Goal: Task Accomplishment & Management: Use online tool/utility

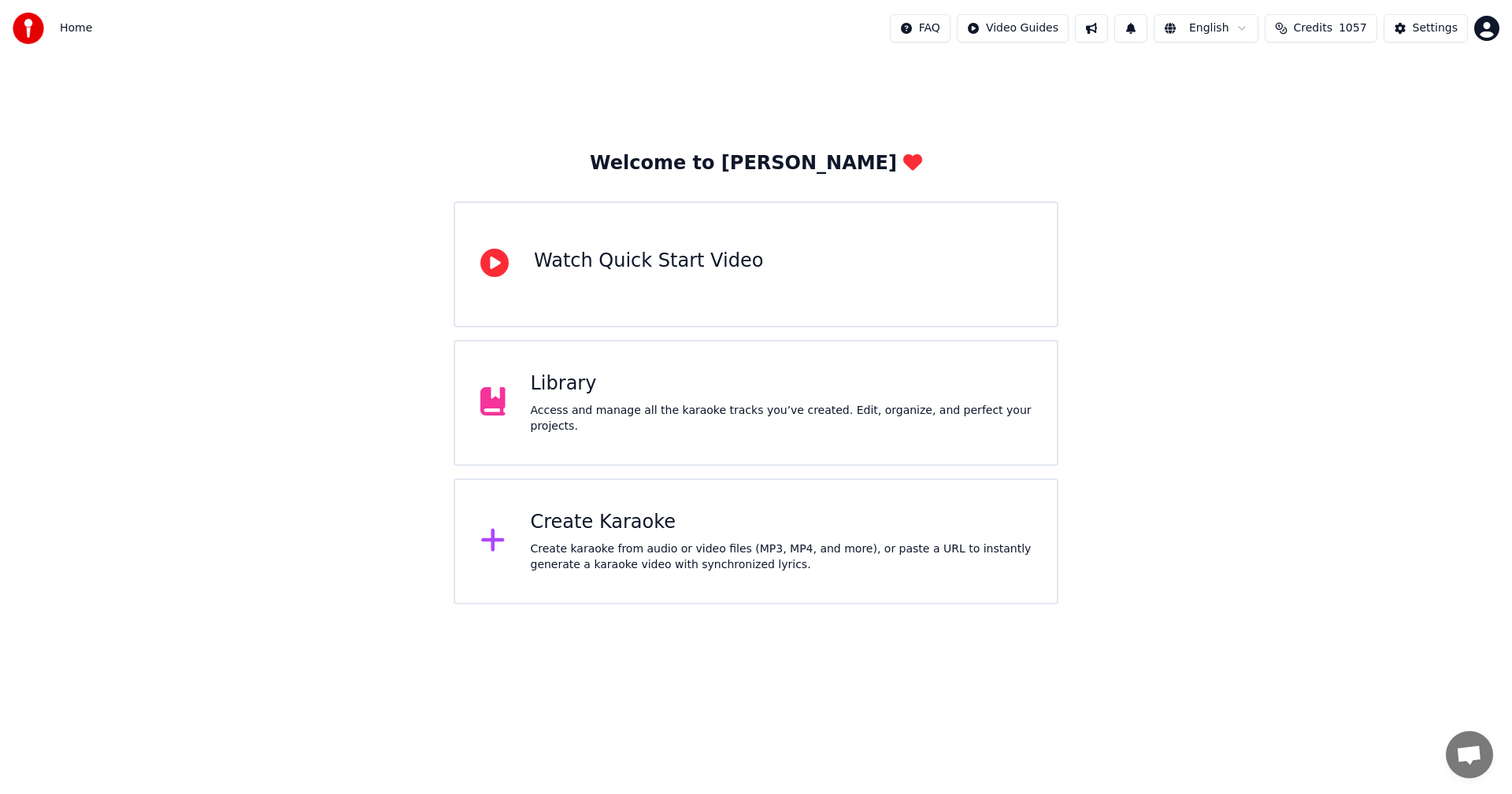
click at [647, 389] on div "Library" at bounding box center [781, 384] width 501 height 25
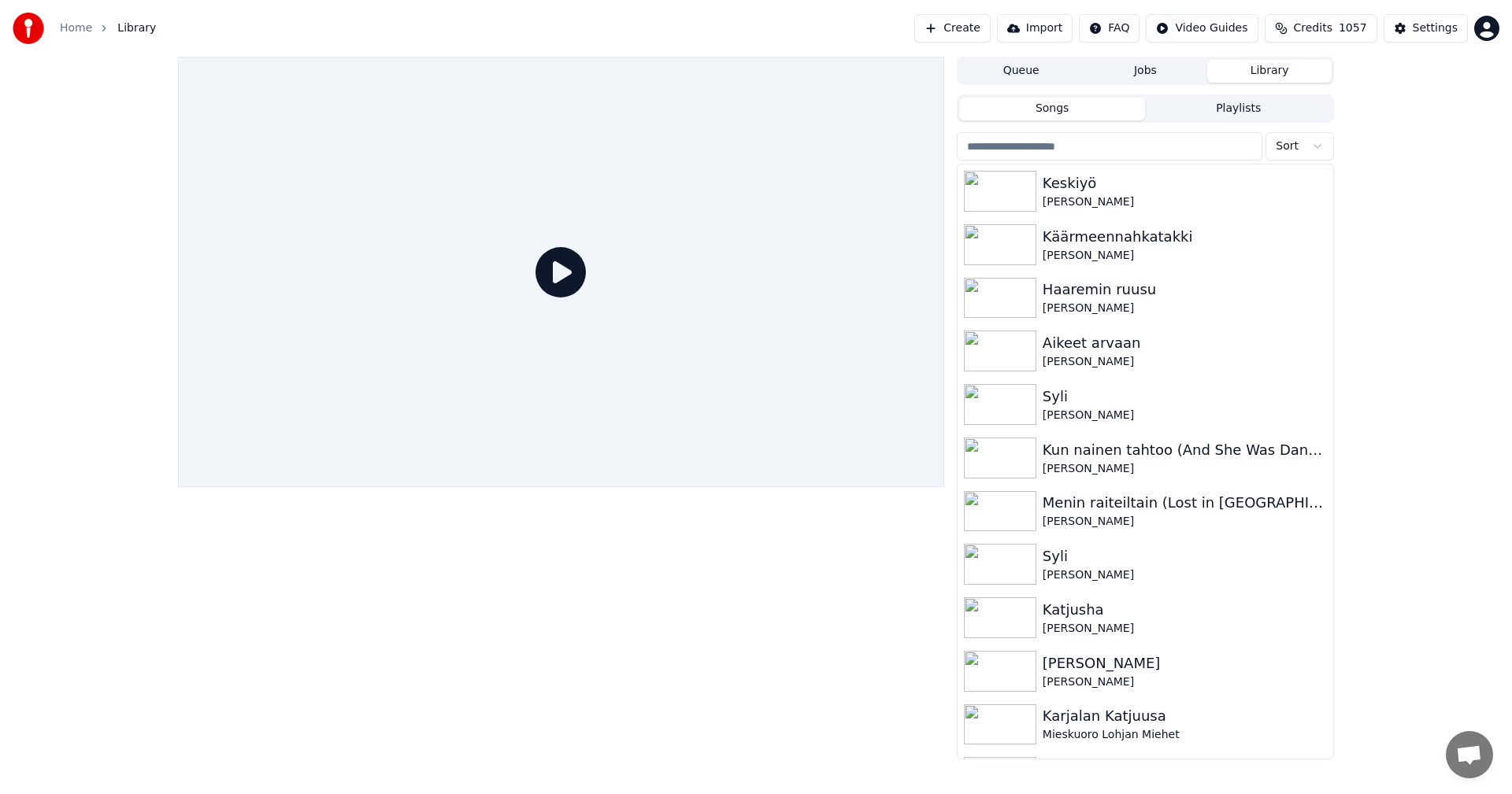
click at [1043, 148] on input "search" at bounding box center [1109, 146] width 305 height 28
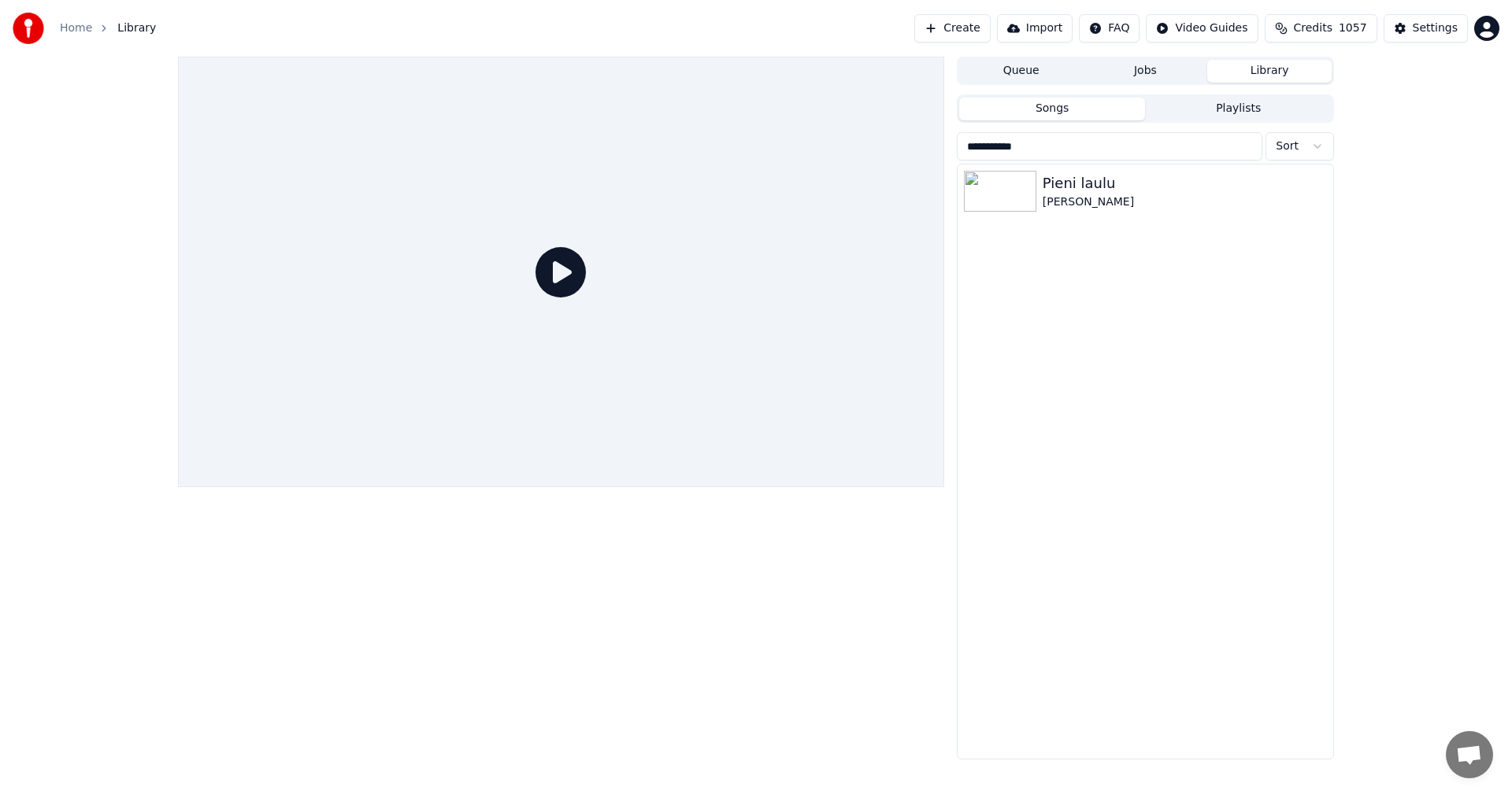
type input "**********"
click at [1021, 191] on img at bounding box center [999, 191] width 72 height 41
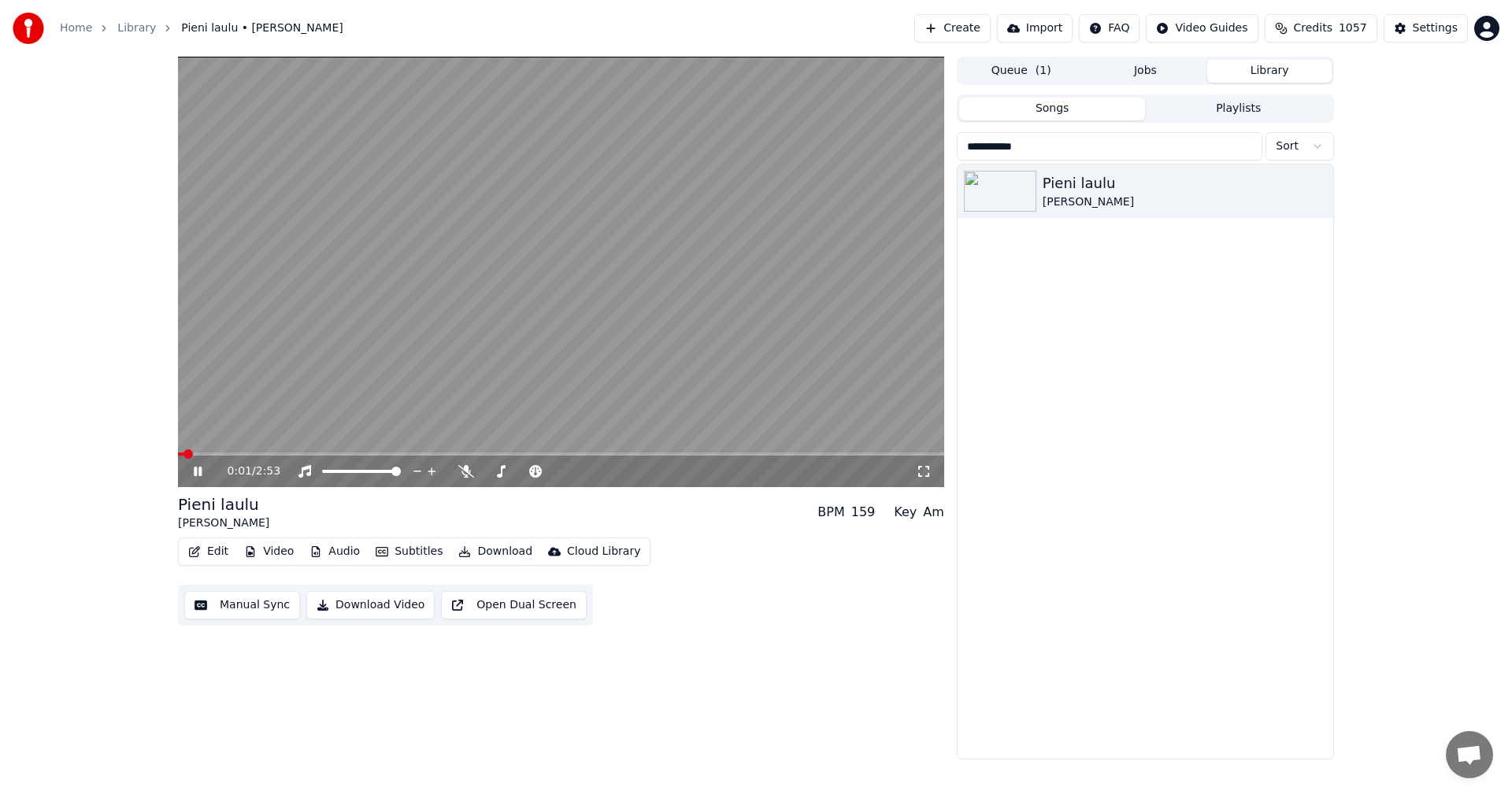
click at [238, 452] on span at bounding box center [561, 454] width 766 height 3
click at [280, 454] on span at bounding box center [561, 454] width 766 height 3
drag, startPoint x: 202, startPoint y: 473, endPoint x: 224, endPoint y: 573, distance: 102.4
click at [202, 475] on icon at bounding box center [198, 472] width 8 height 10
click at [224, 556] on button "Edit" at bounding box center [208, 551] width 53 height 22
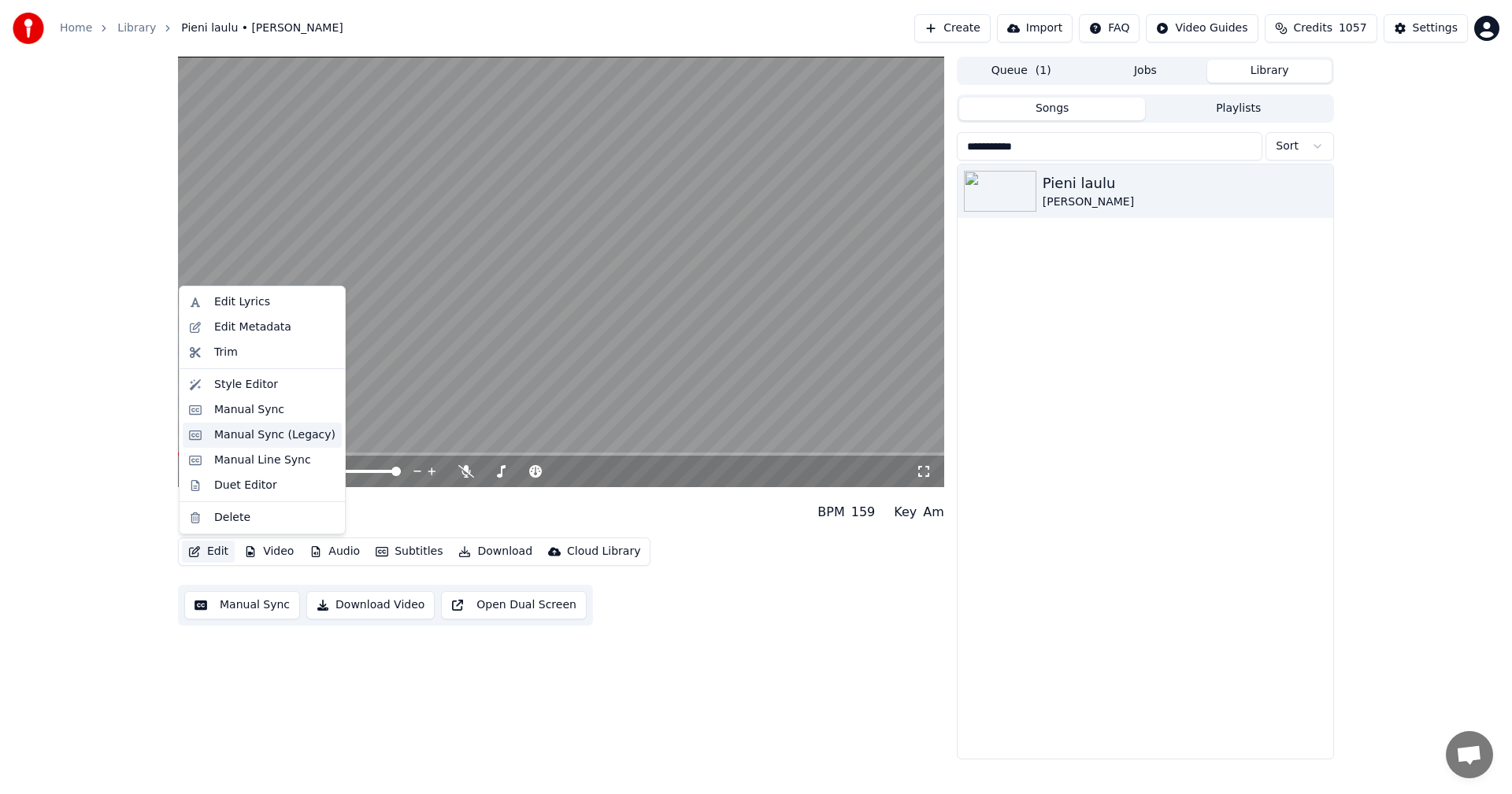
click at [249, 431] on div "Manual Sync (Legacy)" at bounding box center [275, 435] width 121 height 15
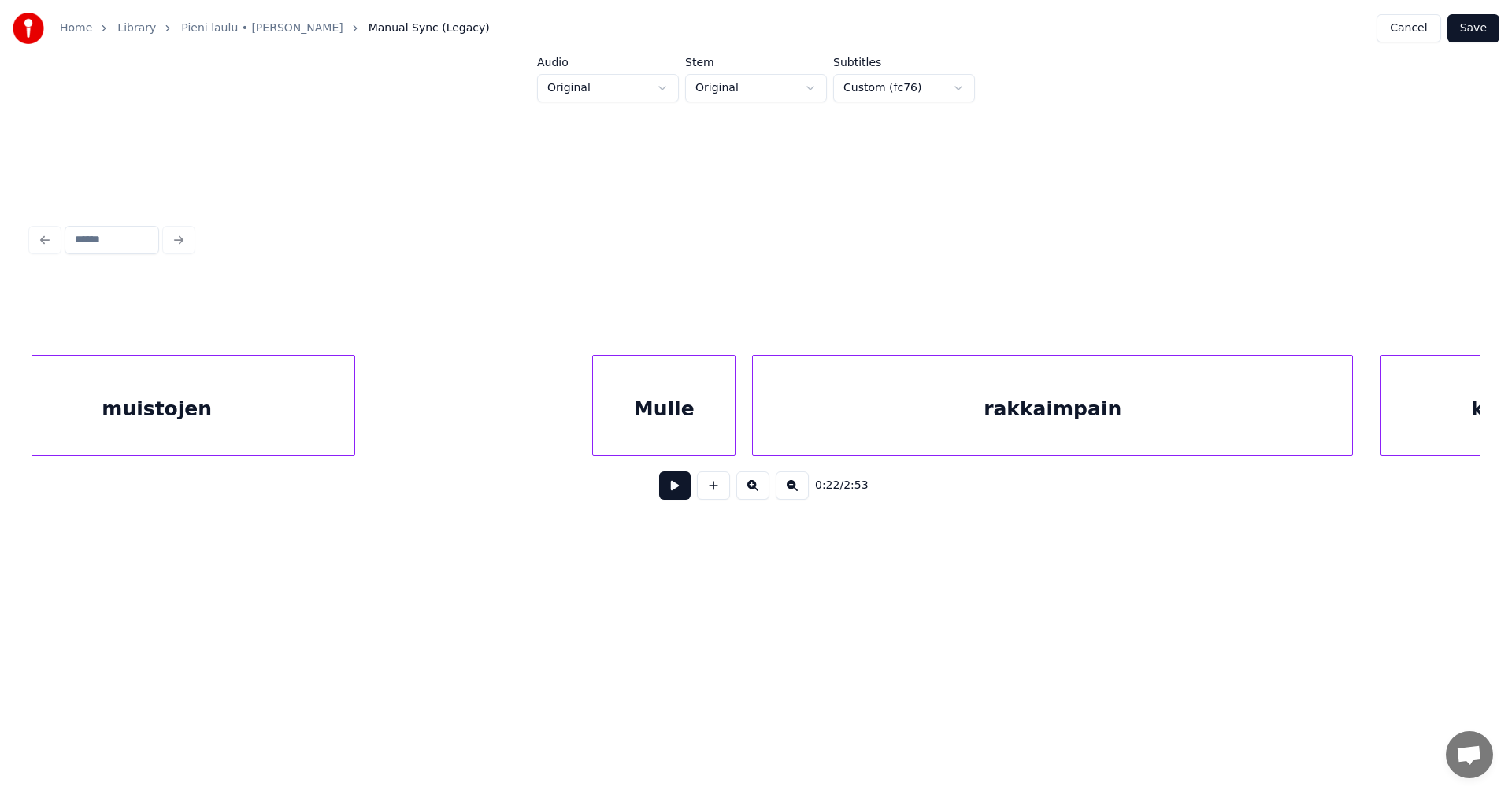
scroll to position [0, 7562]
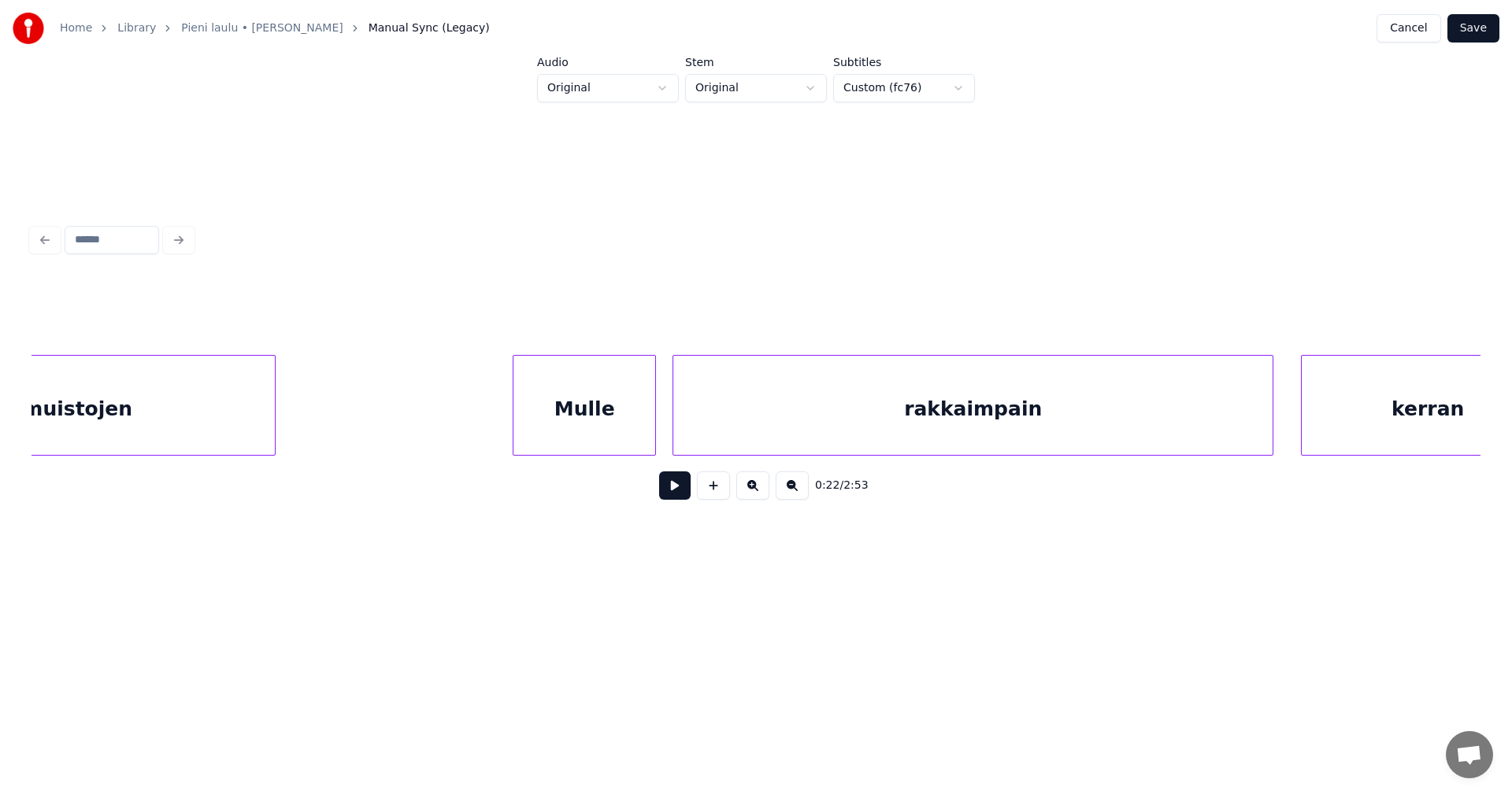
click at [552, 416] on div "Mulle" at bounding box center [584, 410] width 142 height 107
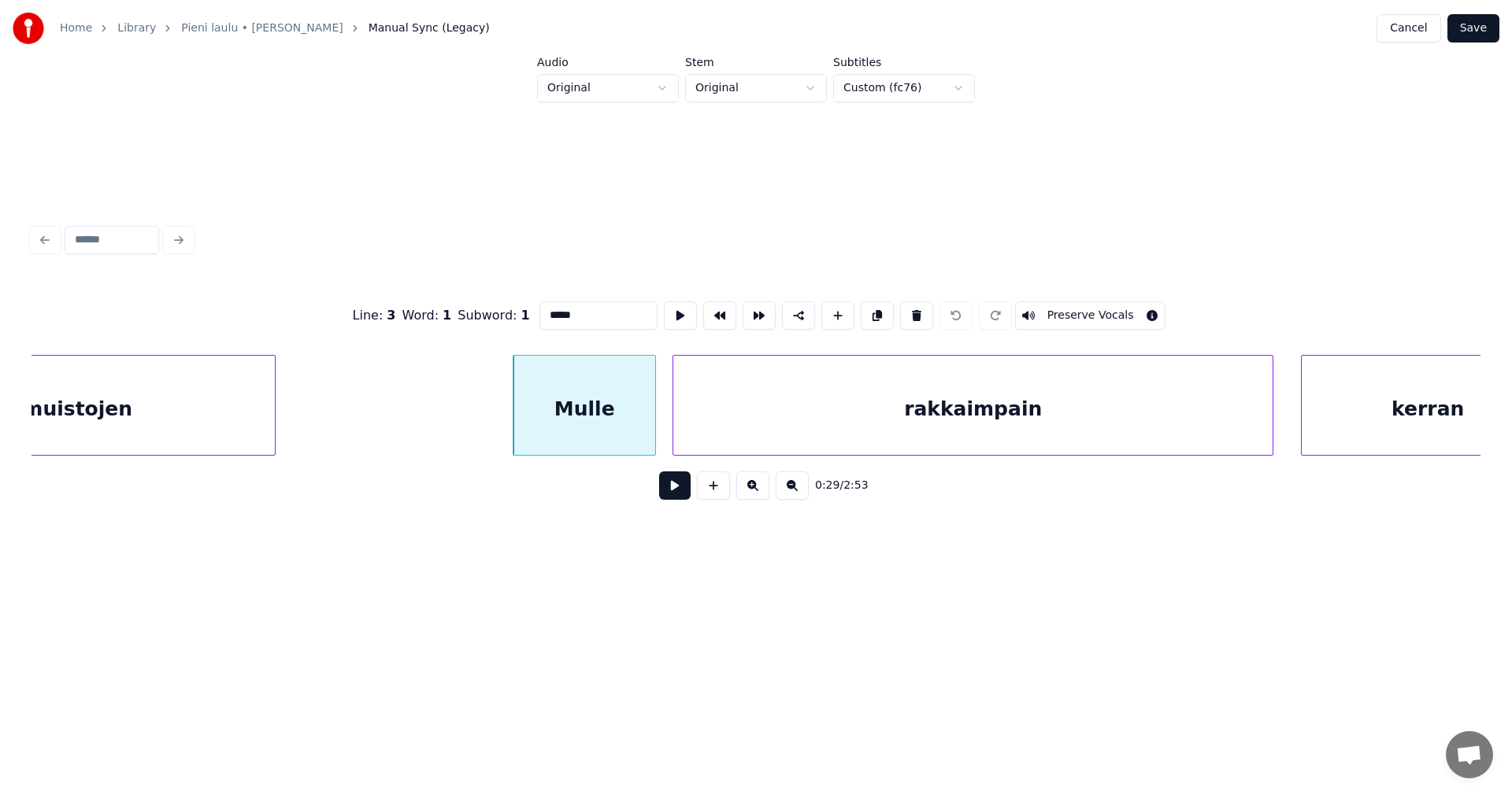
click at [550, 315] on input "*****" at bounding box center [598, 315] width 118 height 28
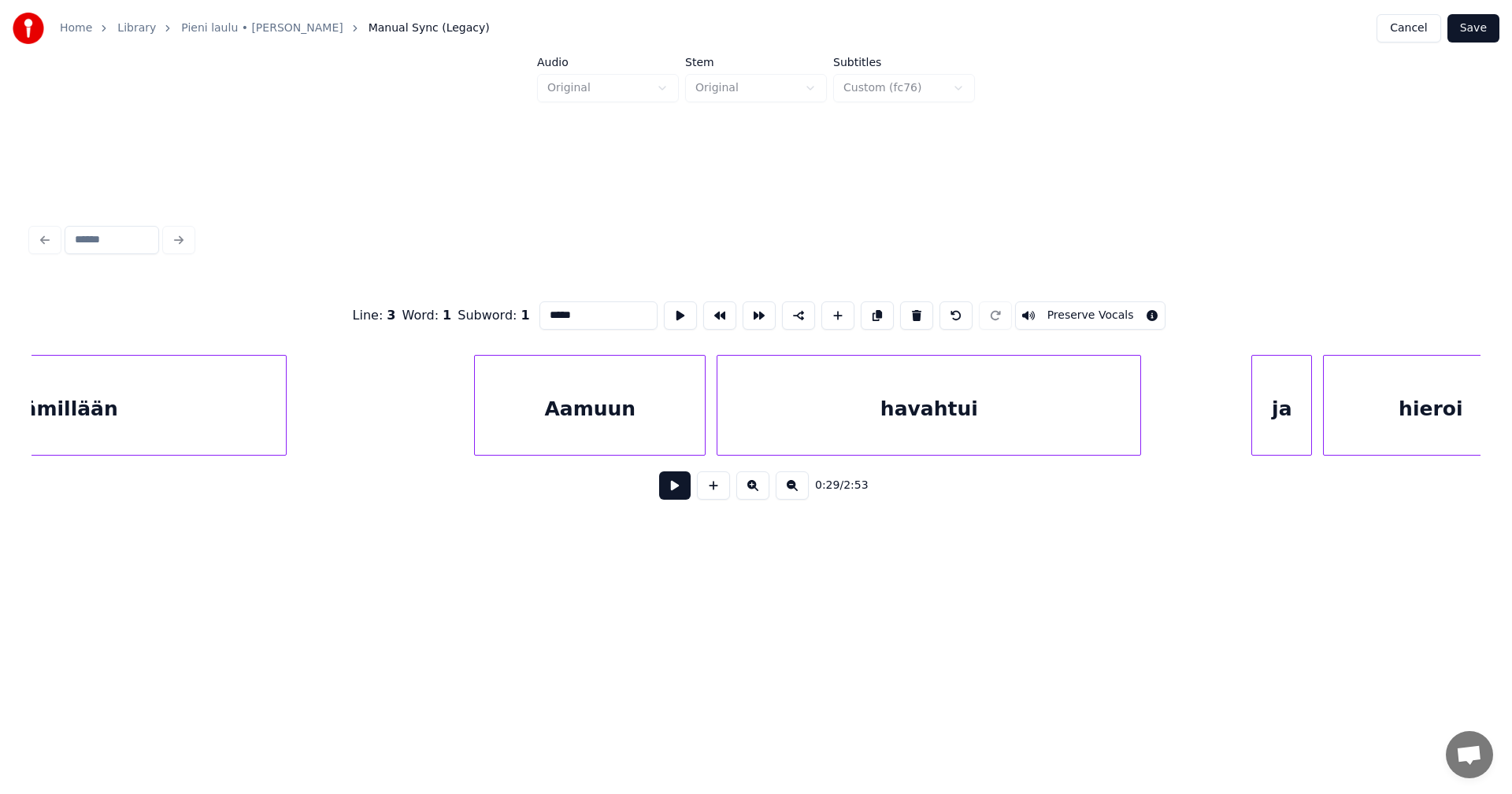
scroll to position [0, 10983]
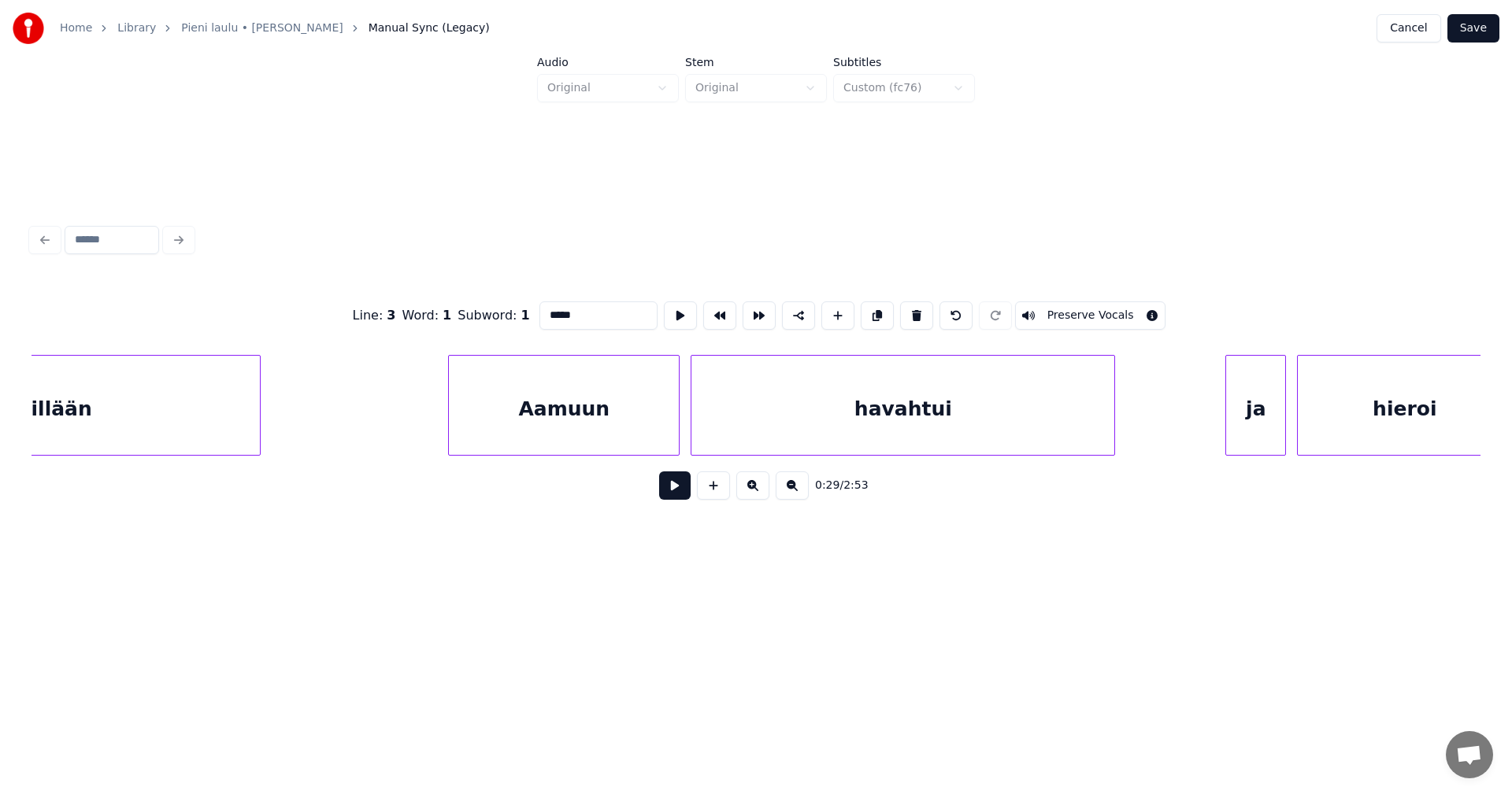
click at [484, 435] on div "Aamuun" at bounding box center [564, 410] width 230 height 107
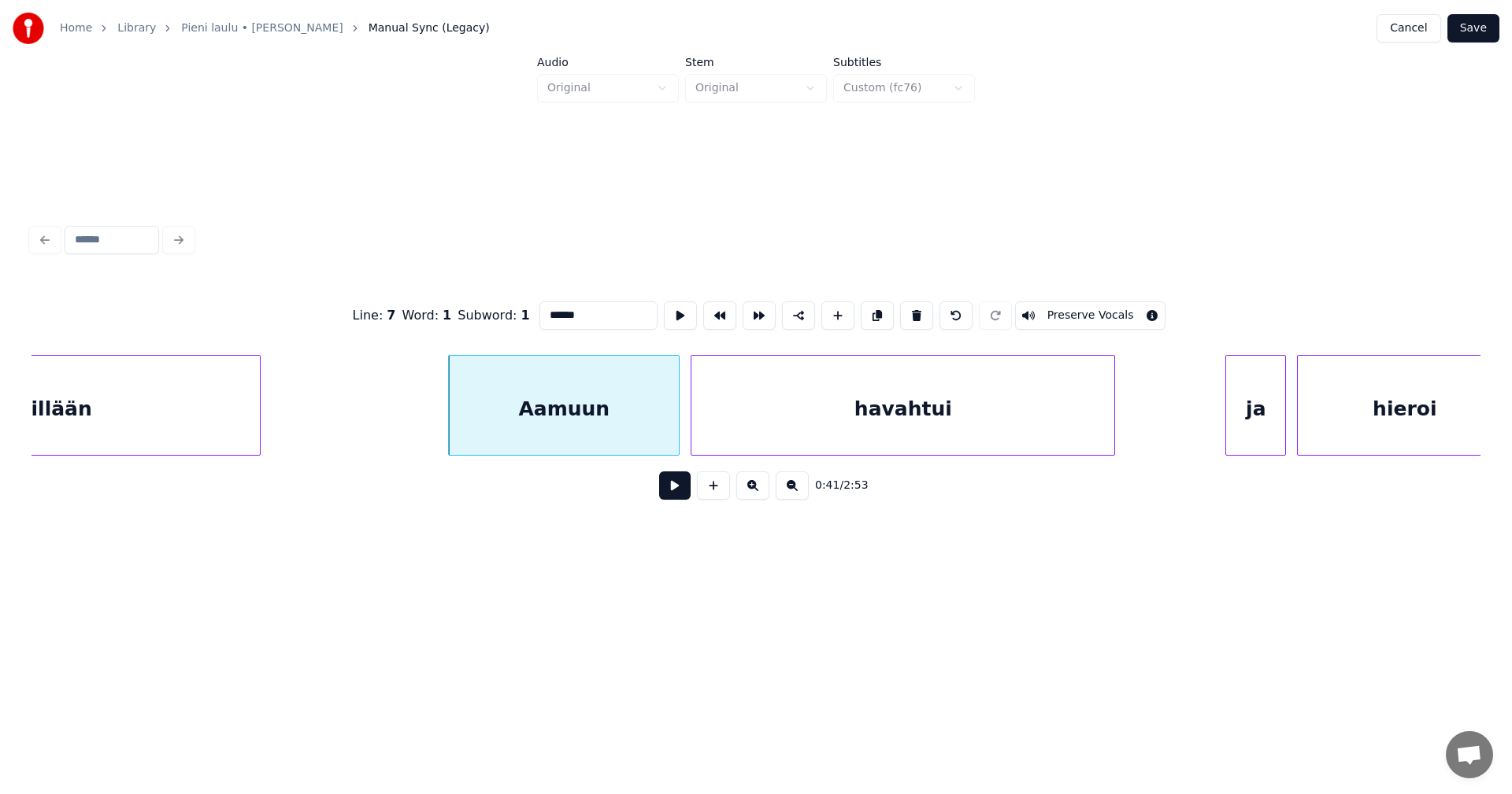
click at [549, 312] on input "******" at bounding box center [598, 315] width 118 height 28
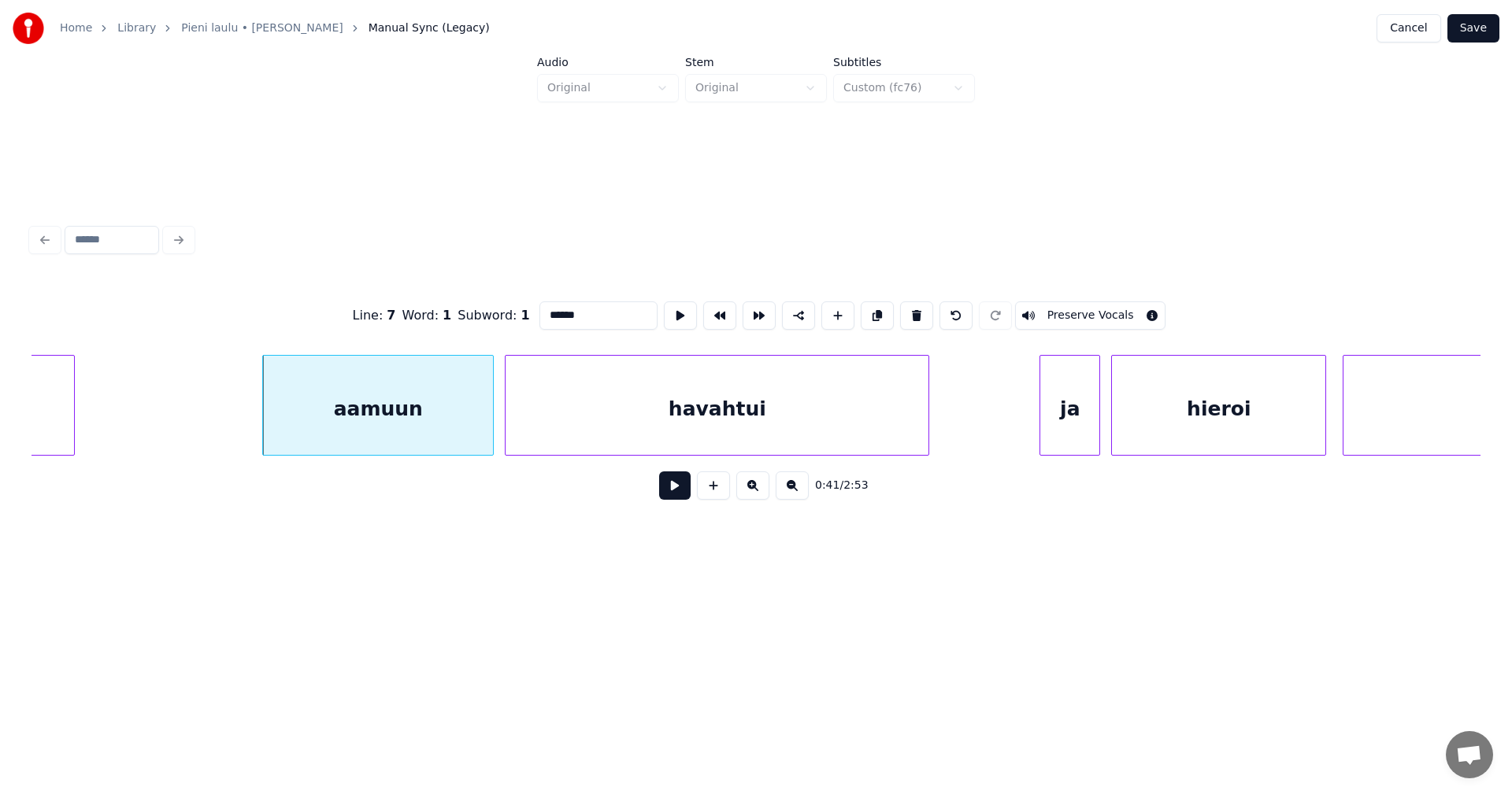
scroll to position [0, 11170]
click at [1052, 414] on div "ja" at bounding box center [1061, 410] width 59 height 107
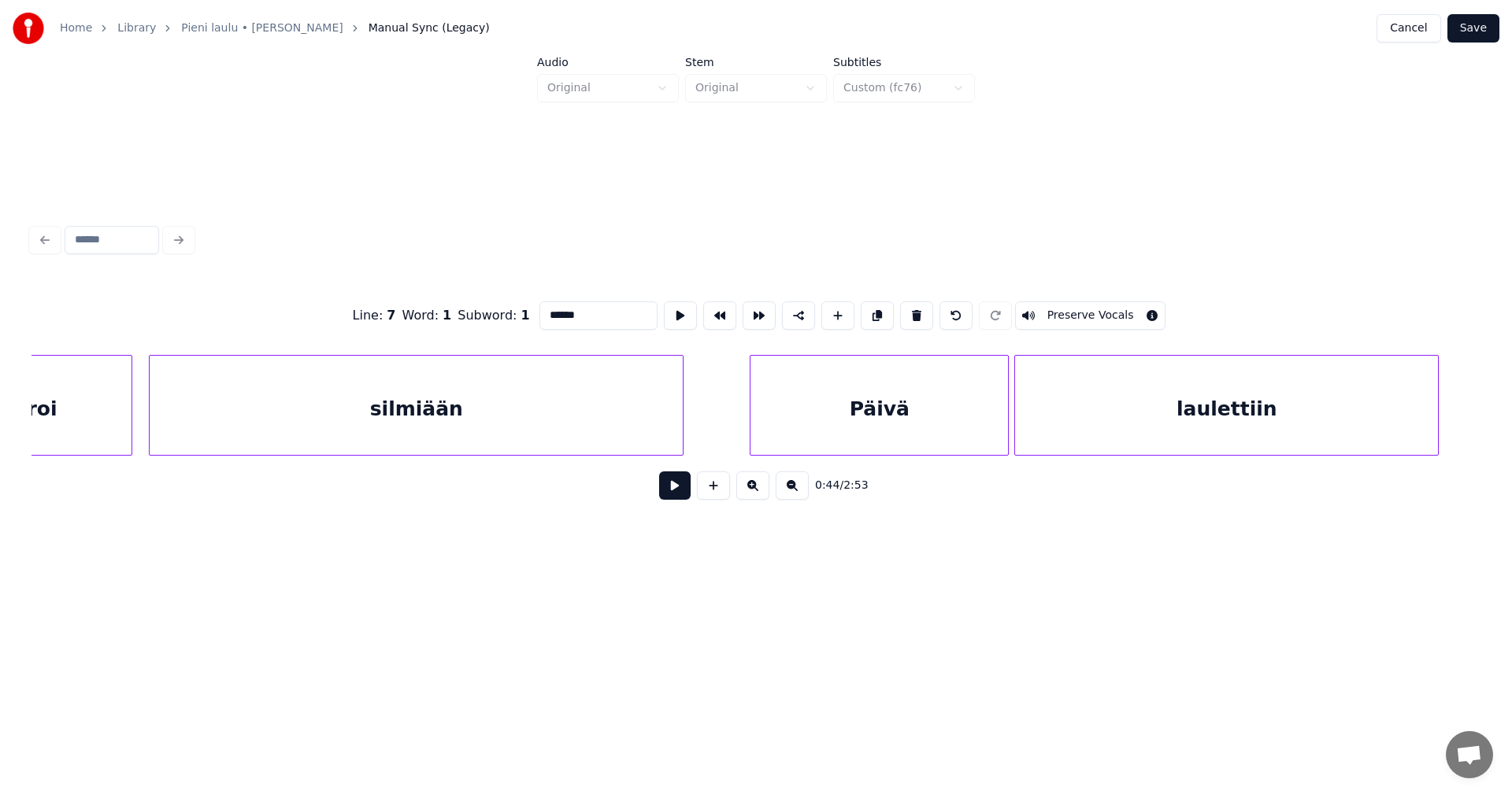
scroll to position [0, 12364]
click at [505, 424] on div "silmiään" at bounding box center [415, 410] width 533 height 107
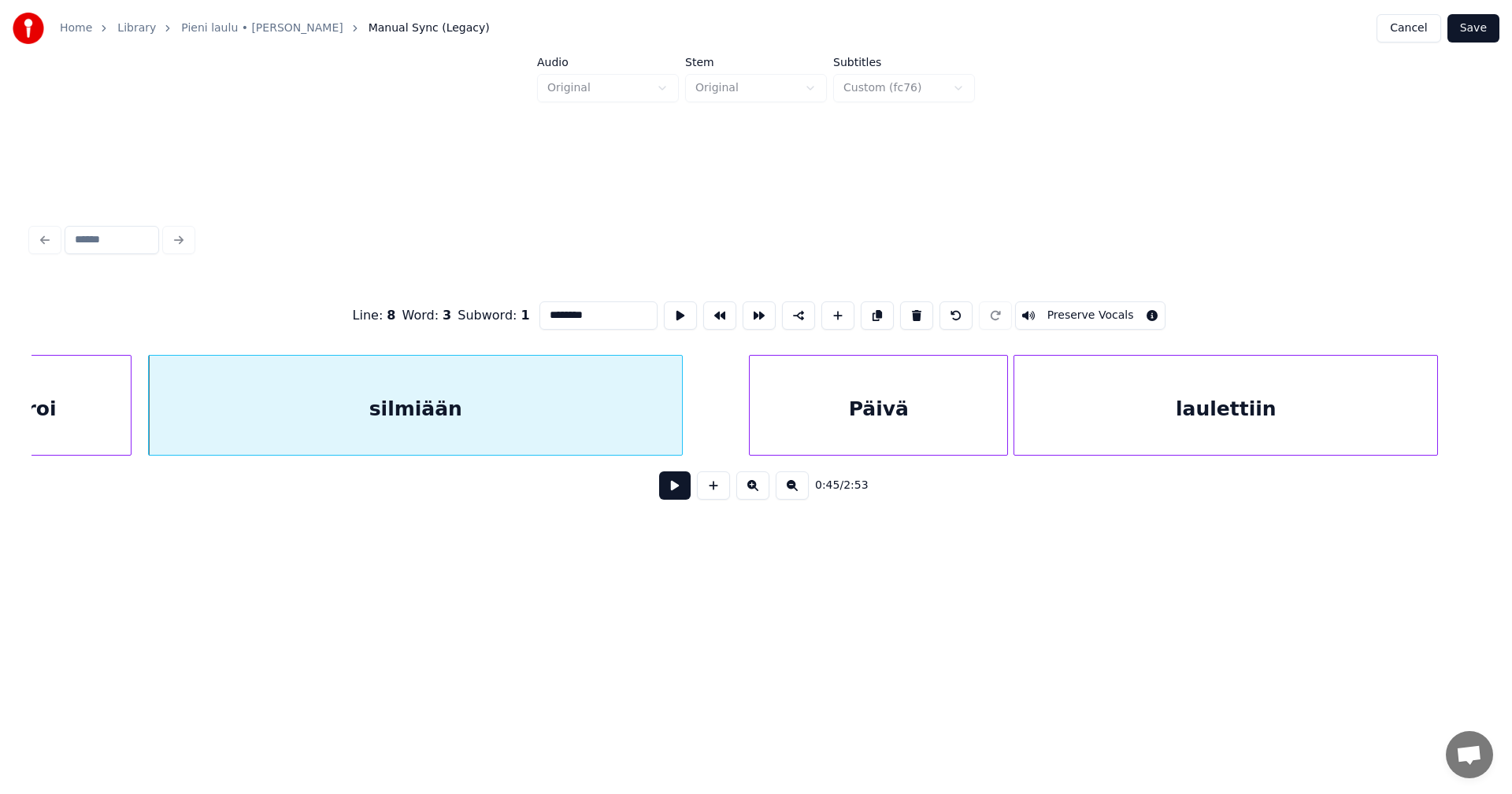
click at [767, 410] on div "Päivä" at bounding box center [879, 410] width 258 height 107
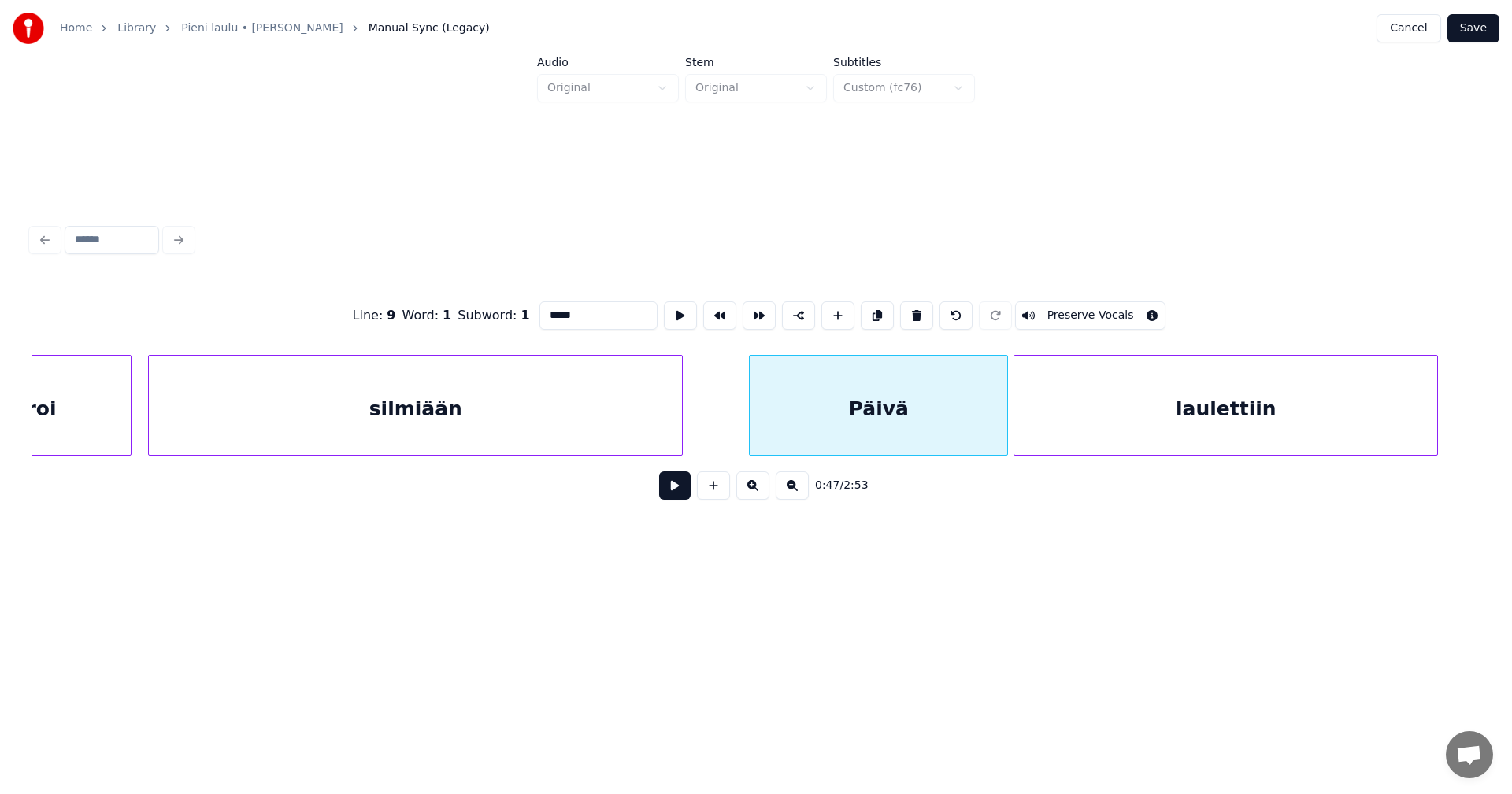
click at [459, 423] on div "silmiään" at bounding box center [415, 410] width 533 height 107
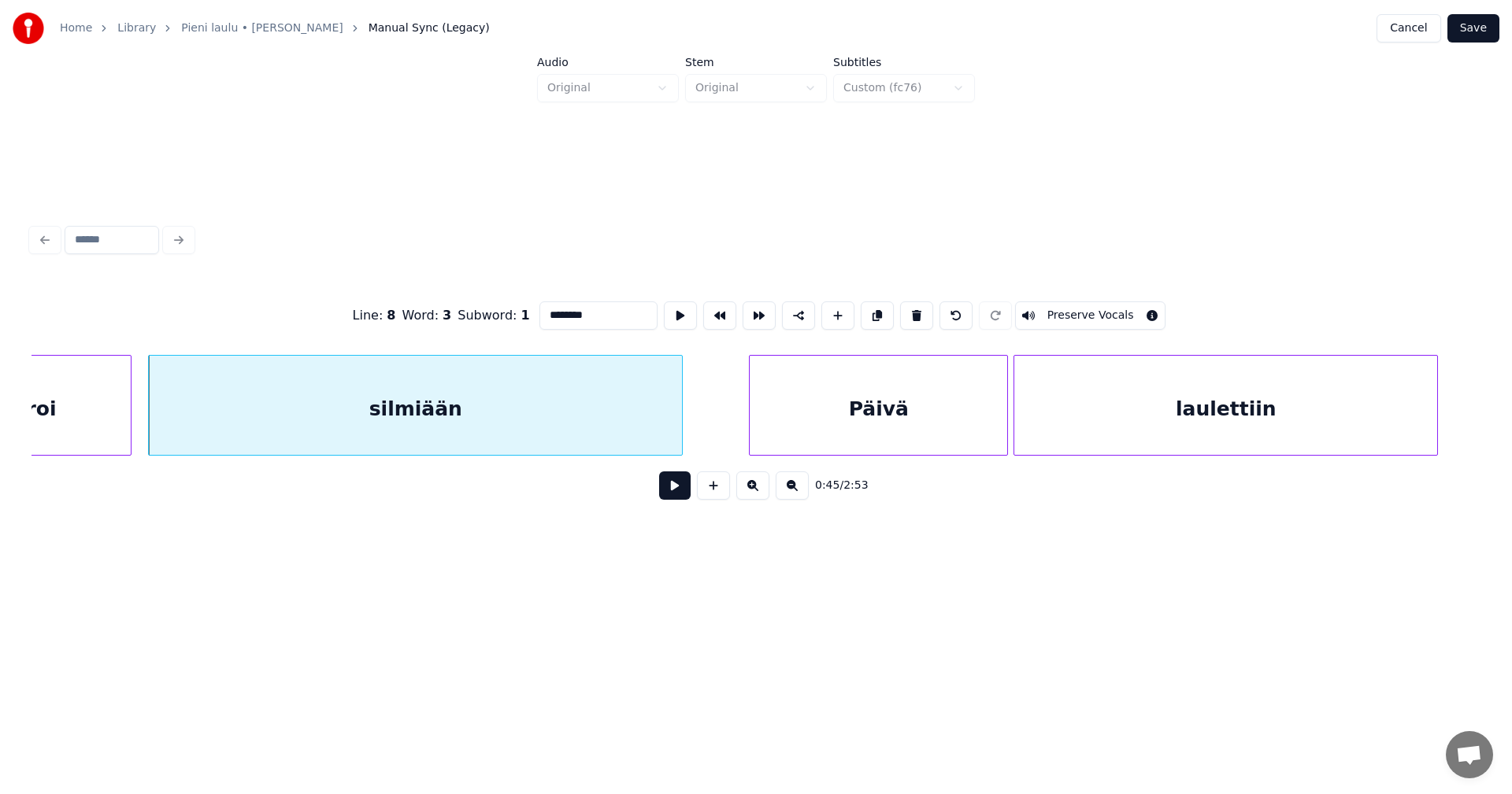
type input "********"
click at [663, 491] on button at bounding box center [675, 485] width 32 height 28
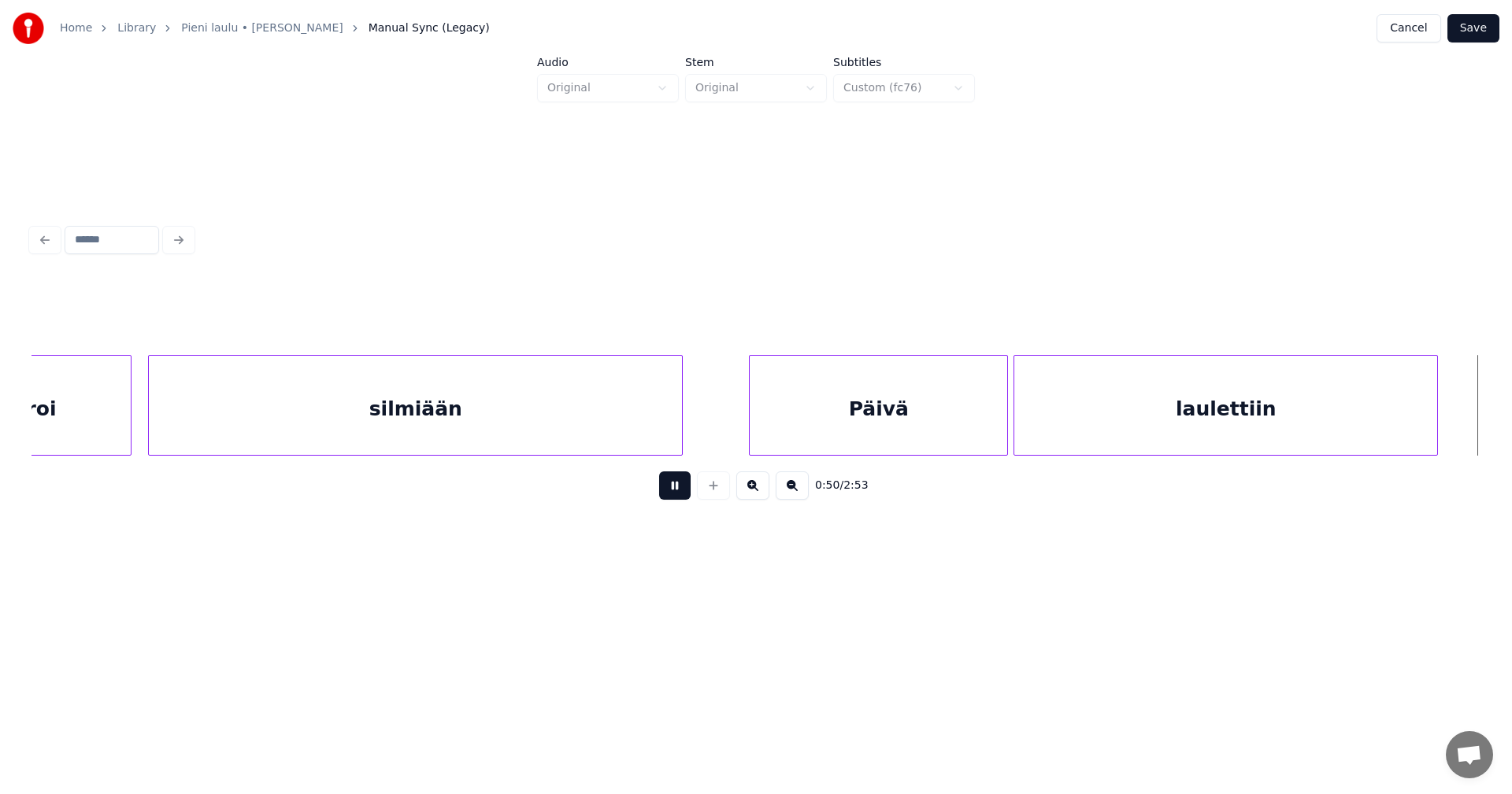
scroll to position [0, 13815]
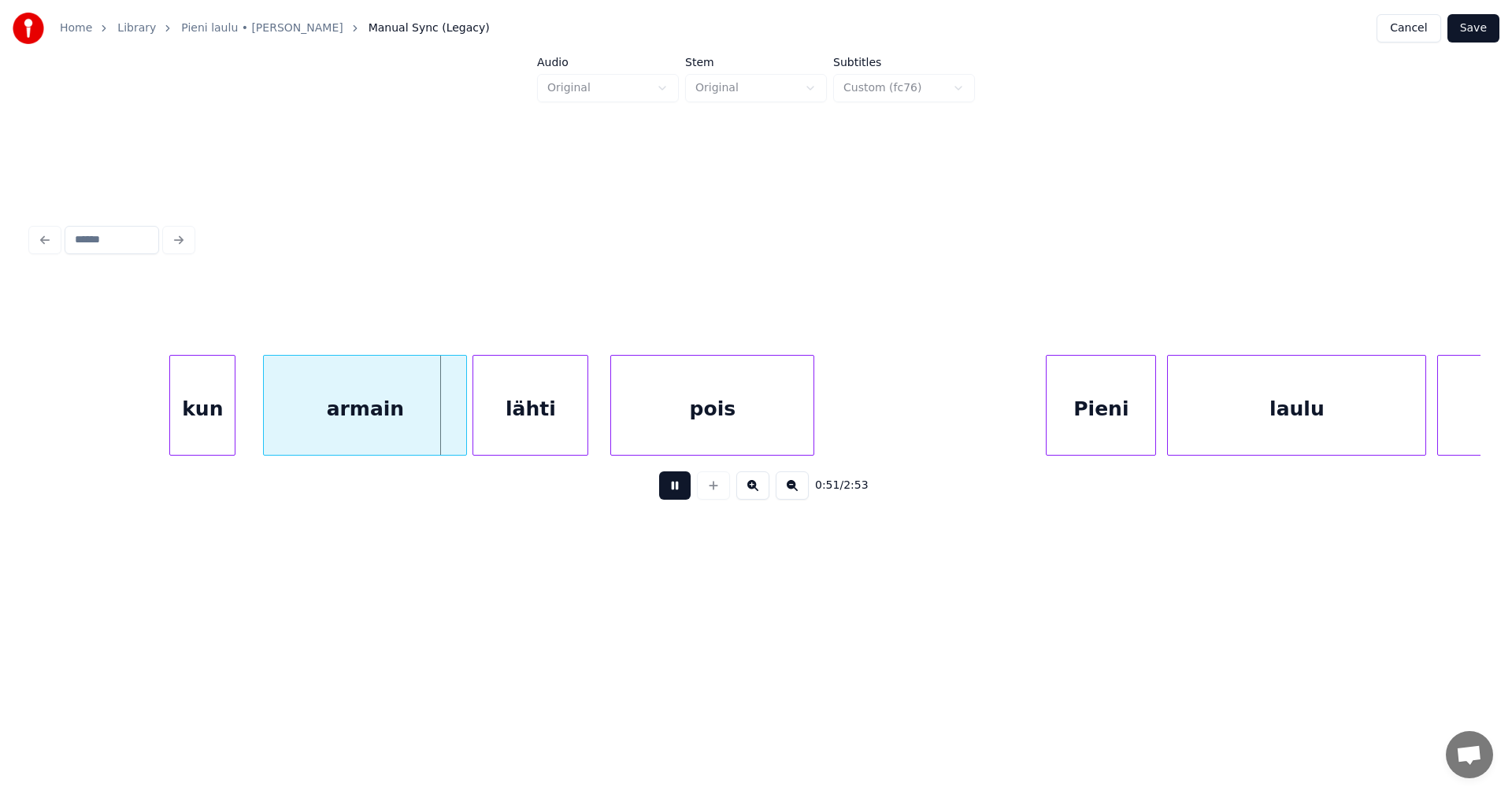
drag, startPoint x: 671, startPoint y: 494, endPoint x: 632, endPoint y: 482, distance: 40.8
click at [658, 486] on div "0:51 / 2:53" at bounding box center [756, 486] width 1424 height 35
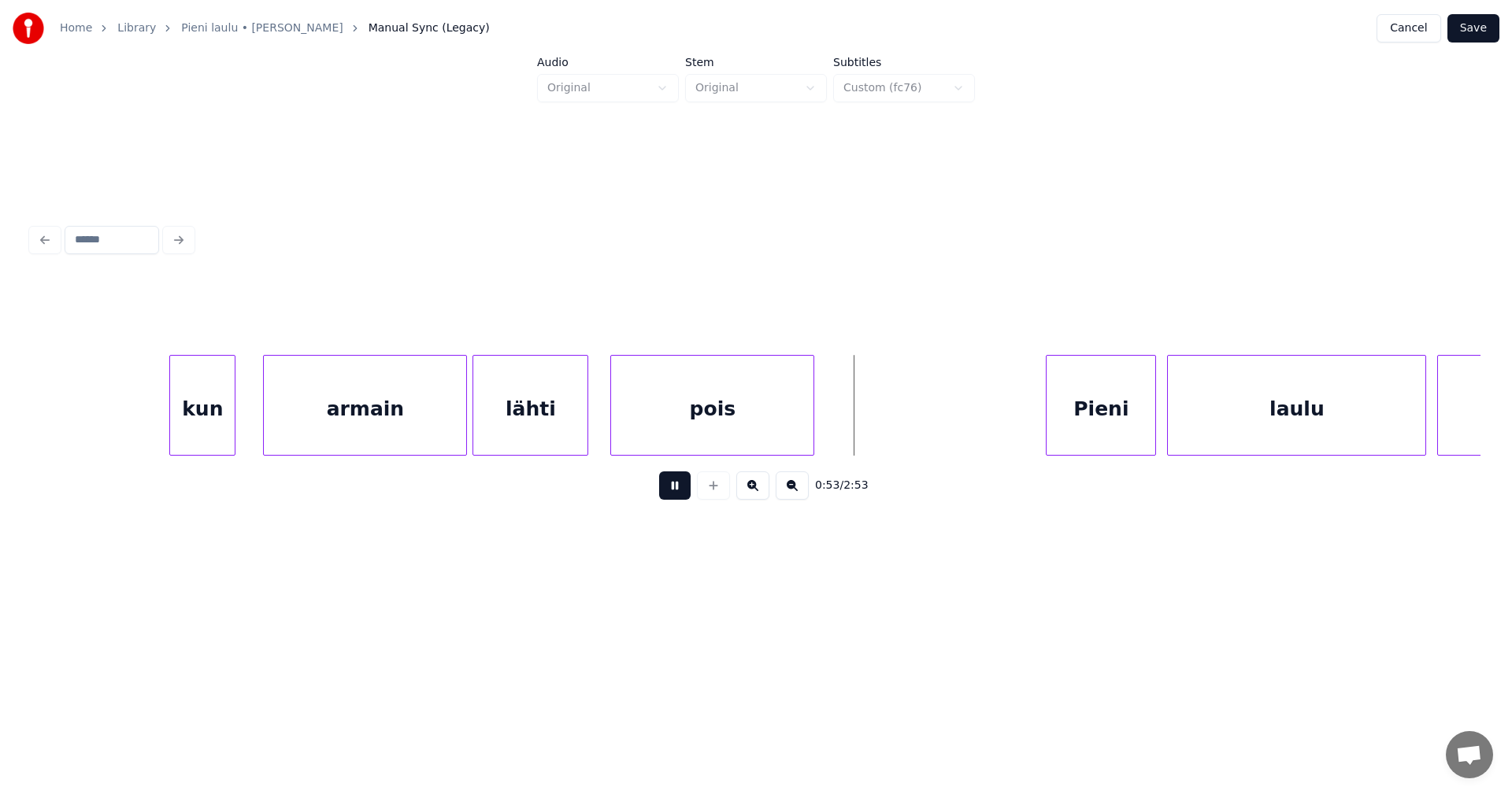
click at [667, 493] on button at bounding box center [675, 485] width 32 height 28
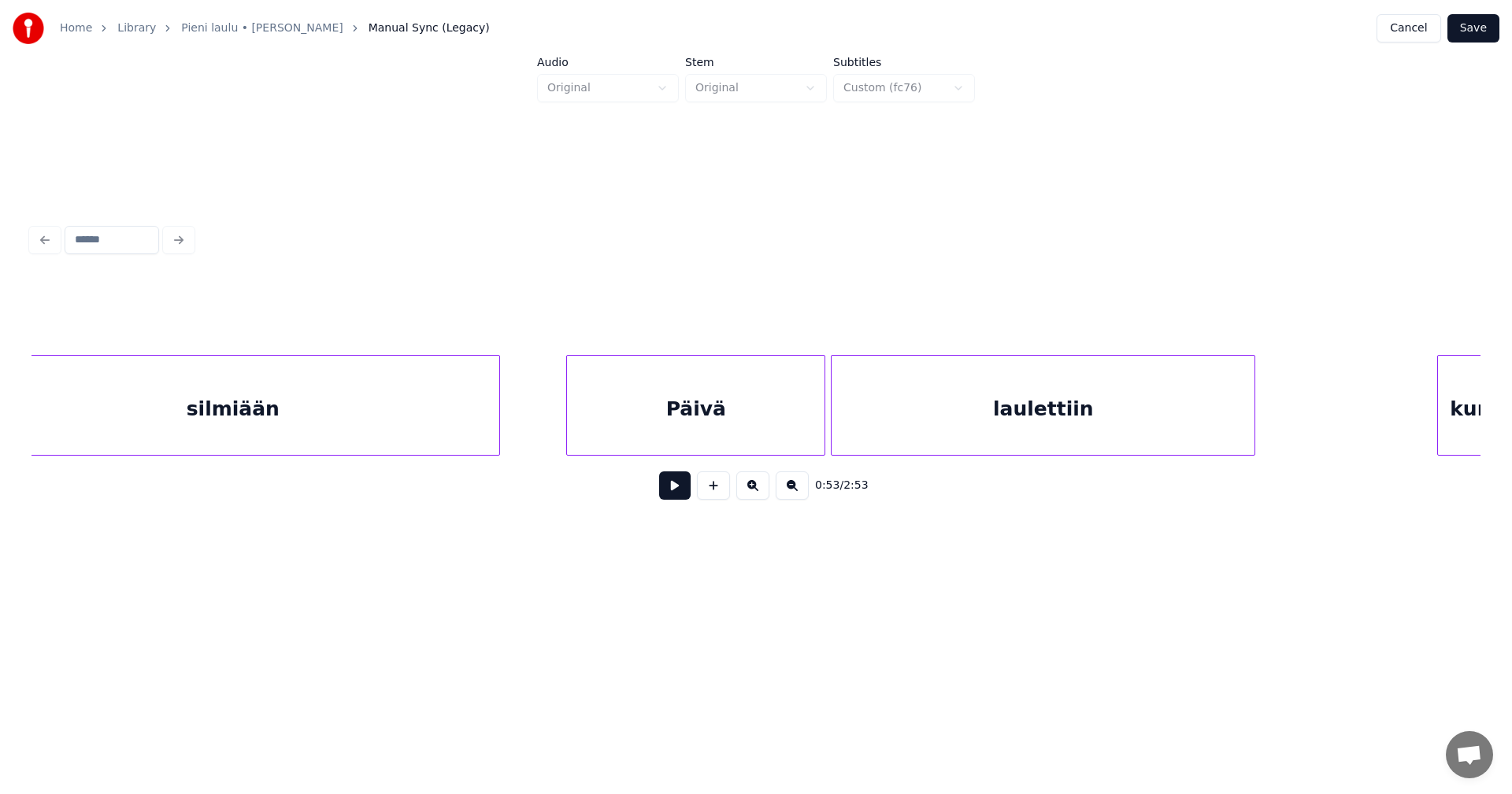
click at [682, 413] on div "Päivä" at bounding box center [696, 410] width 258 height 107
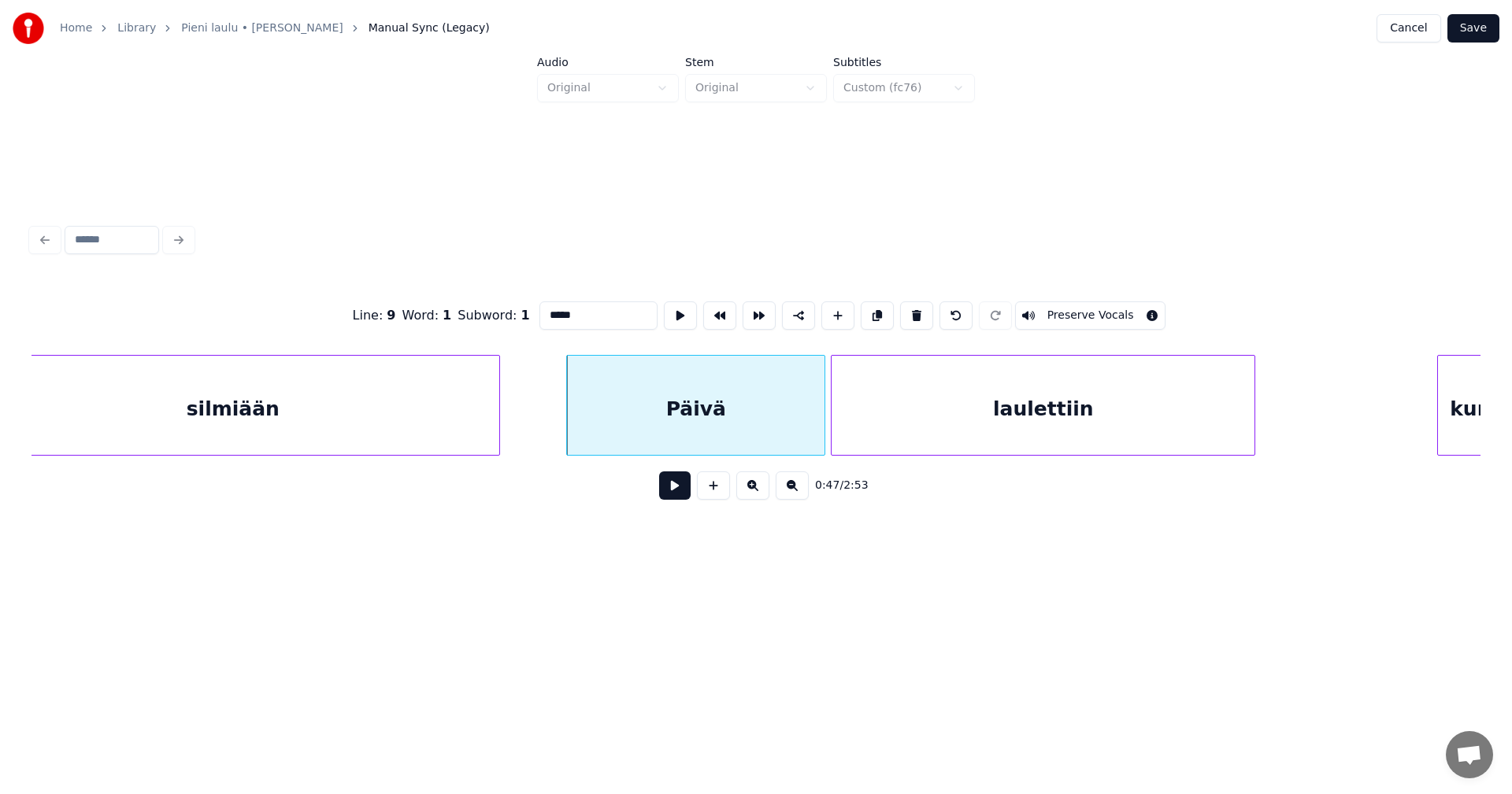
click at [547, 312] on input "*****" at bounding box center [598, 315] width 118 height 28
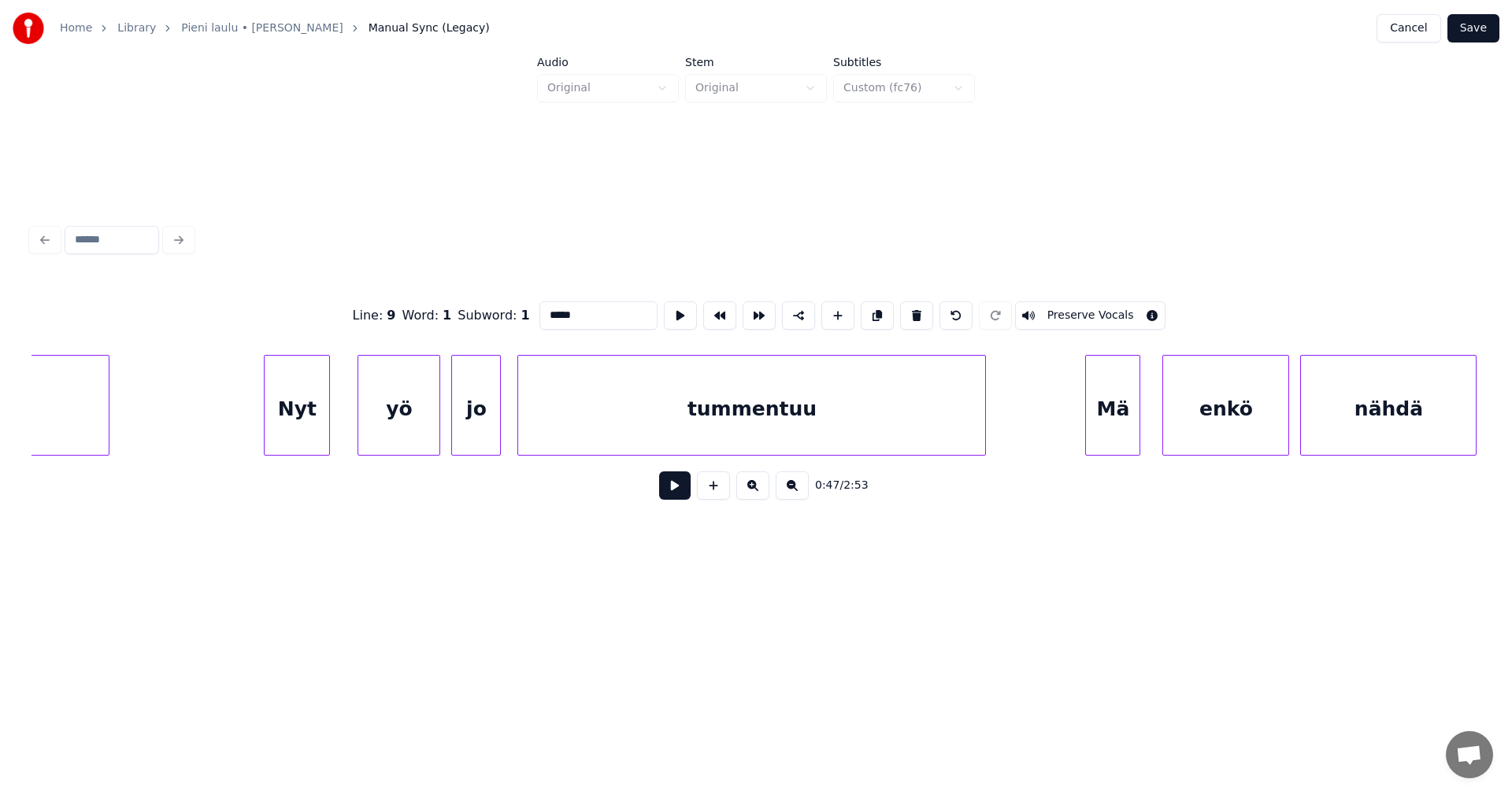
scroll to position [0, 16077]
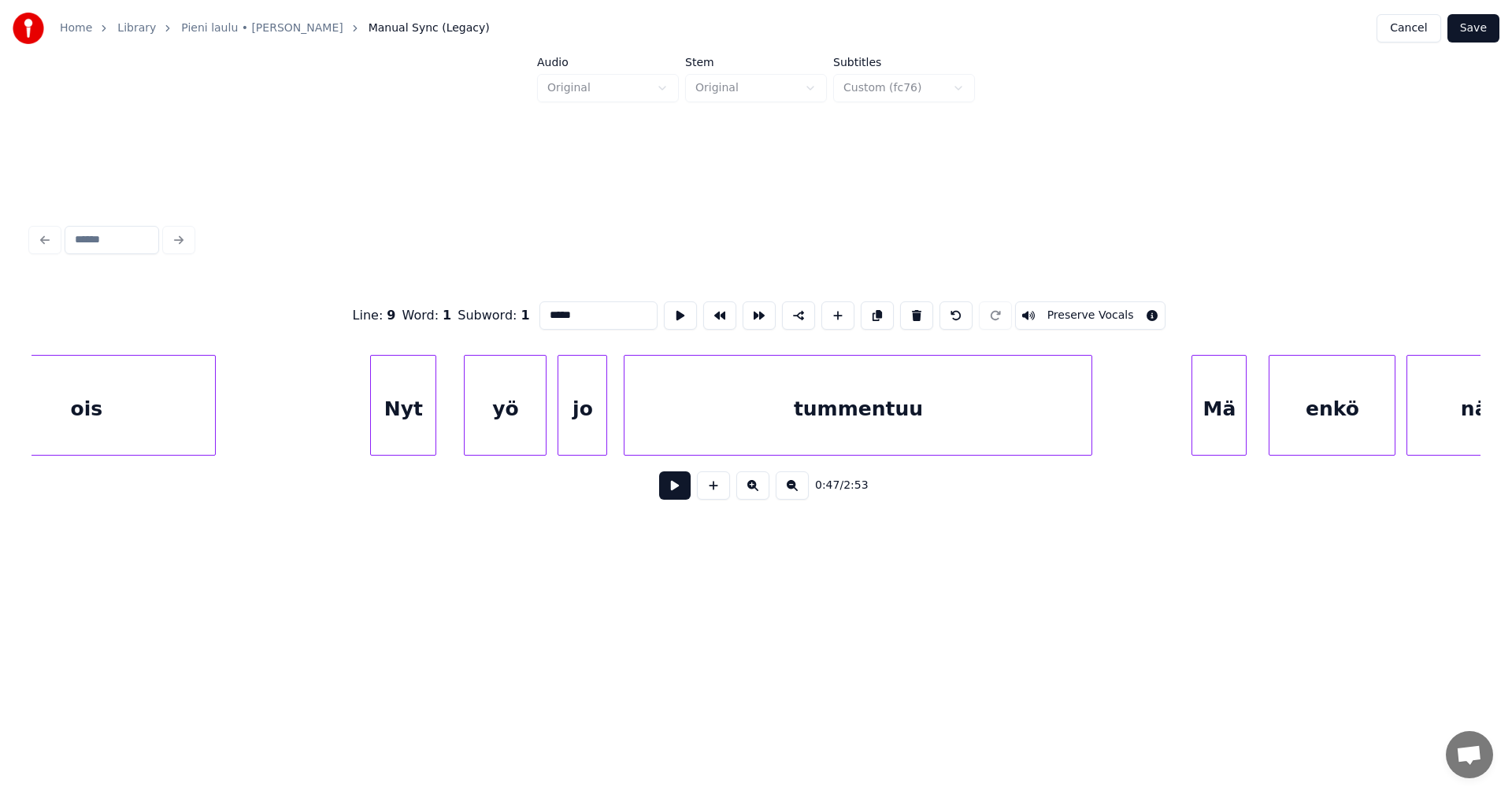
click at [426, 409] on div "Nyt" at bounding box center [403, 410] width 65 height 107
drag, startPoint x: 552, startPoint y: 311, endPoint x: 563, endPoint y: 374, distance: 64.0
click at [554, 312] on input "***" at bounding box center [603, 315] width 118 height 28
click at [1212, 411] on div "Mä" at bounding box center [1219, 410] width 53 height 107
drag, startPoint x: 552, startPoint y: 308, endPoint x: 562, endPoint y: 363, distance: 55.9
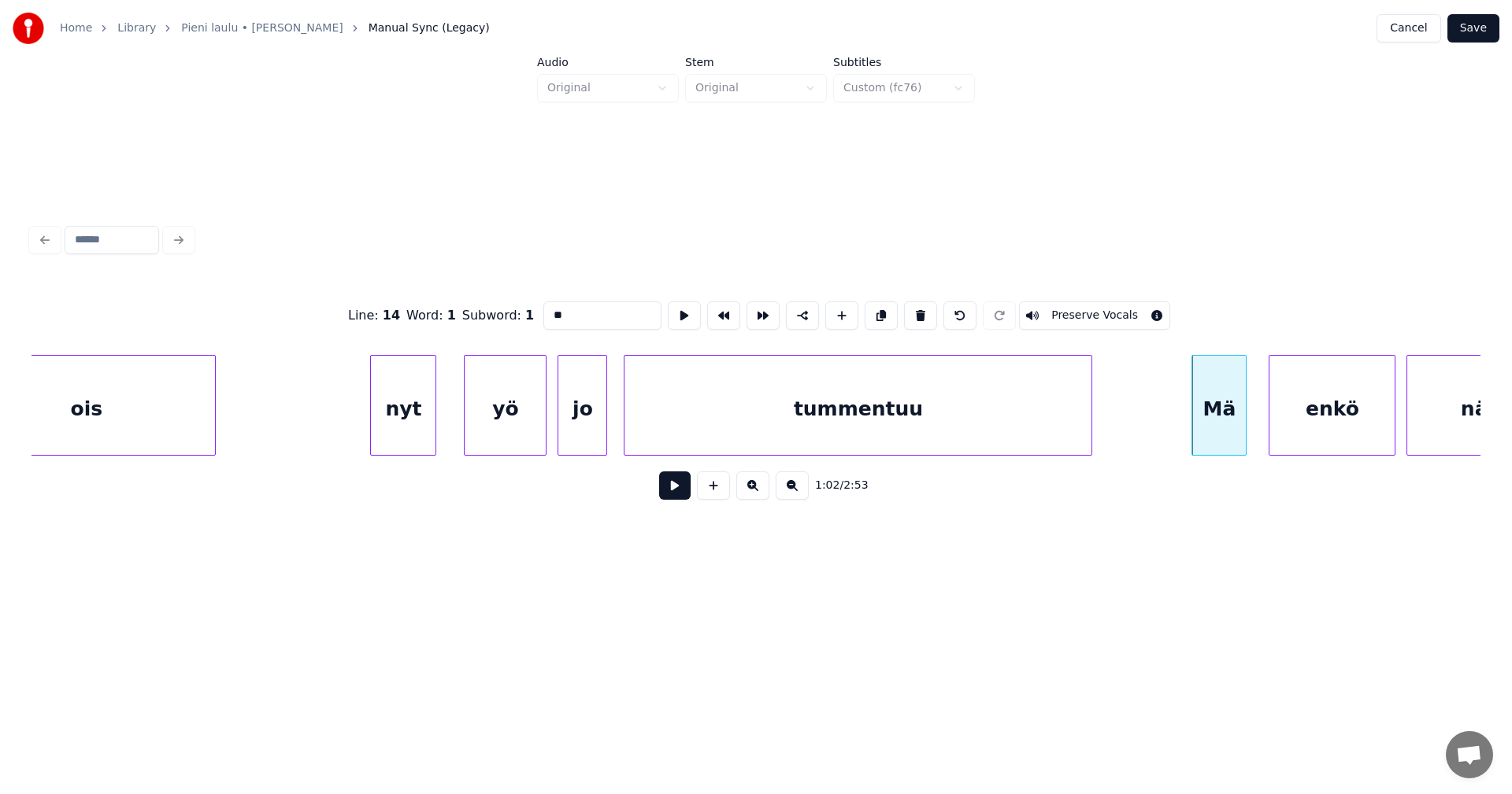
click at [553, 308] on input "**" at bounding box center [603, 315] width 118 height 28
click at [1192, 415] on div "mä" at bounding box center [1212, 410] width 53 height 107
click at [1283, 417] on div "enkö" at bounding box center [1320, 410] width 126 height 107
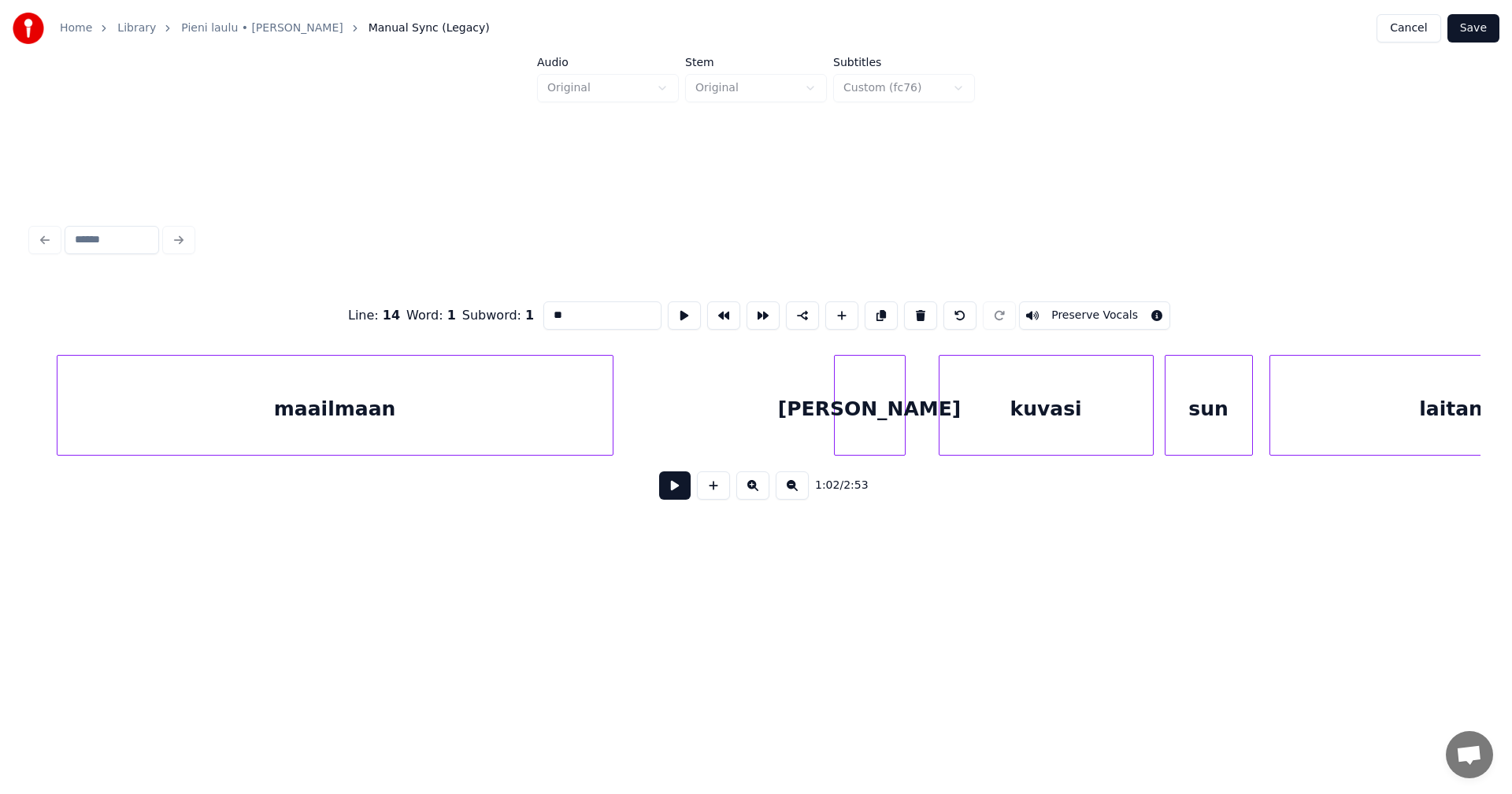
scroll to position [0, 21251]
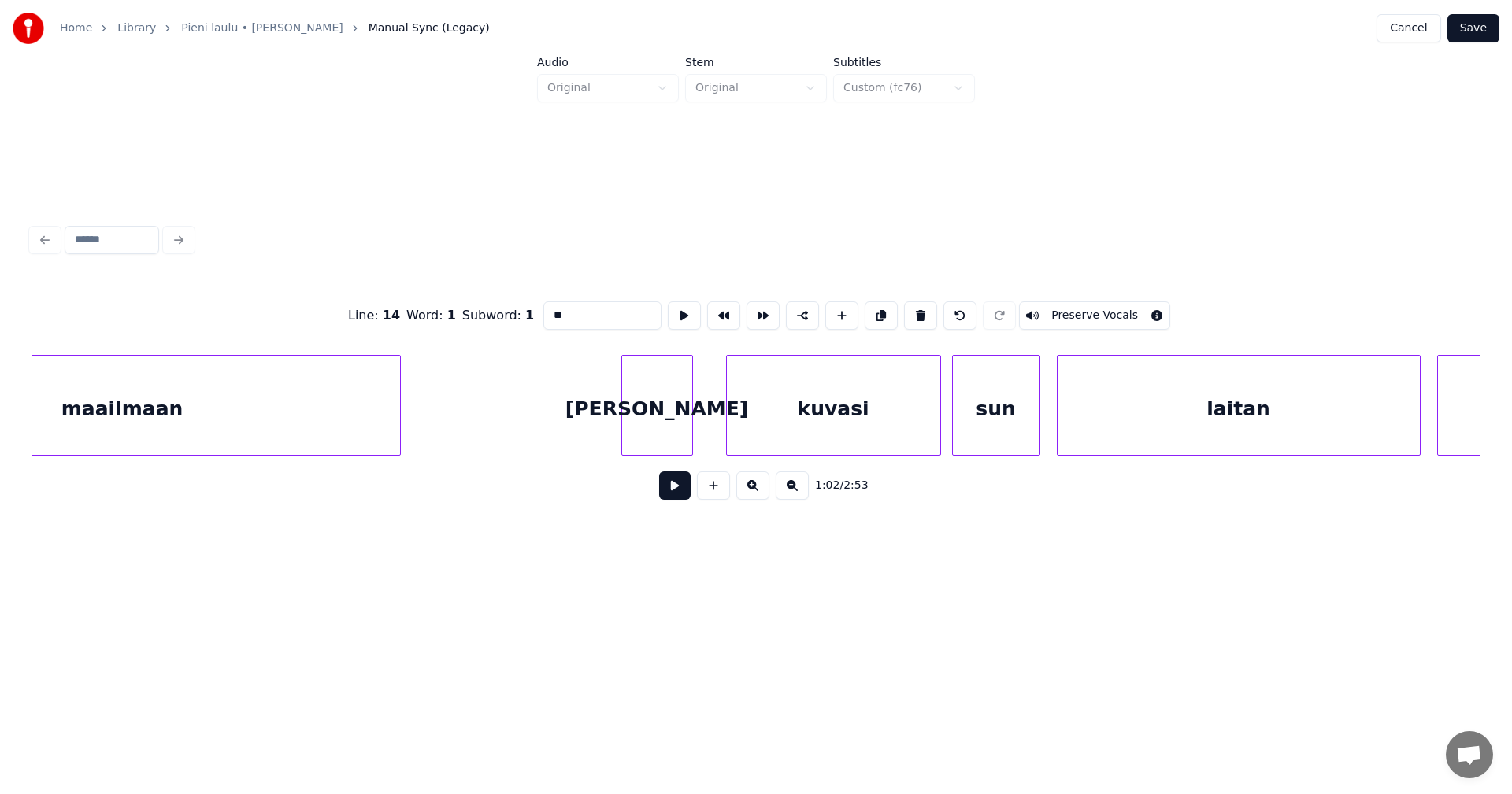
click at [666, 414] on div "[PERSON_NAME]" at bounding box center [657, 410] width 70 height 107
drag, startPoint x: 551, startPoint y: 309, endPoint x: 561, endPoint y: 320, distance: 14.9
click at [552, 309] on input "**" at bounding box center [603, 315] width 118 height 28
click at [659, 414] on div "ja" at bounding box center [651, 410] width 70 height 107
click at [822, 419] on div "kuvasi" at bounding box center [831, 410] width 214 height 107
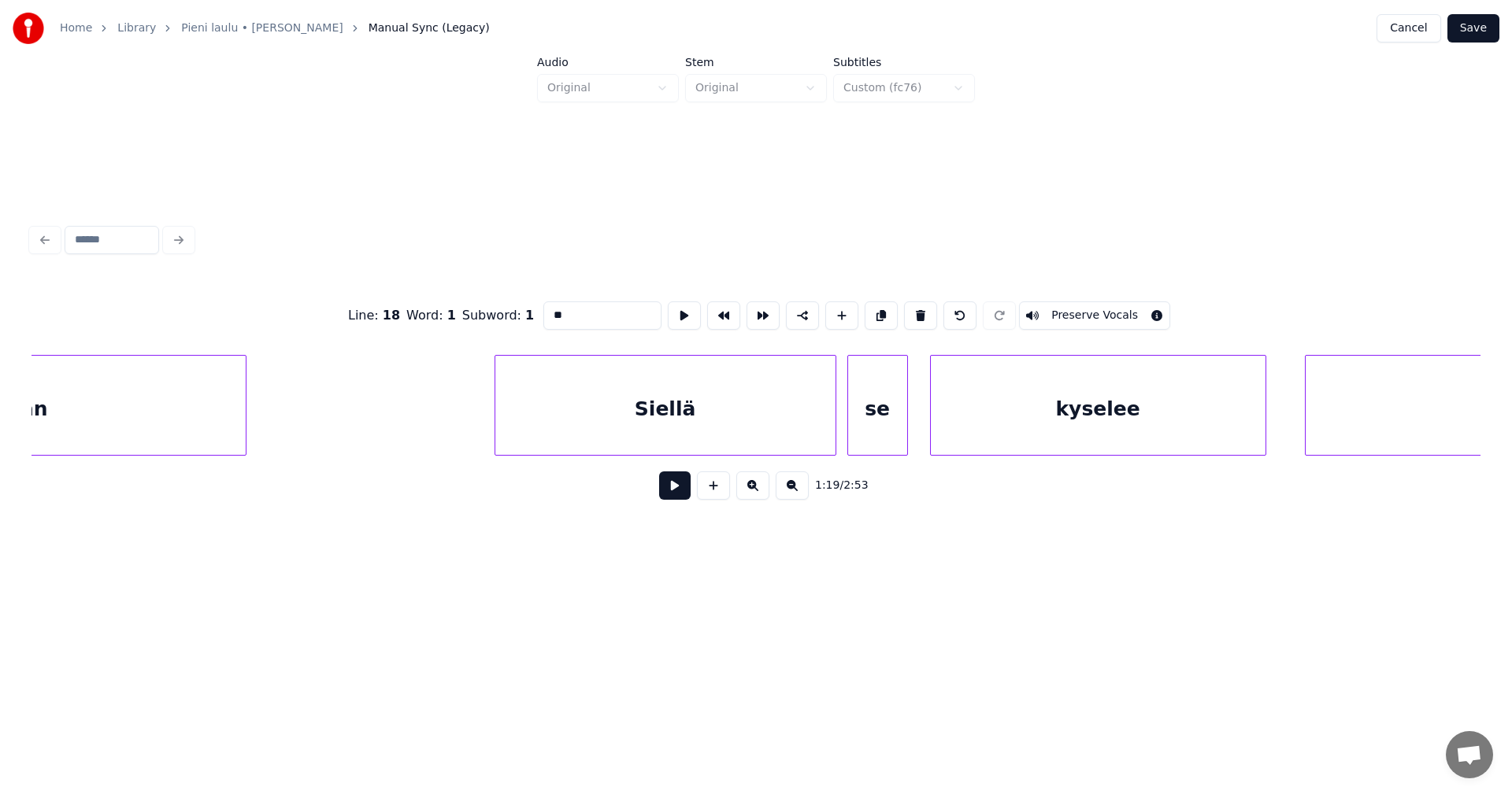
scroll to position [0, 23082]
click at [688, 413] on div "Siellä" at bounding box center [665, 410] width 340 height 107
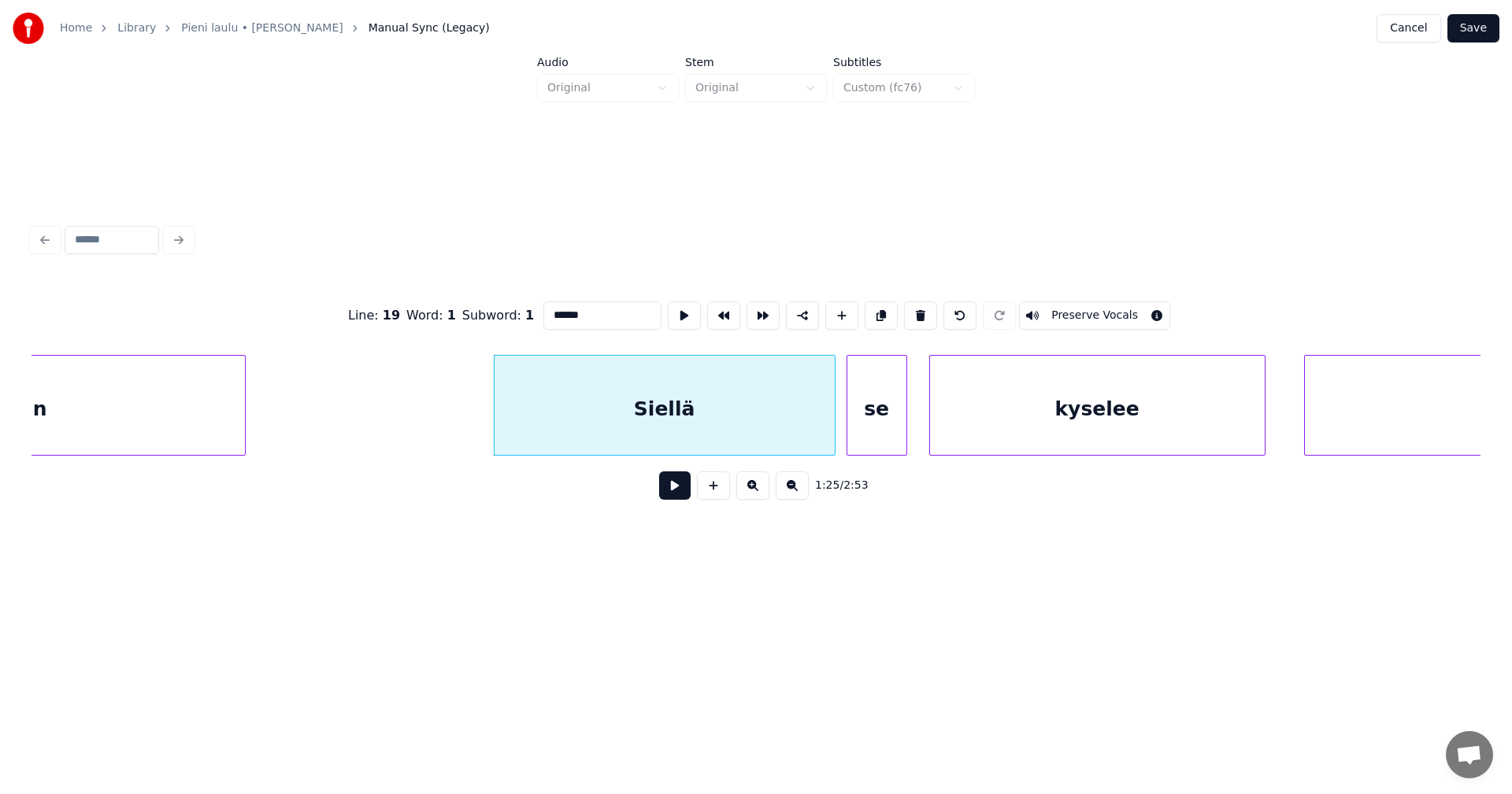
drag, startPoint x: 552, startPoint y: 308, endPoint x: 570, endPoint y: 371, distance: 65.5
click at [553, 310] on input "******" at bounding box center [603, 315] width 118 height 28
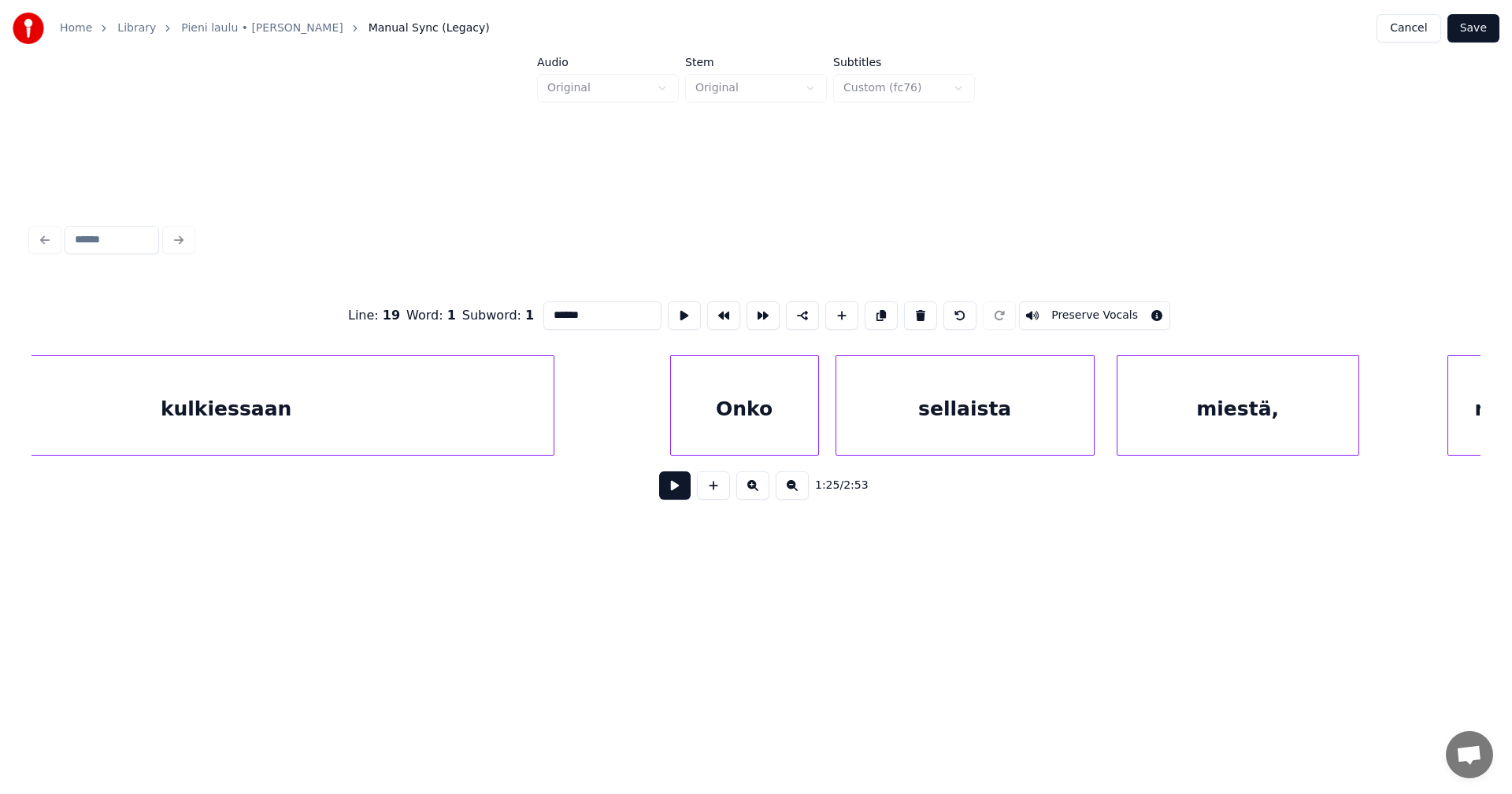
scroll to position [0, 24461]
click at [790, 431] on div "Onko" at bounding box center [765, 410] width 147 height 107
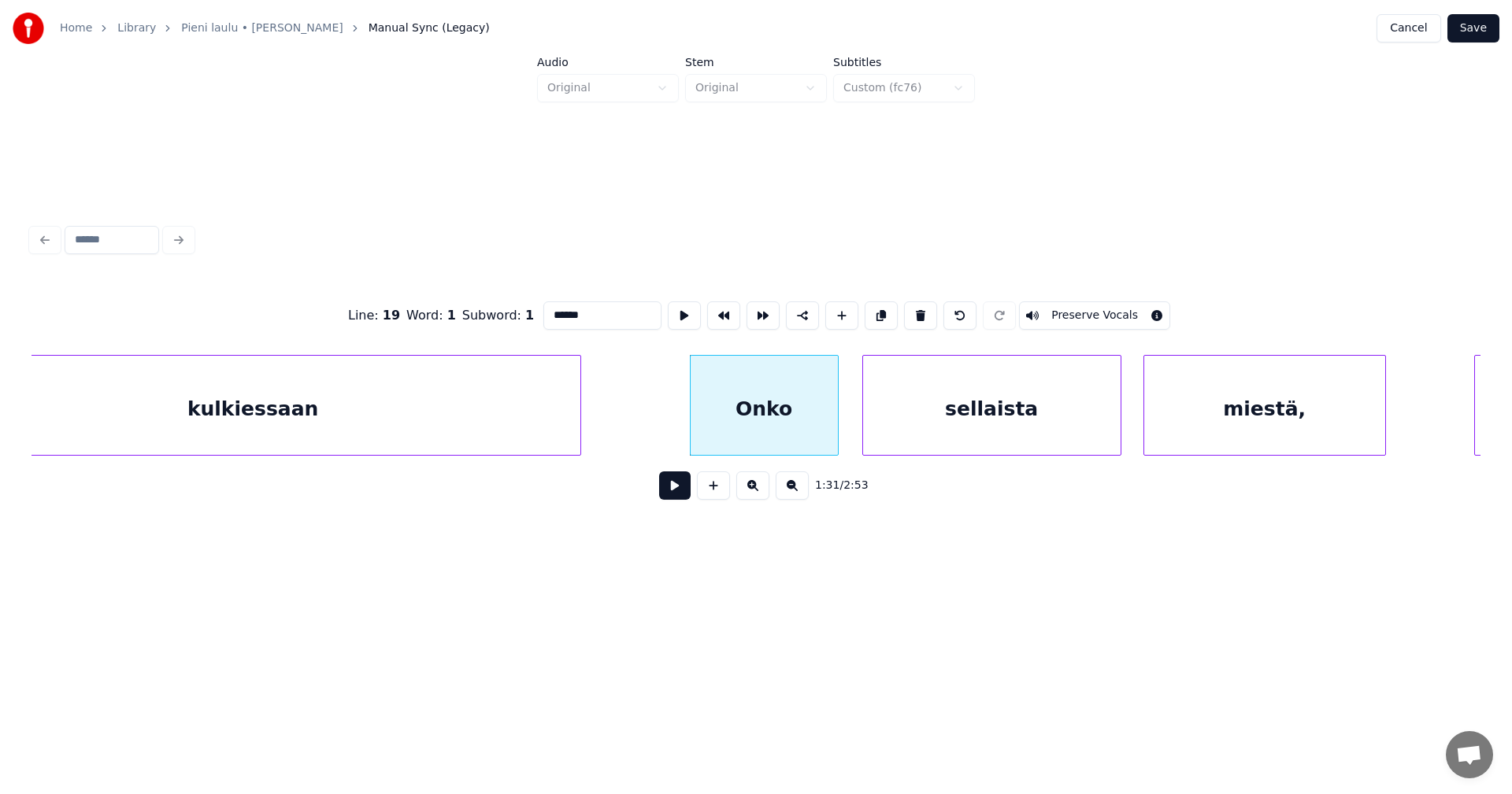
click at [780, 417] on div "Onko" at bounding box center [765, 410] width 147 height 107
drag, startPoint x: 553, startPoint y: 310, endPoint x: 556, endPoint y: 363, distance: 53.1
click at [555, 311] on input "****" at bounding box center [603, 315] width 118 height 28
click at [1105, 424] on div at bounding box center [1106, 405] width 5 height 100
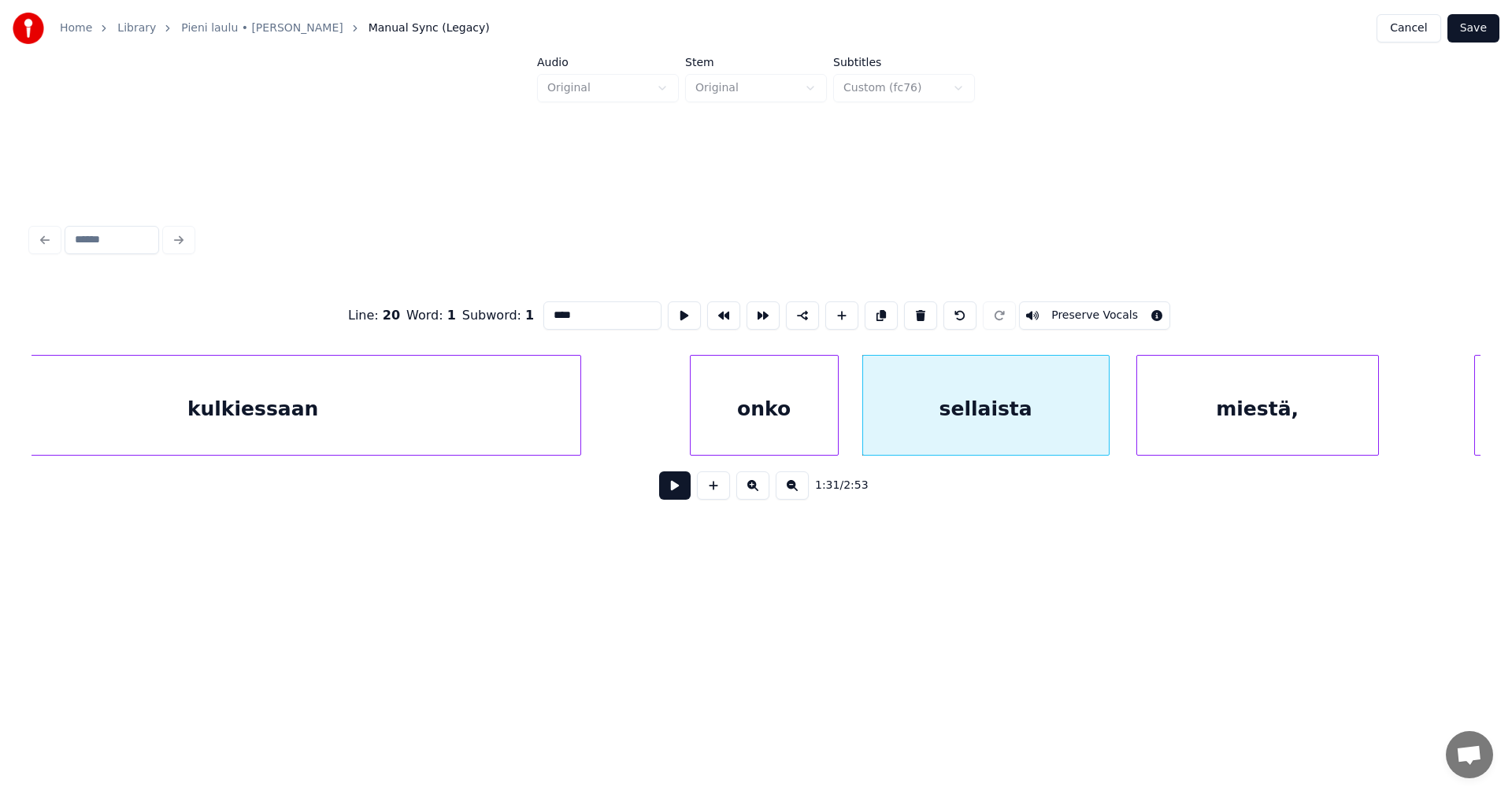
click at [1190, 420] on div "miestä," at bounding box center [1258, 410] width 241 height 107
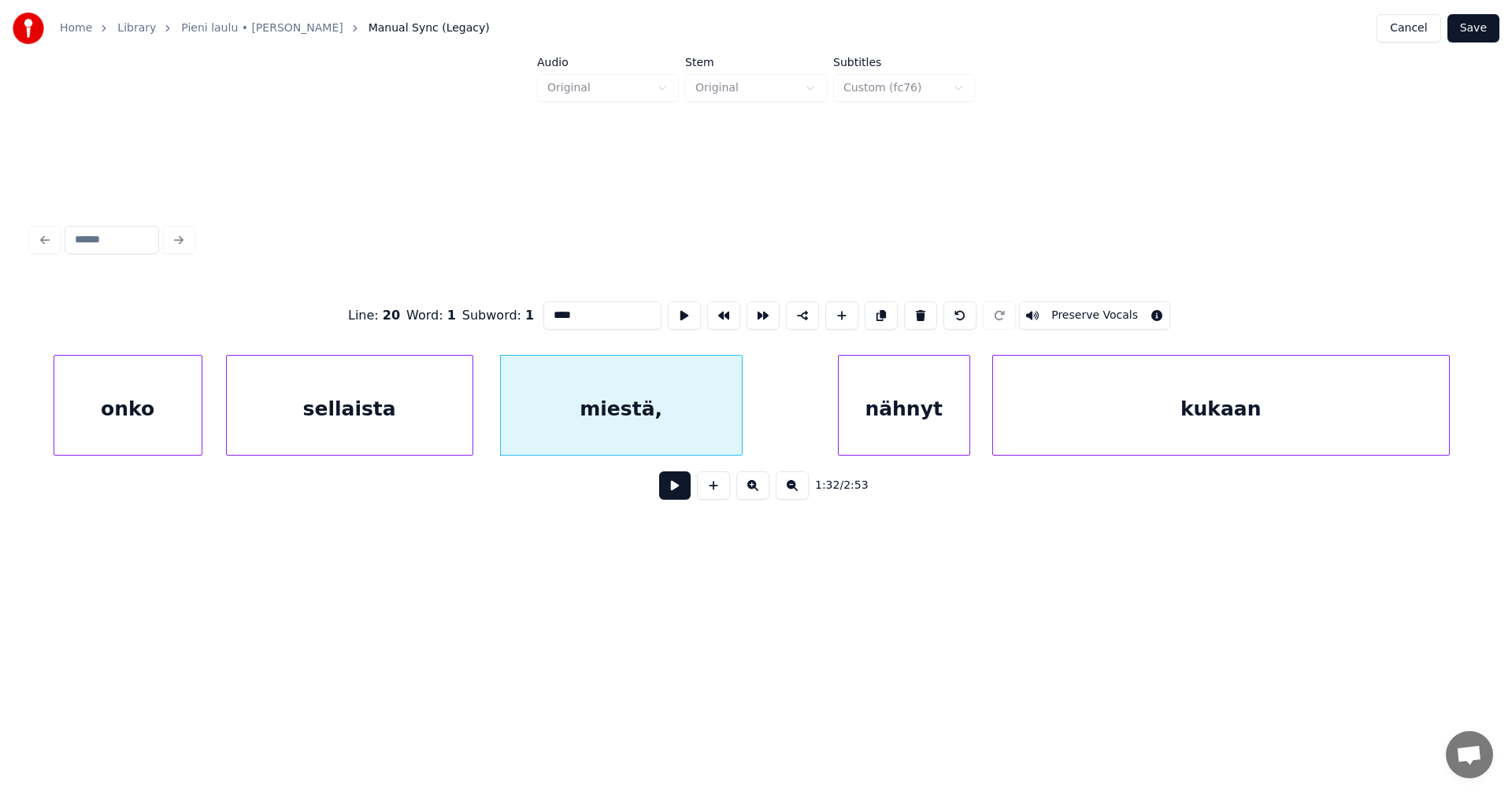
scroll to position [0, 25098]
click at [699, 424] on div "miestä," at bounding box center [620, 410] width 241 height 107
click at [906, 427] on div "nähnyt" at bounding box center [903, 410] width 130 height 107
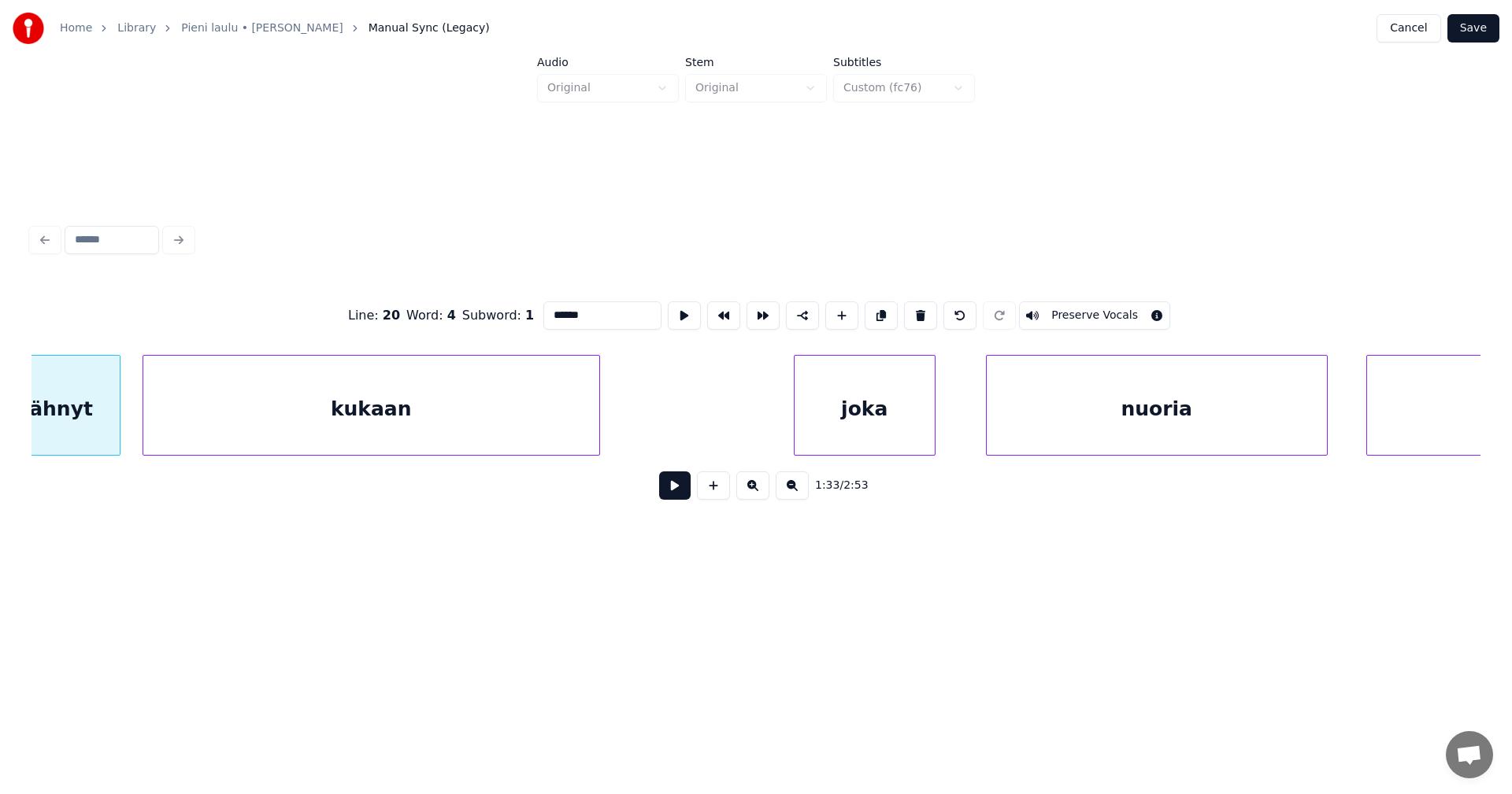
scroll to position [0, 26054]
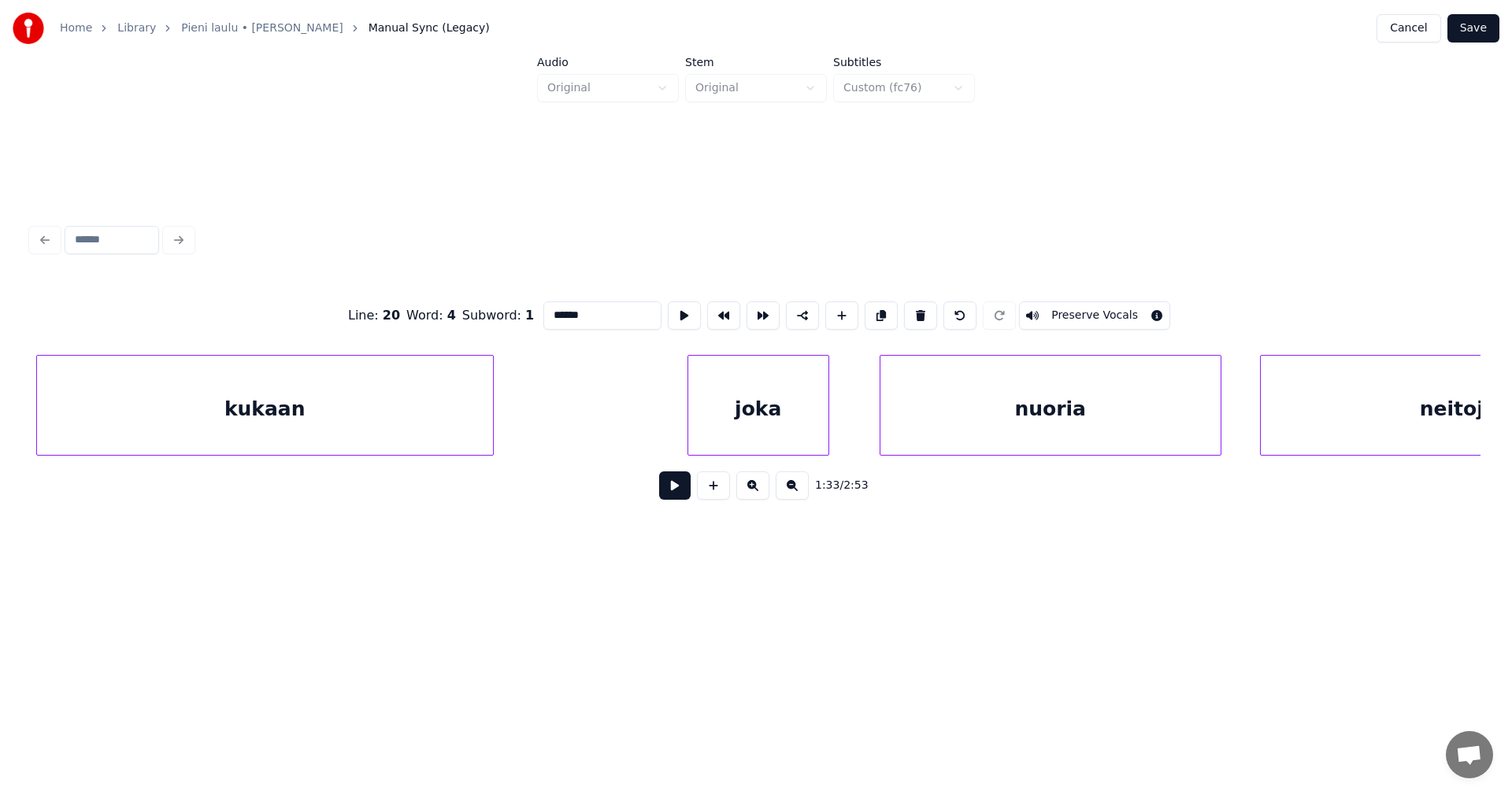
click at [451, 389] on div "kukaan" at bounding box center [265, 410] width 456 height 107
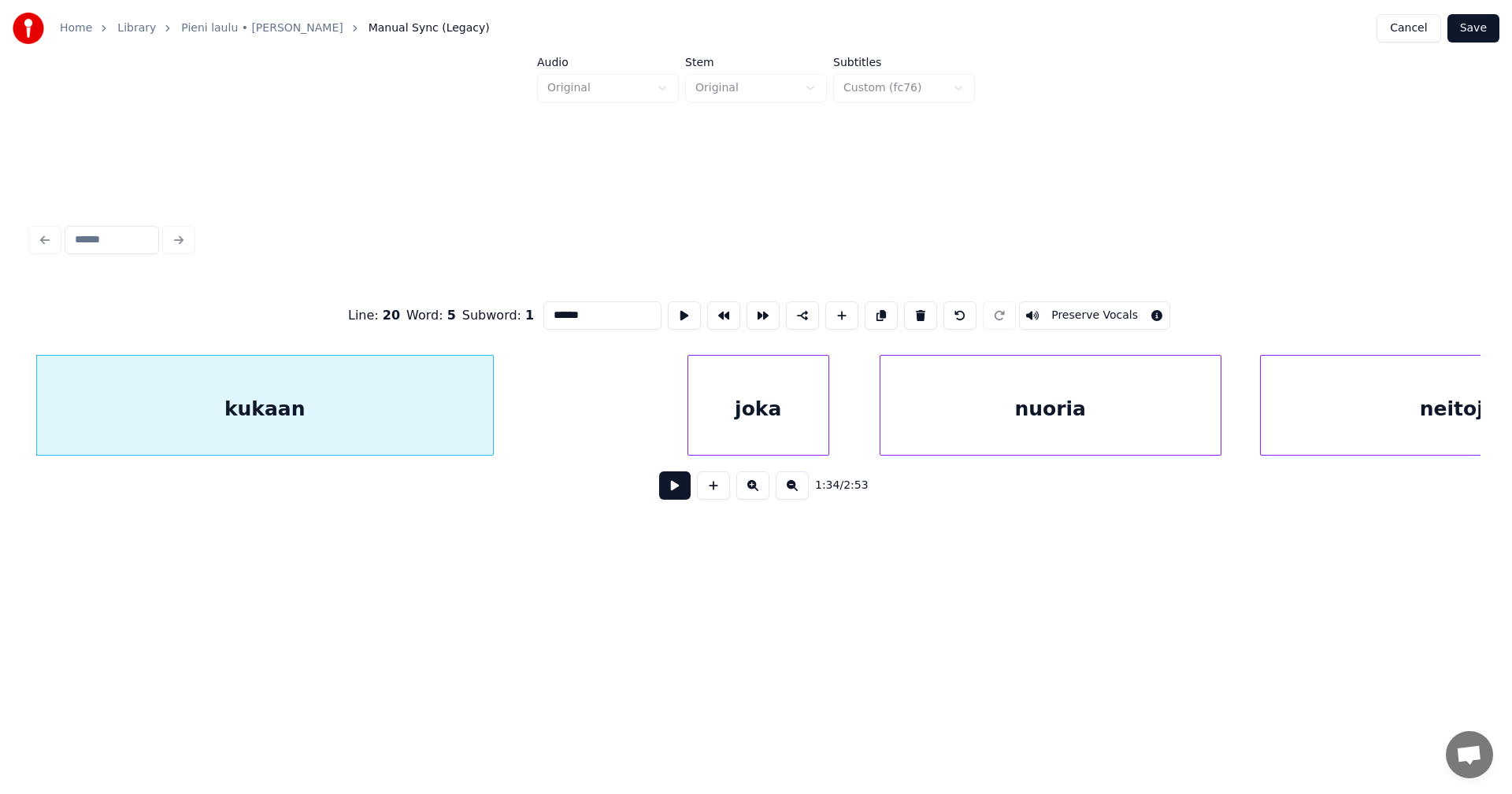
click at [758, 424] on div "joka" at bounding box center [758, 410] width 140 height 107
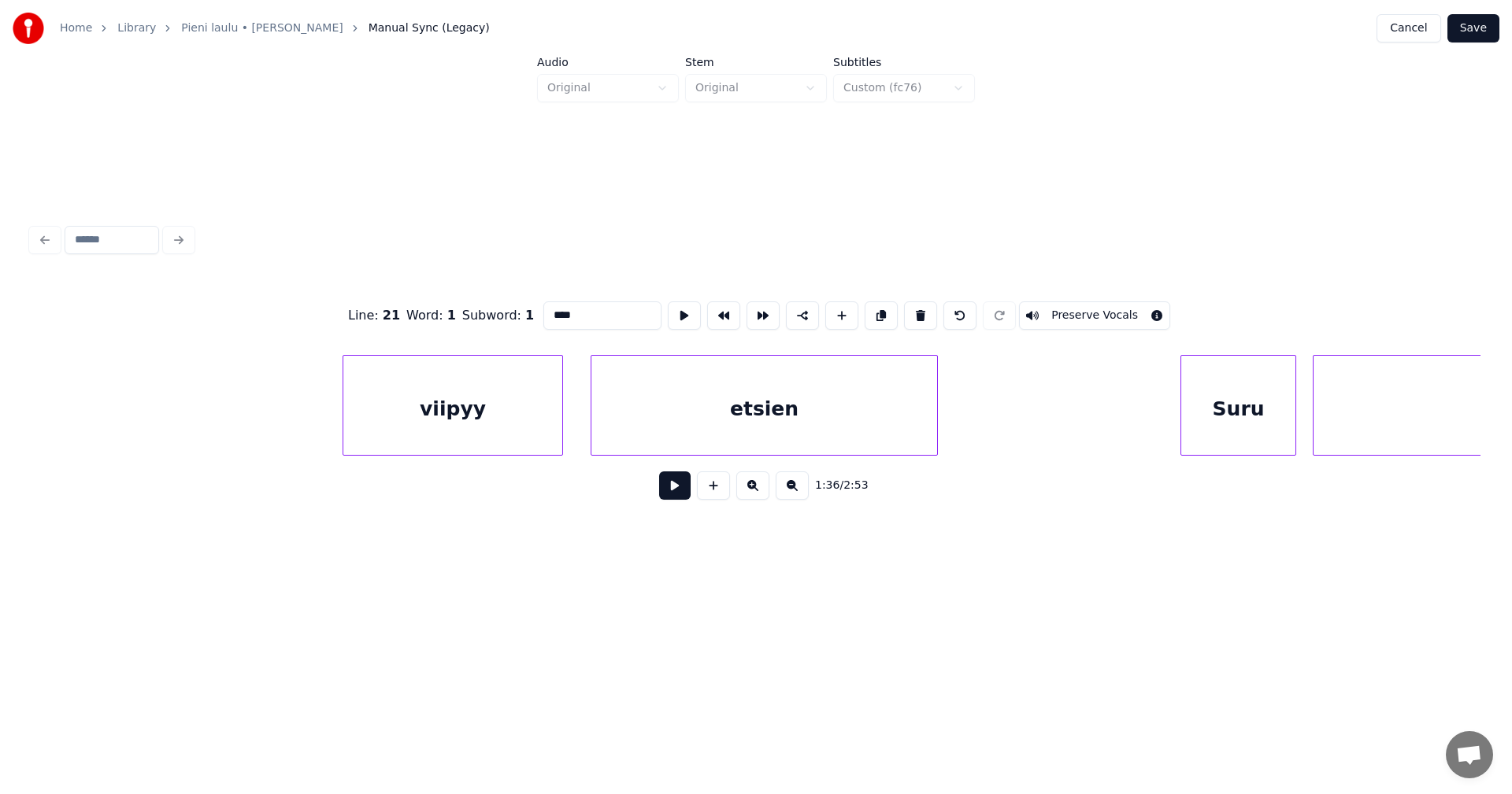
scroll to position [0, 40831]
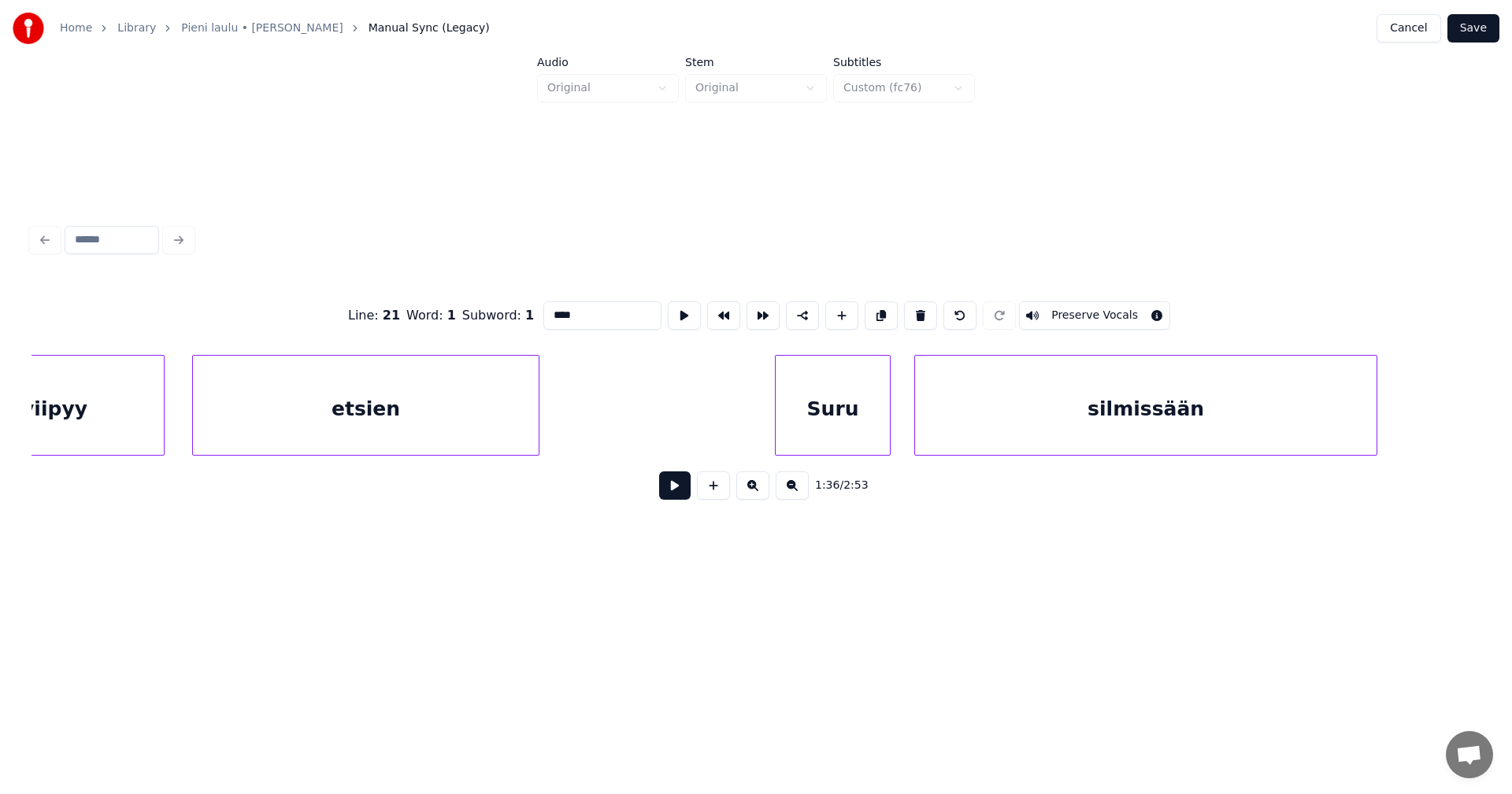
click at [840, 429] on div "Suru" at bounding box center [833, 410] width 114 height 107
type input "****"
click at [685, 484] on button at bounding box center [675, 485] width 32 height 28
drag, startPoint x: 685, startPoint y: 484, endPoint x: 730, endPoint y: 461, distance: 50.5
click at [685, 483] on button at bounding box center [675, 485] width 32 height 28
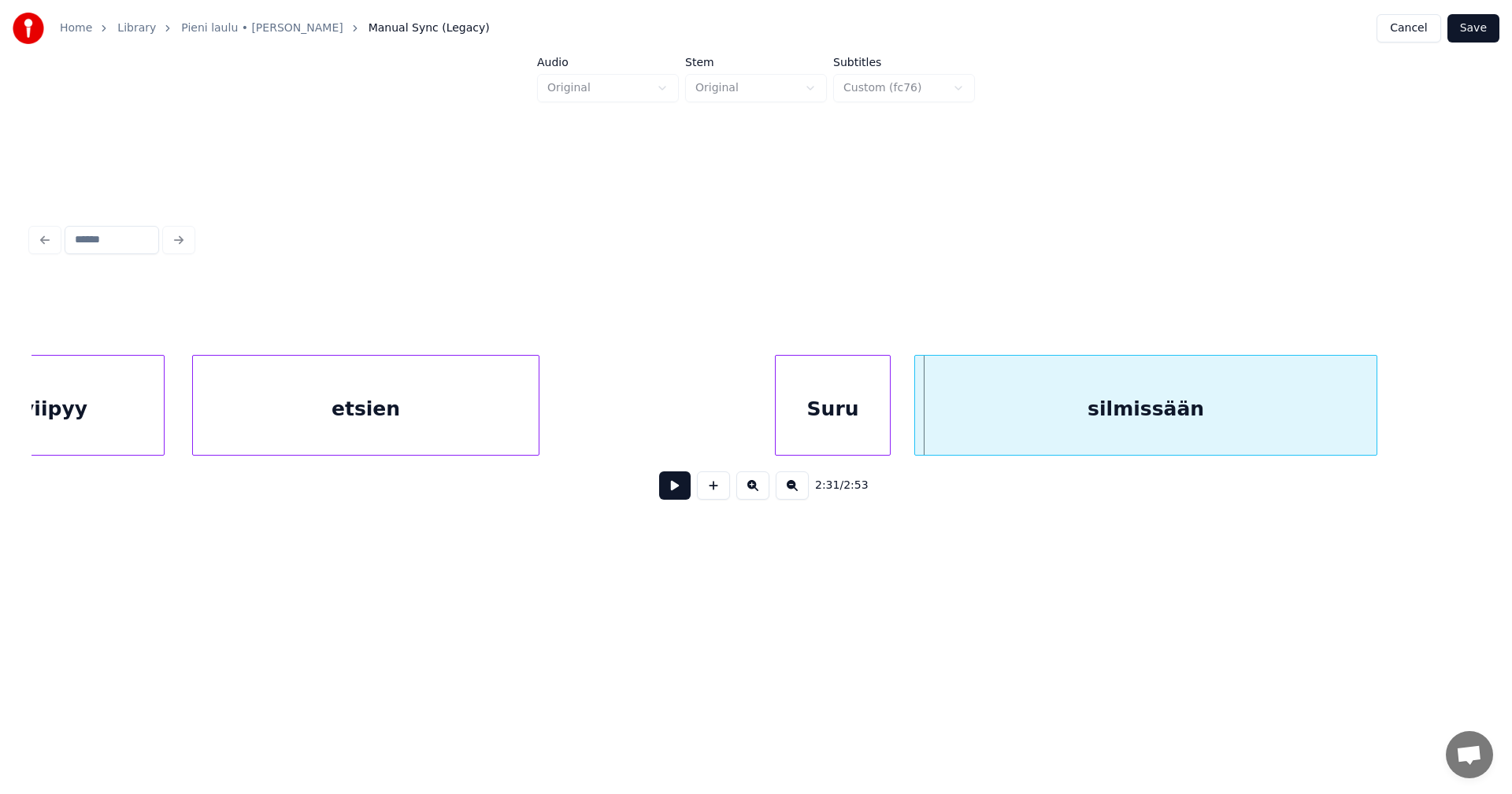
click at [833, 411] on div "Suru" at bounding box center [833, 410] width 114 height 107
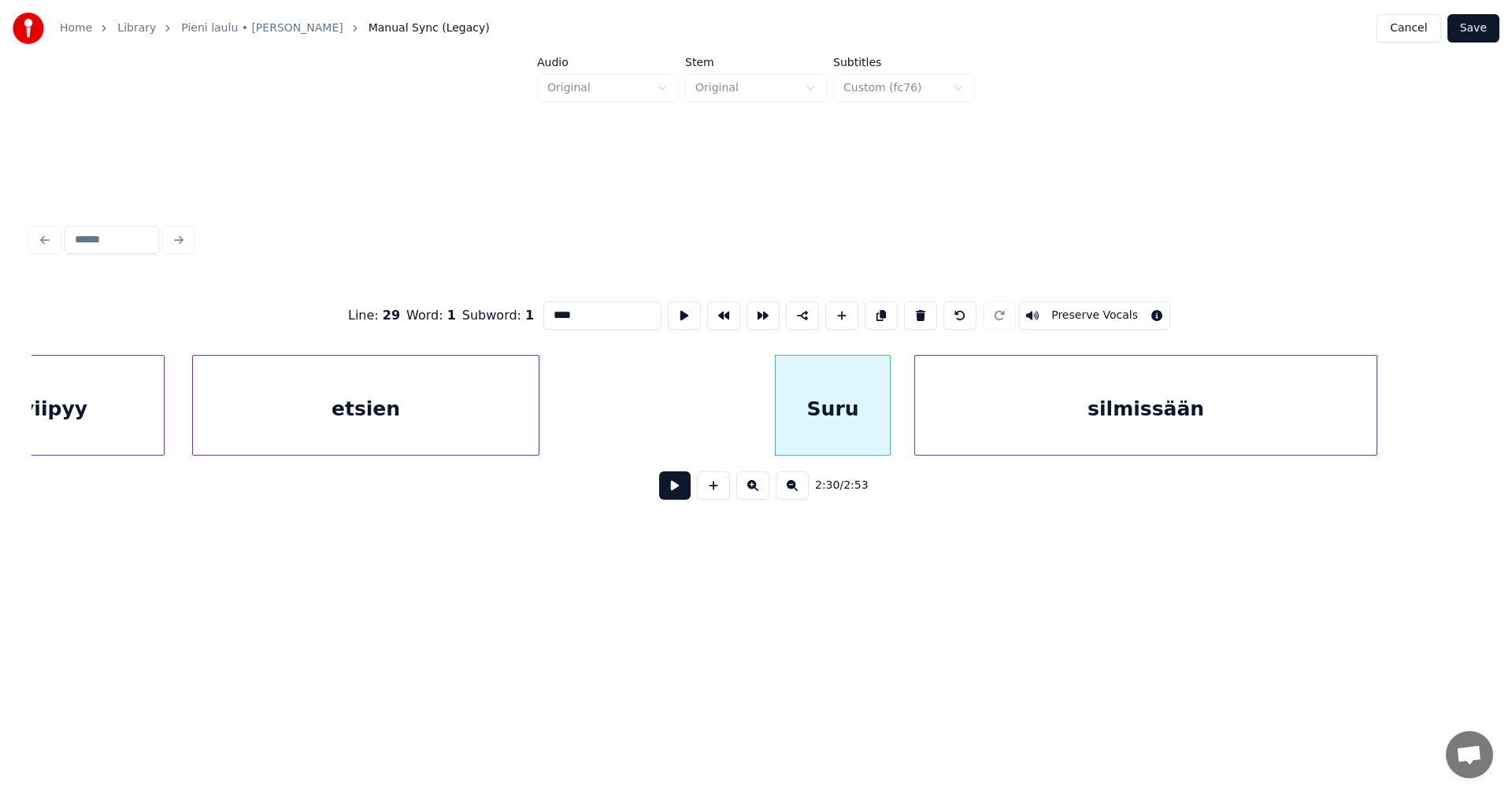
click at [556, 316] on input "****" at bounding box center [603, 315] width 118 height 28
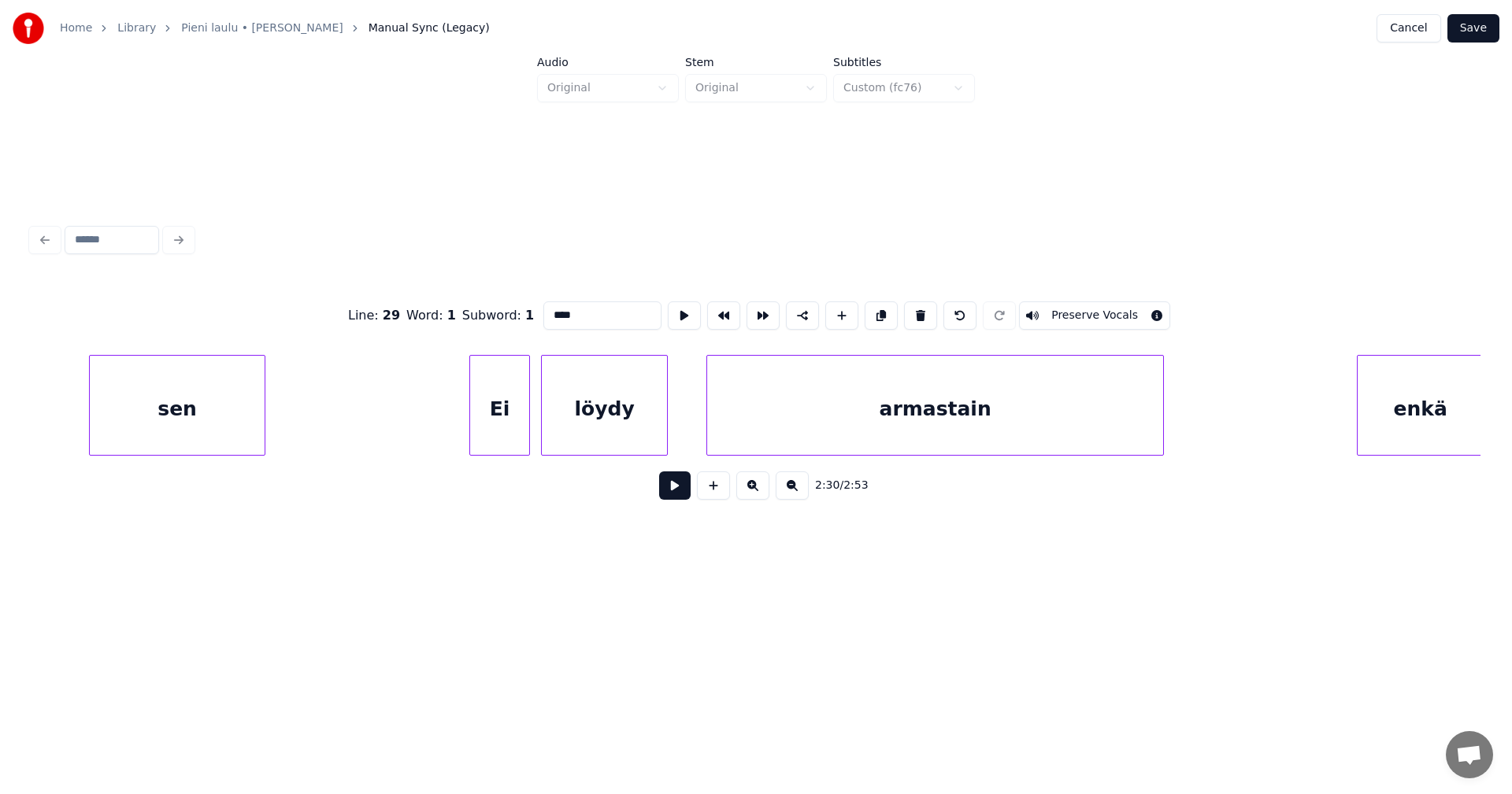
scroll to position [0, 42821]
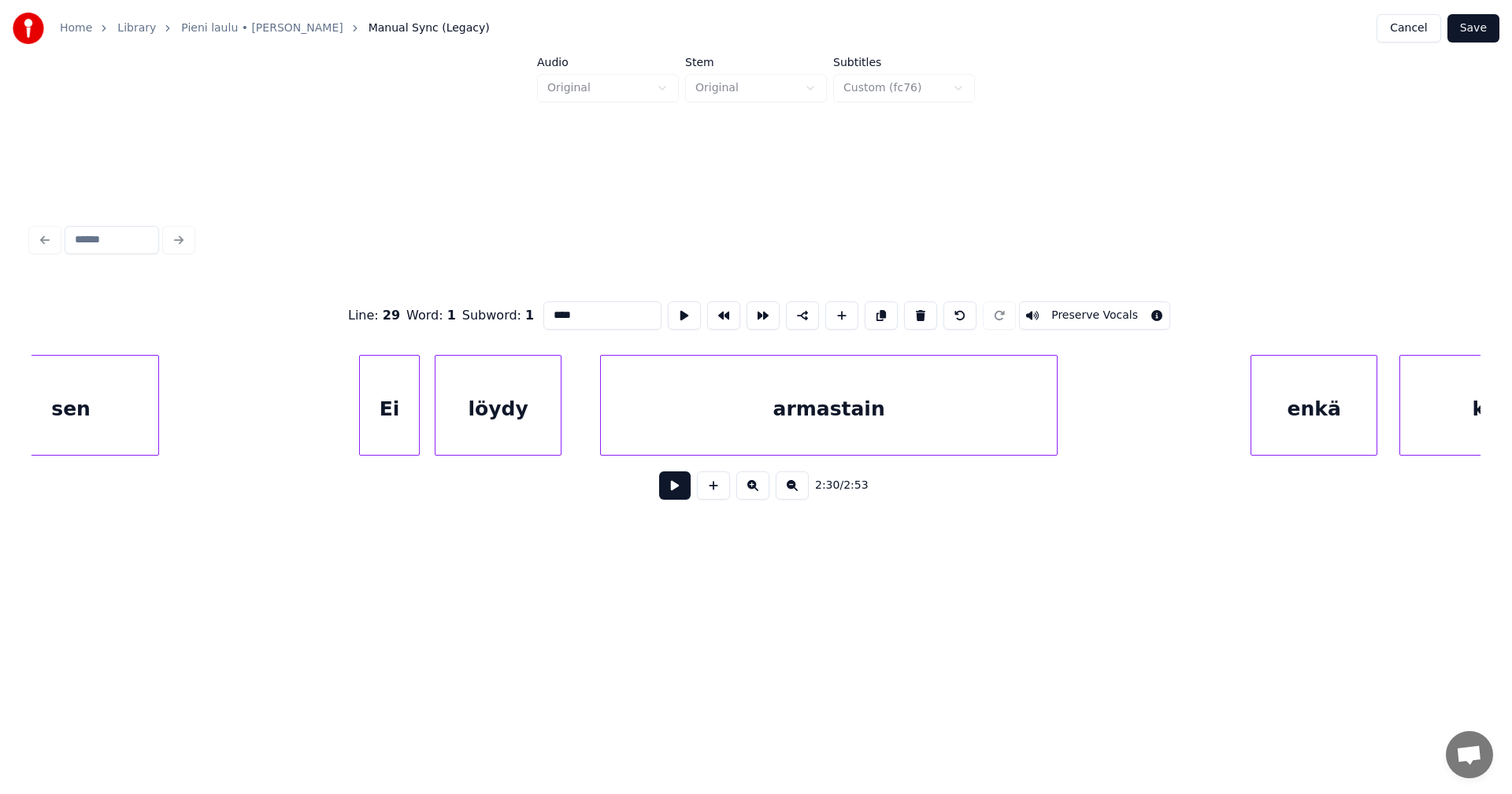
click at [381, 418] on div "Ei" at bounding box center [389, 410] width 59 height 107
click at [385, 418] on div "Ei" at bounding box center [389, 410] width 59 height 107
click at [552, 304] on input "**" at bounding box center [603, 315] width 118 height 28
click at [1273, 420] on div "enkä" at bounding box center [1305, 410] width 126 height 107
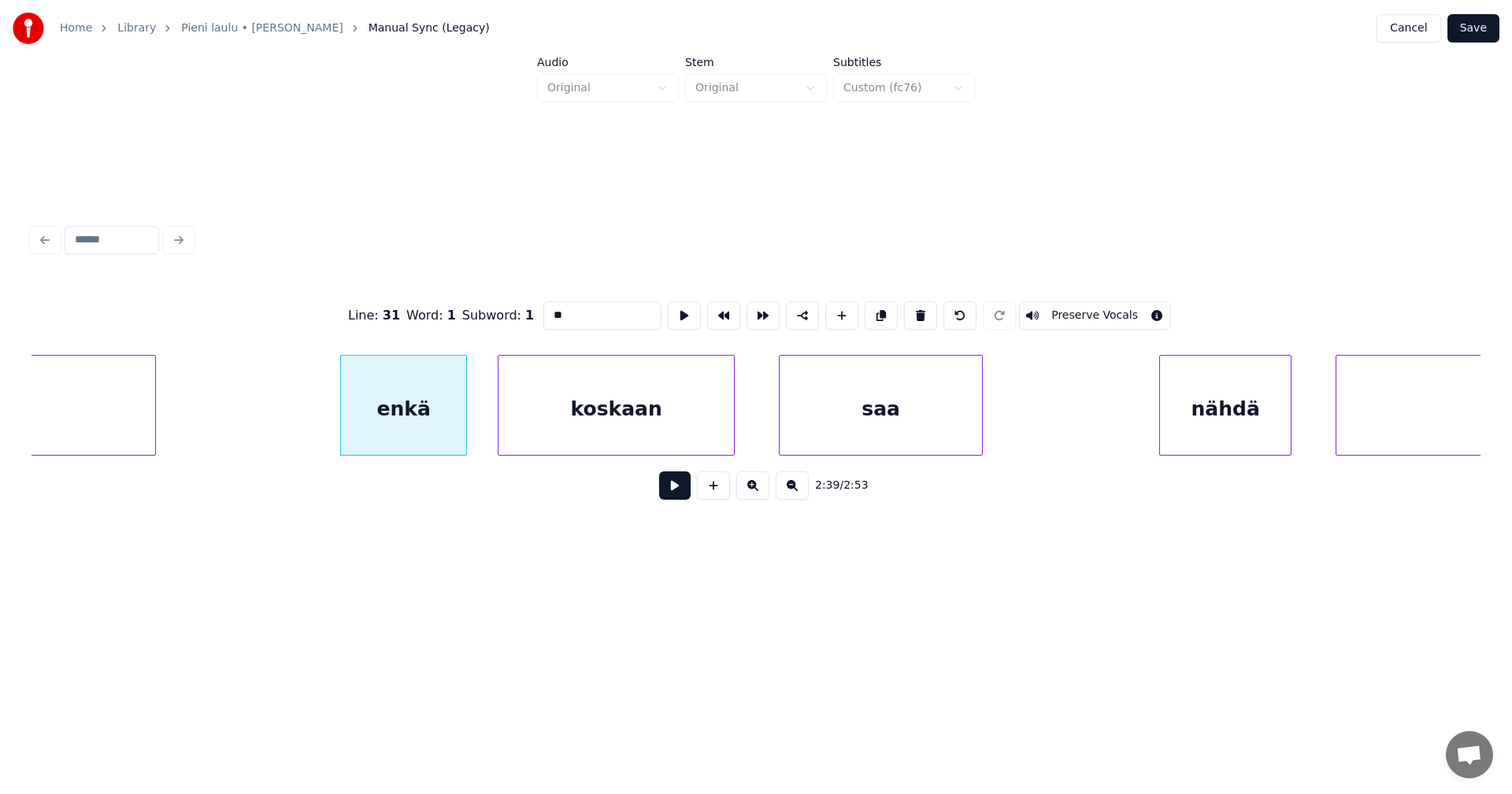
scroll to position [0, 44041]
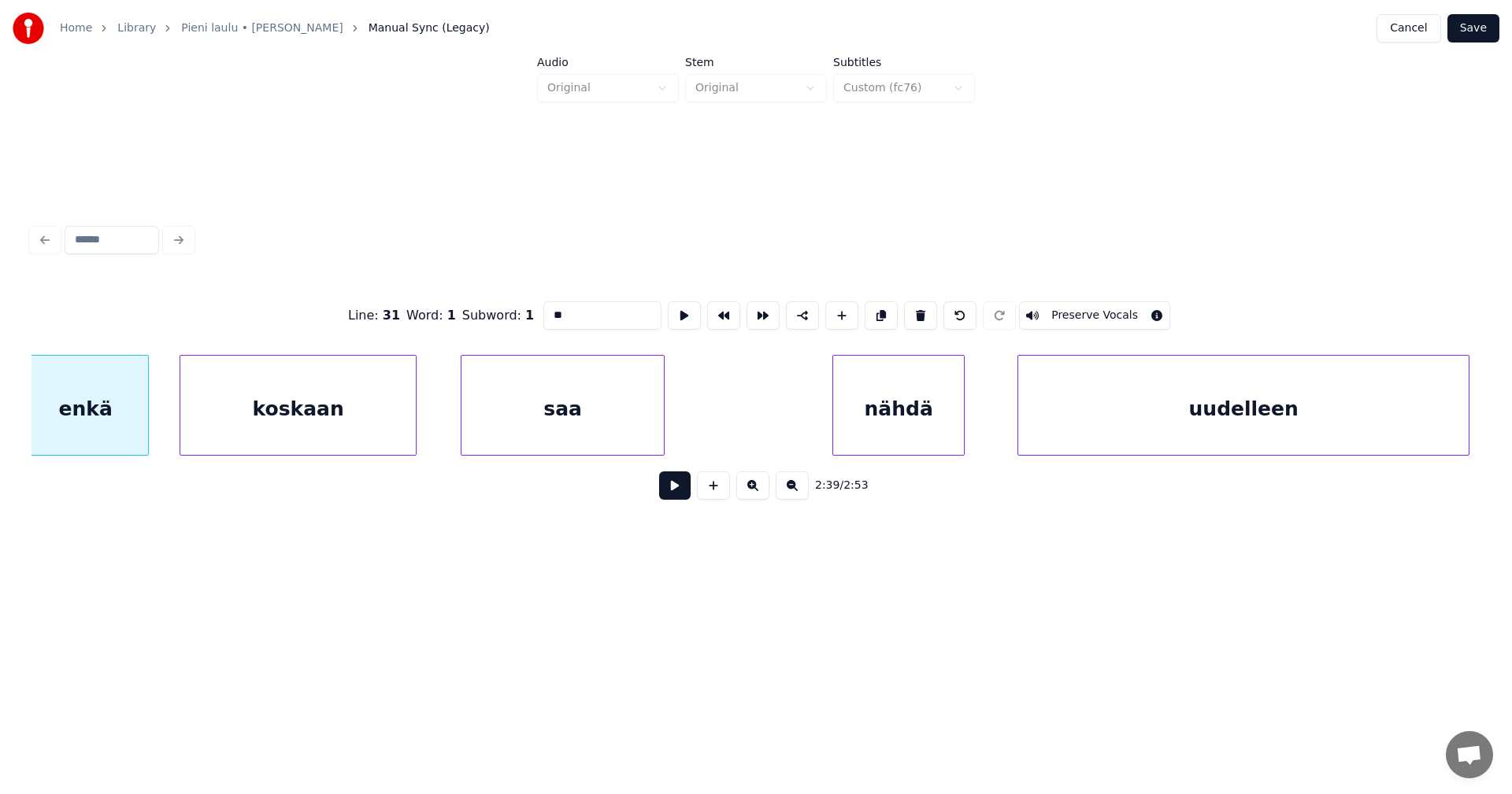
click at [923, 441] on div "nähdä" at bounding box center [898, 410] width 130 height 107
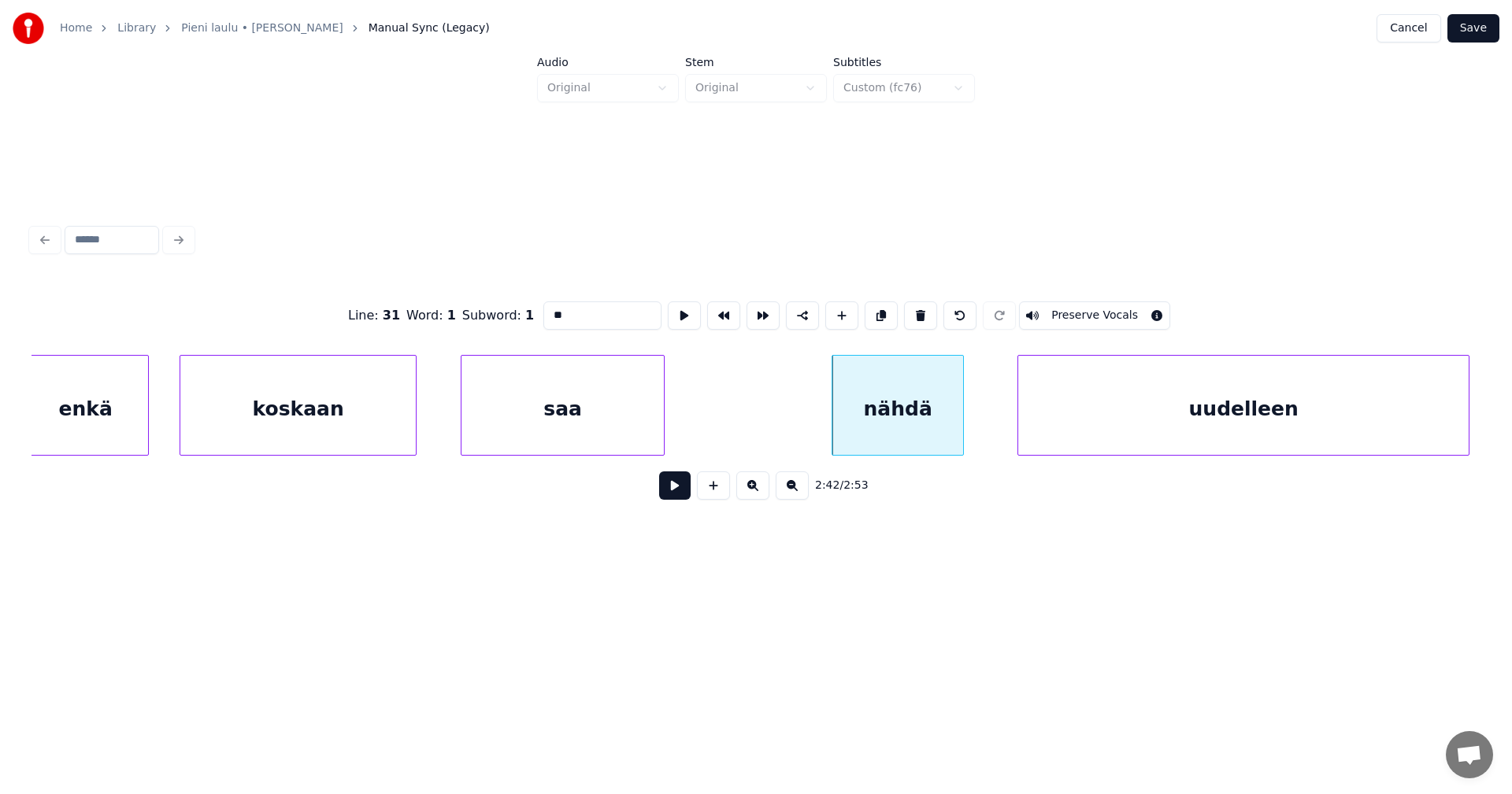
type input "**"
click at [671, 497] on button at bounding box center [675, 485] width 32 height 28
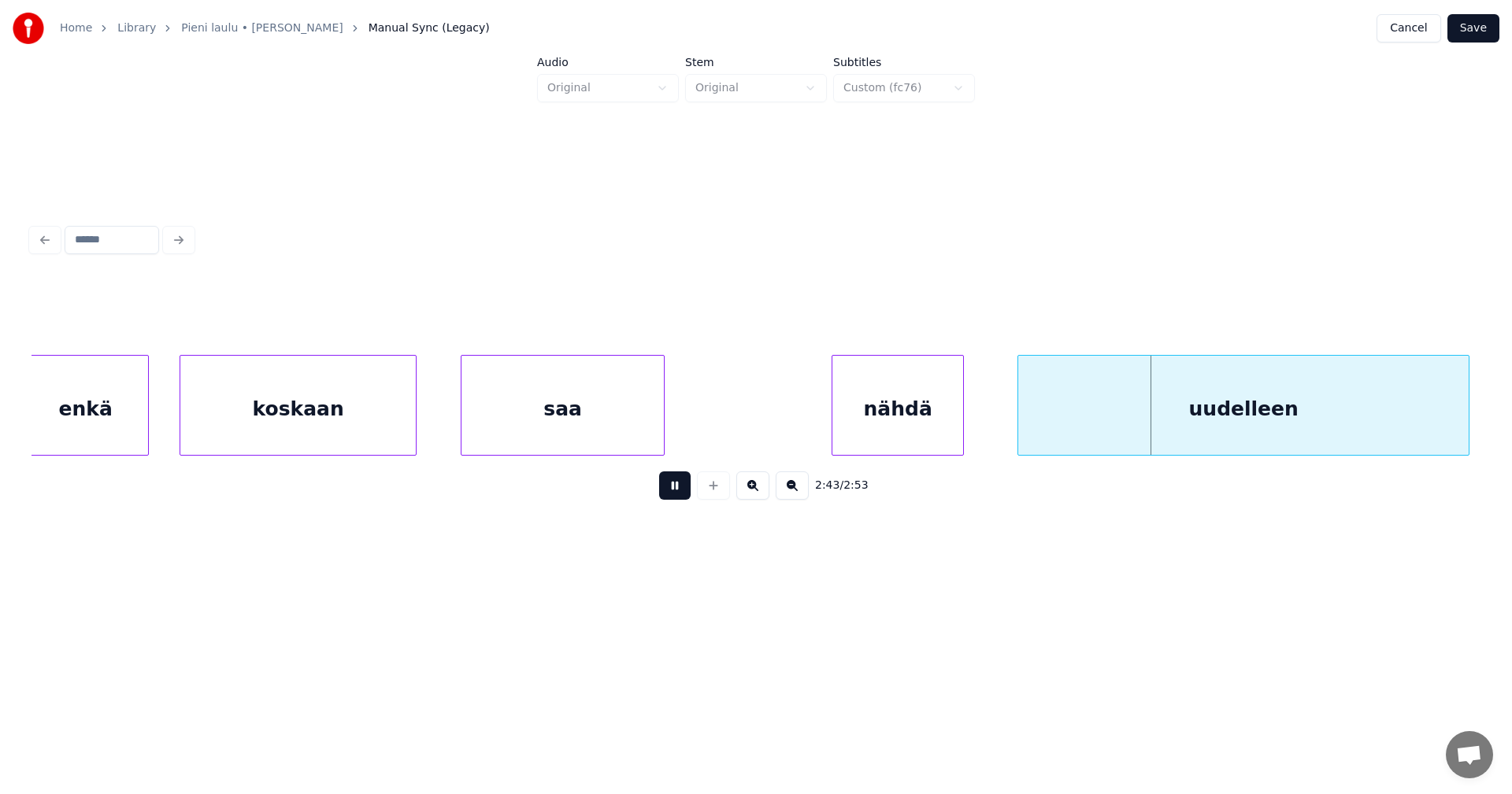
drag, startPoint x: 686, startPoint y: 492, endPoint x: 705, endPoint y: 479, distance: 23.0
click at [690, 490] on button at bounding box center [675, 485] width 32 height 28
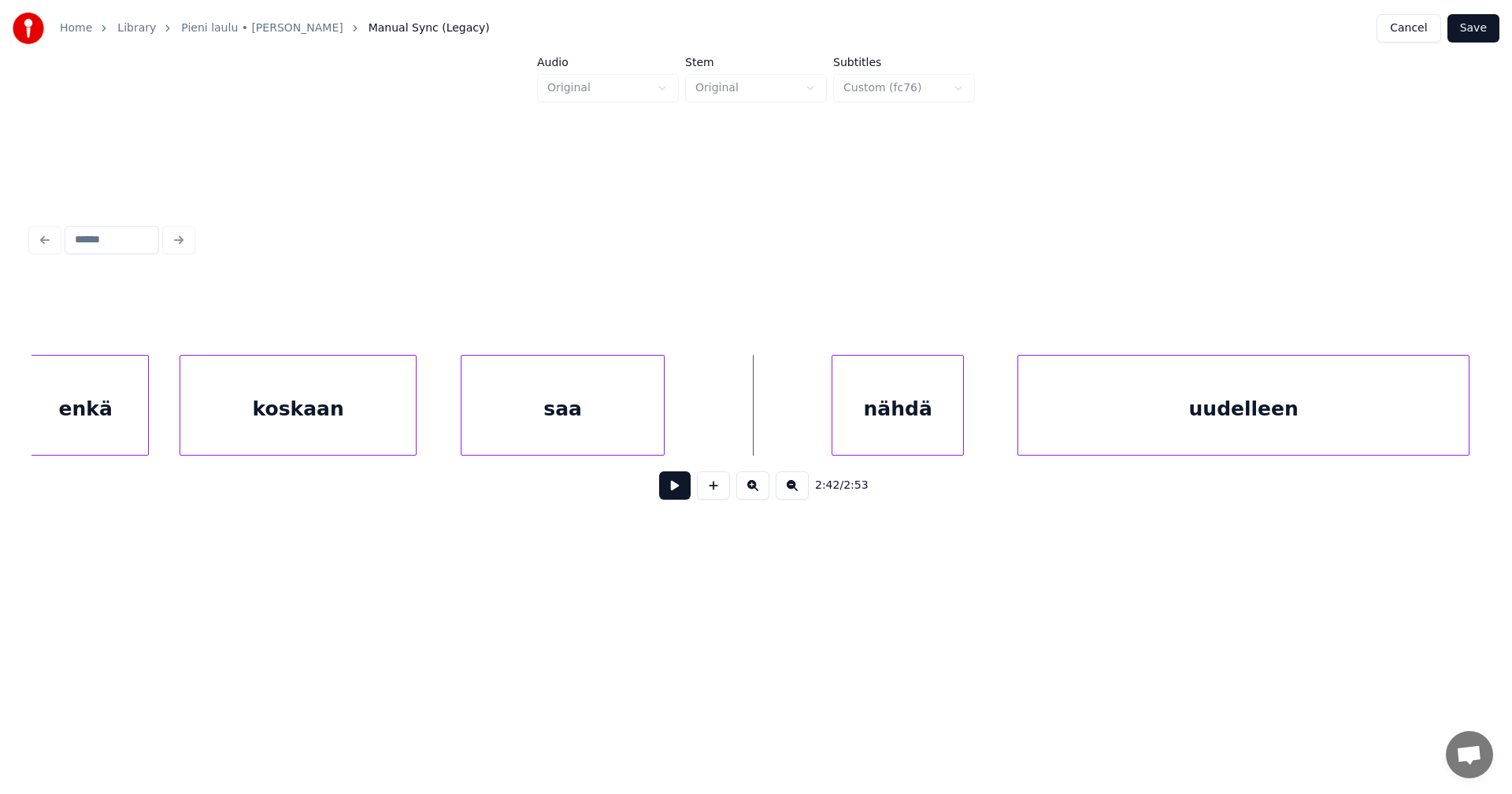
drag, startPoint x: 678, startPoint y: 504, endPoint x: 688, endPoint y: 494, distance: 14.1
click at [679, 499] on button at bounding box center [675, 485] width 32 height 28
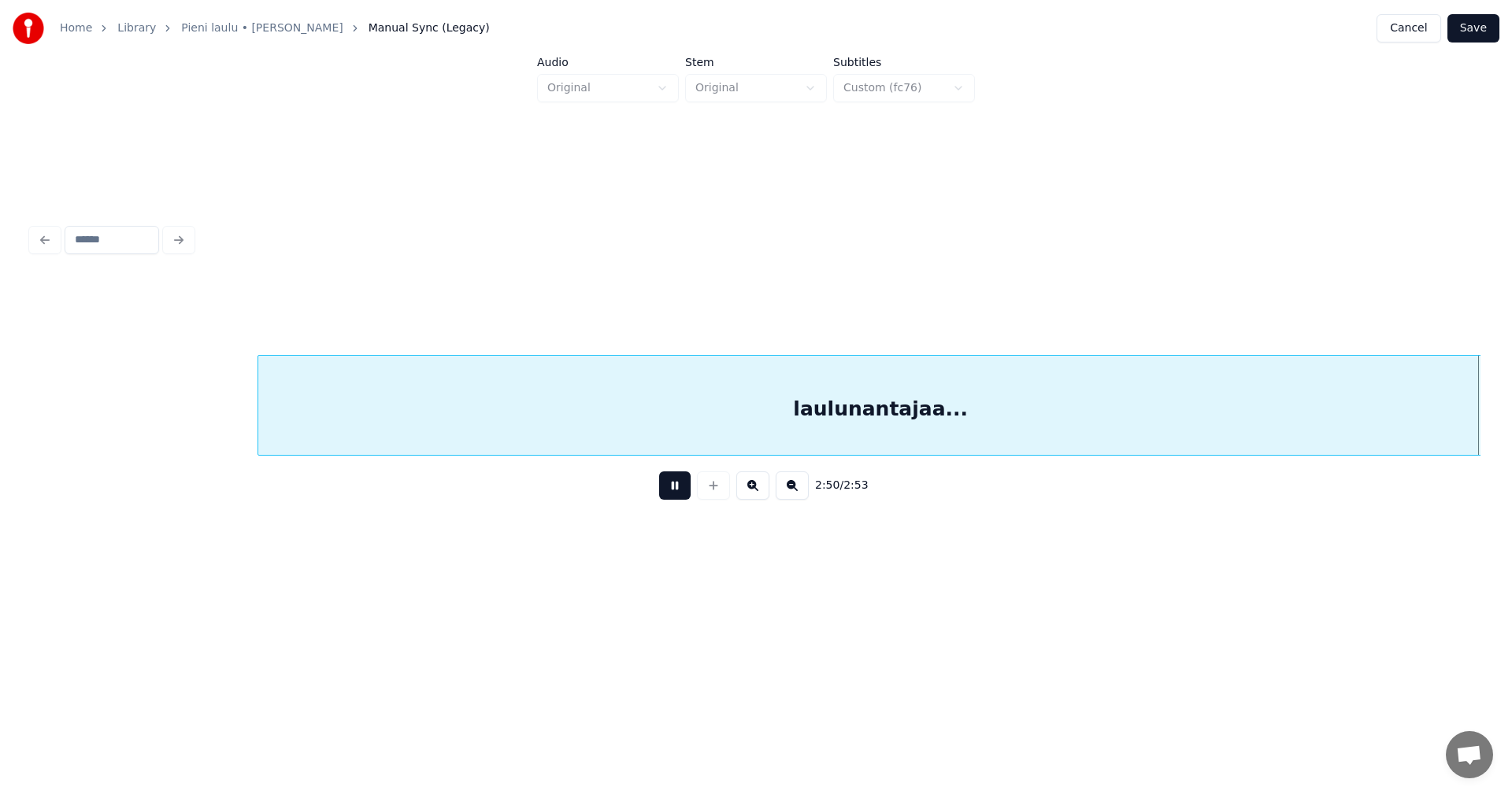
scroll to position [0, 46455]
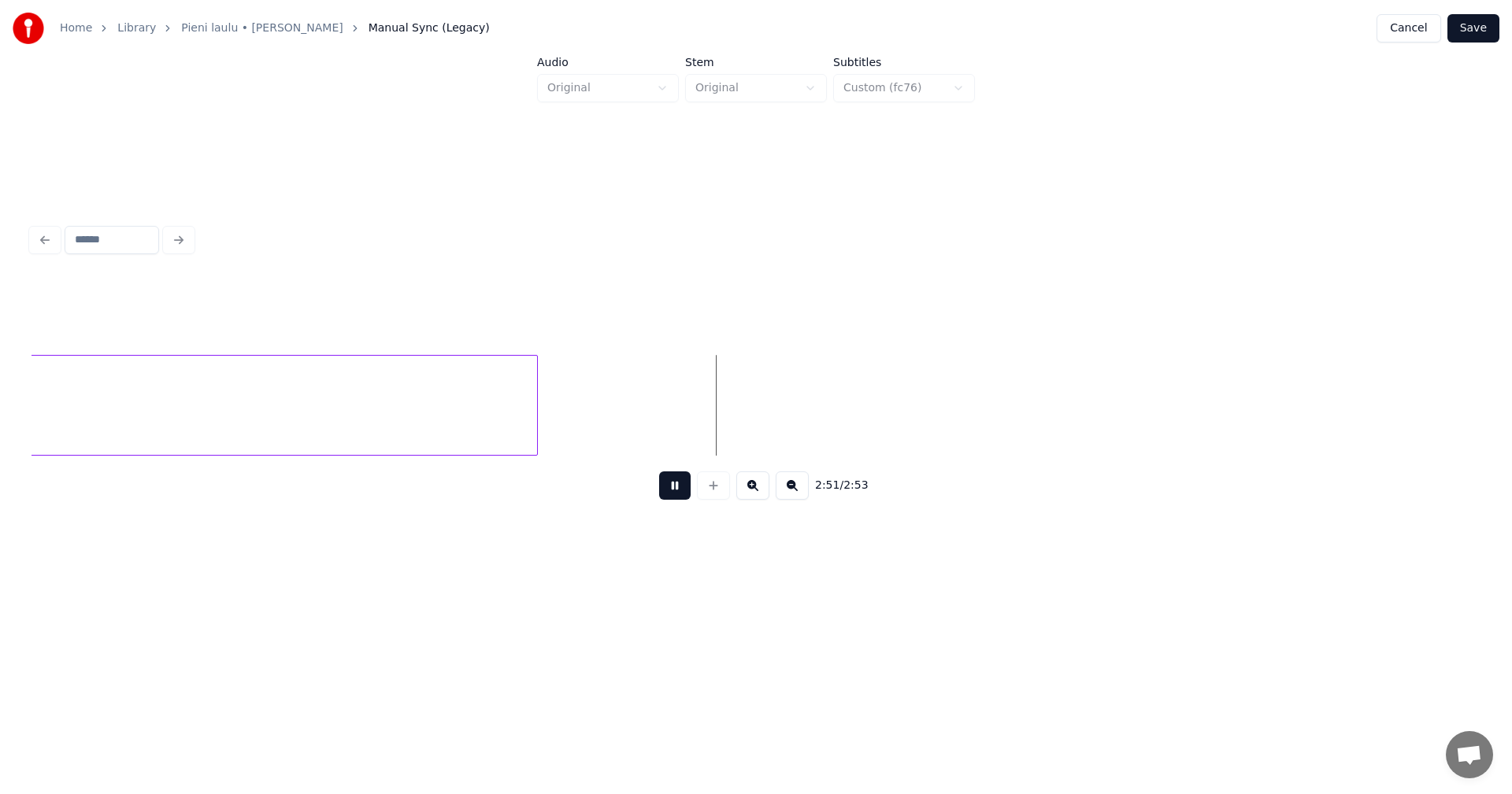
click at [688, 490] on button at bounding box center [675, 485] width 32 height 28
click at [1476, 28] on button "Save" at bounding box center [1473, 28] width 52 height 28
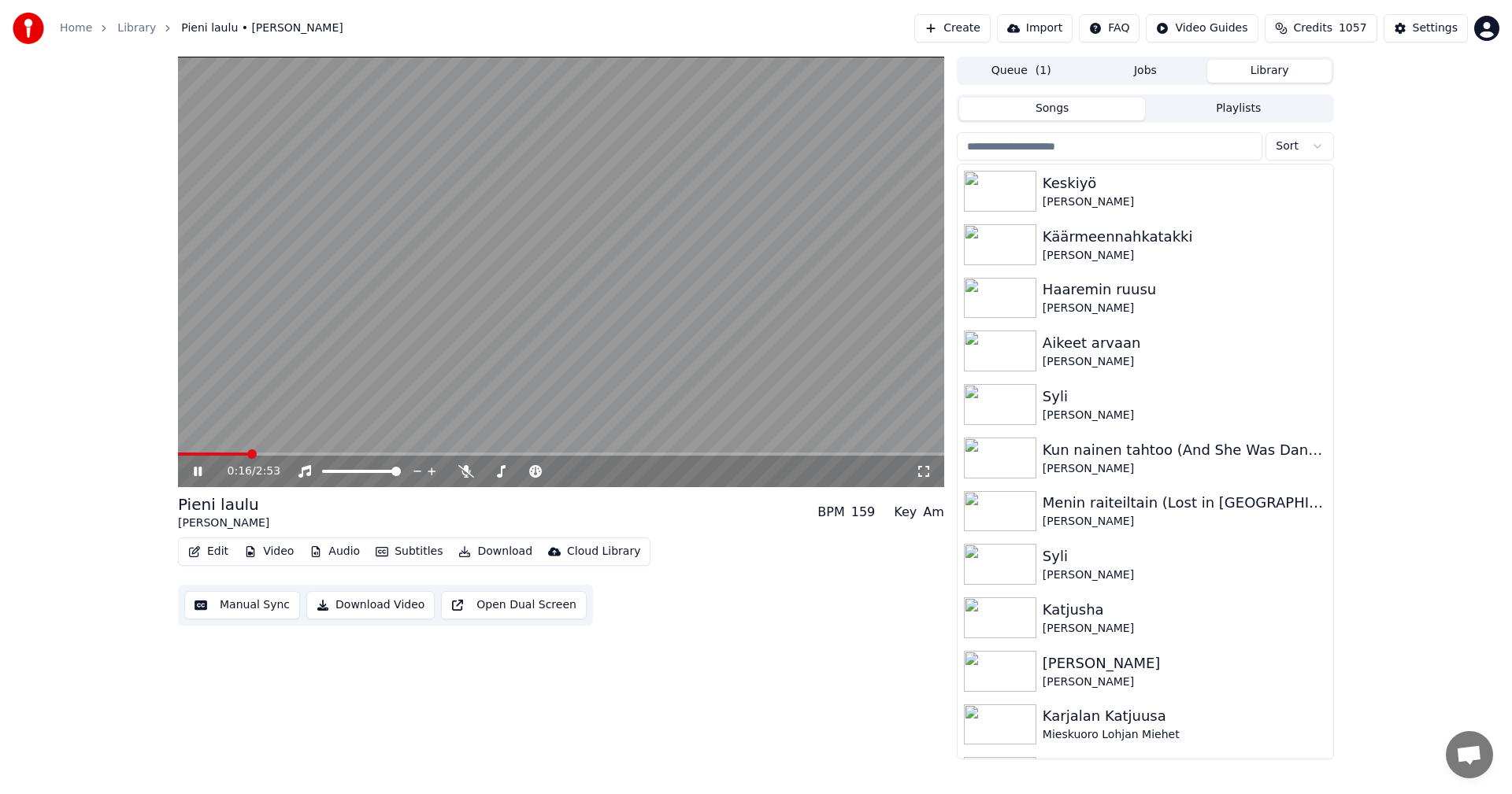
click at [247, 454] on span at bounding box center [561, 454] width 766 height 3
click at [288, 455] on span at bounding box center [561, 454] width 766 height 3
click at [195, 470] on icon at bounding box center [198, 472] width 8 height 10
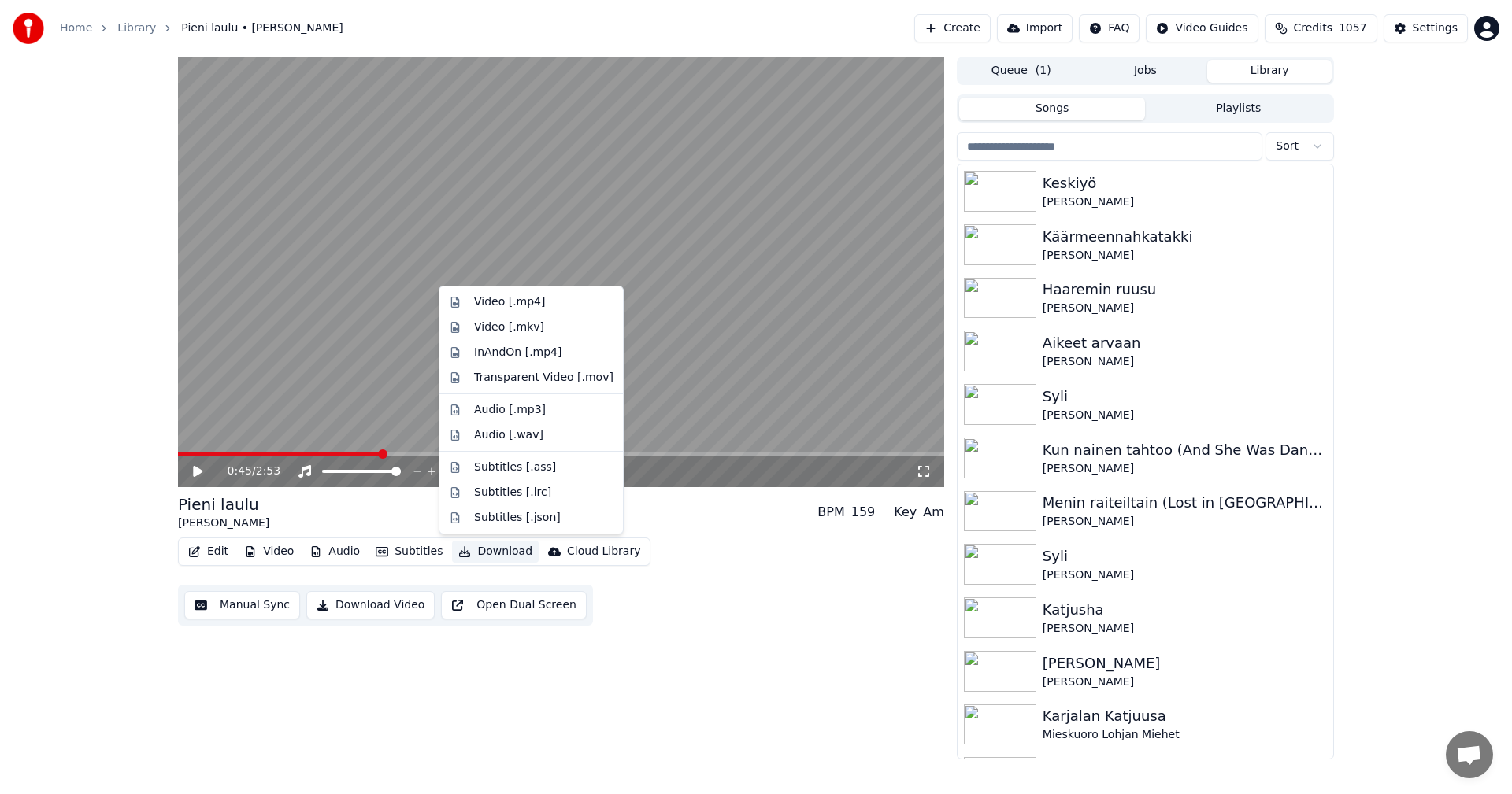
click at [496, 552] on button "Download" at bounding box center [495, 551] width 87 height 22
click at [532, 299] on div "Video [.mp4]" at bounding box center [509, 302] width 71 height 15
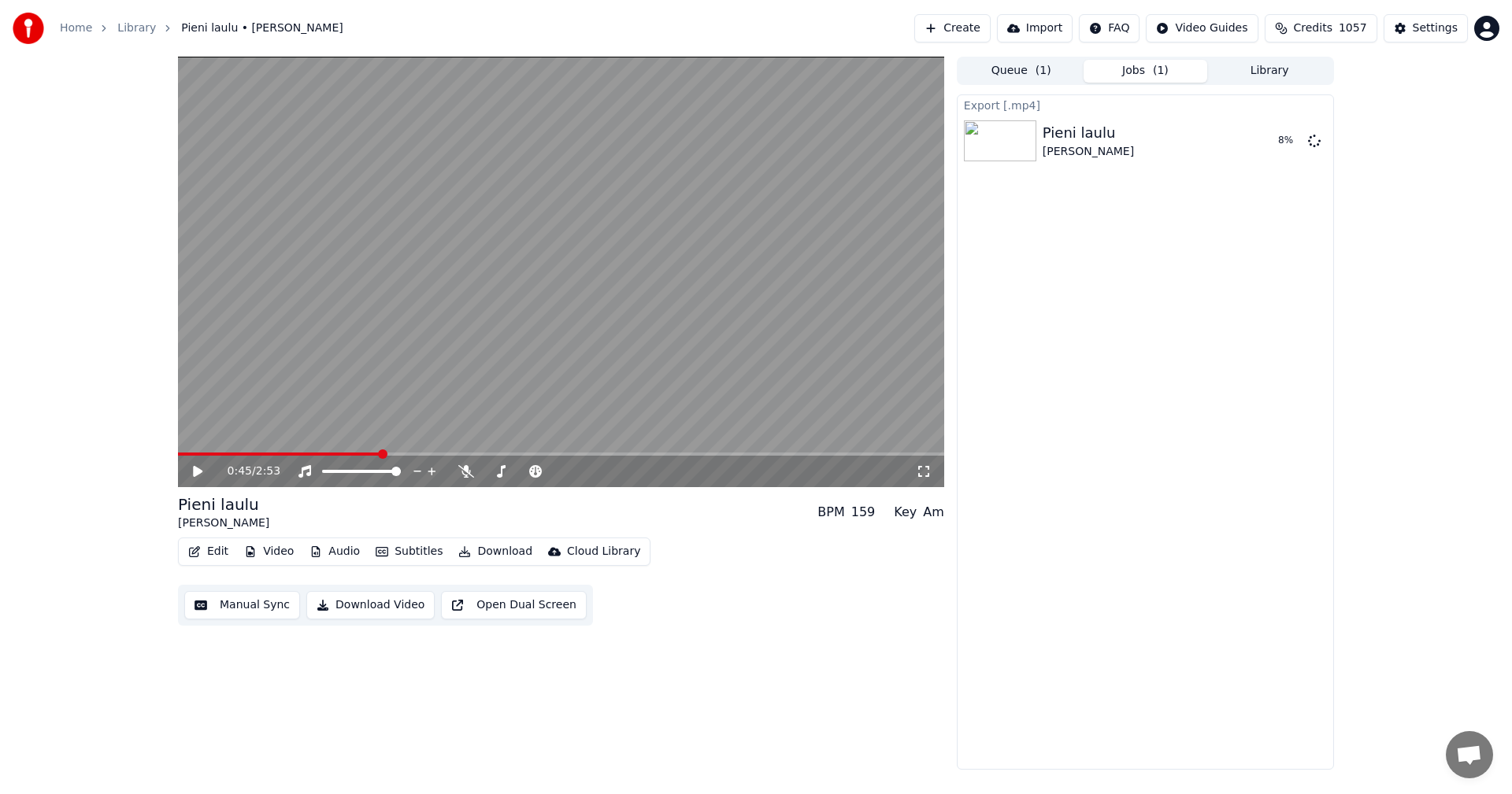
click at [134, 430] on div "0:45 / 2:53 Pieni laulu [PERSON_NAME] BPM 159 Key Am Edit Video Audio Subtitles…" at bounding box center [756, 413] width 1512 height 713
click at [1277, 69] on button "Library" at bounding box center [1270, 71] width 125 height 23
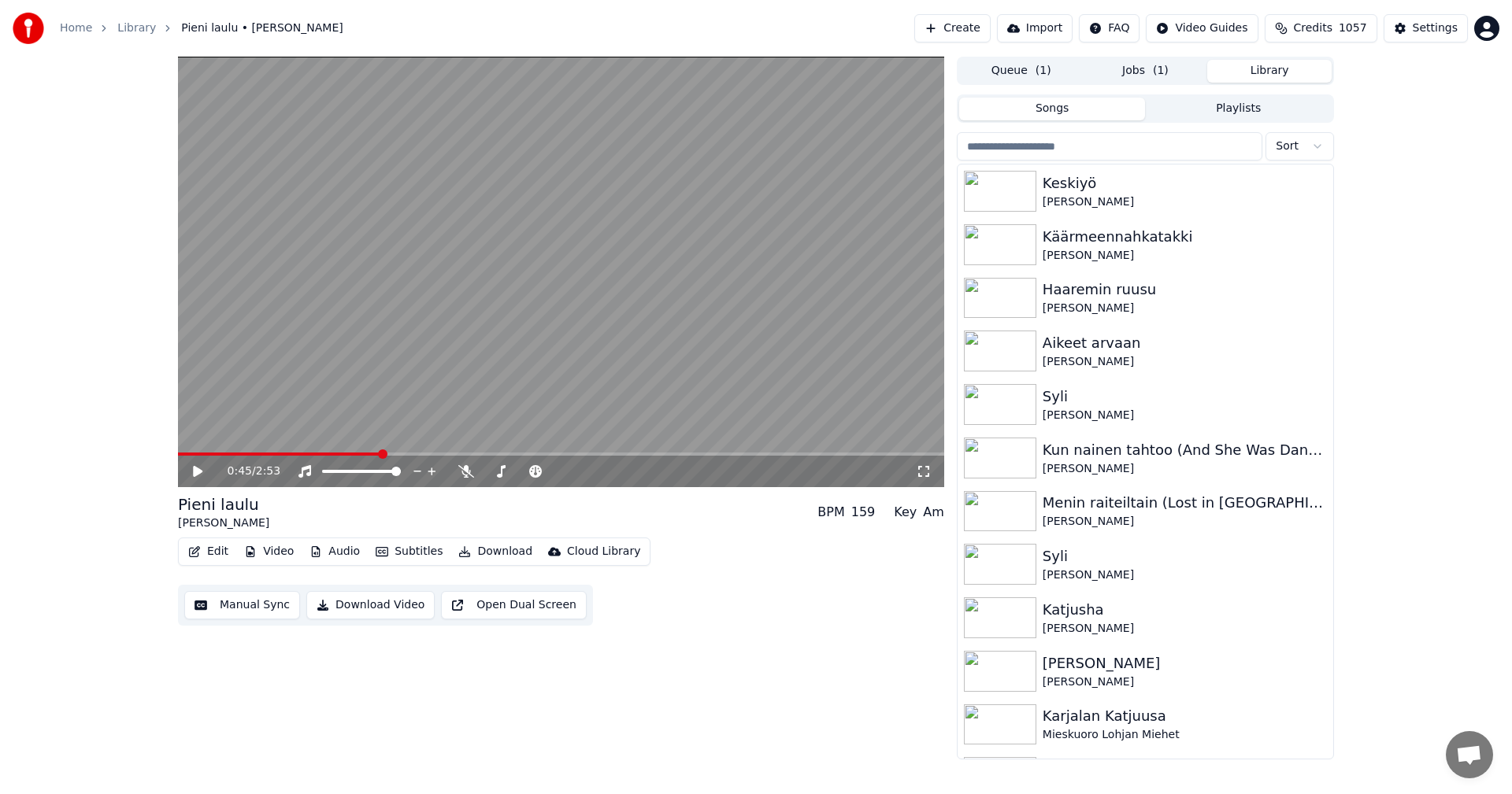
click at [1027, 153] on input "search" at bounding box center [1109, 146] width 305 height 28
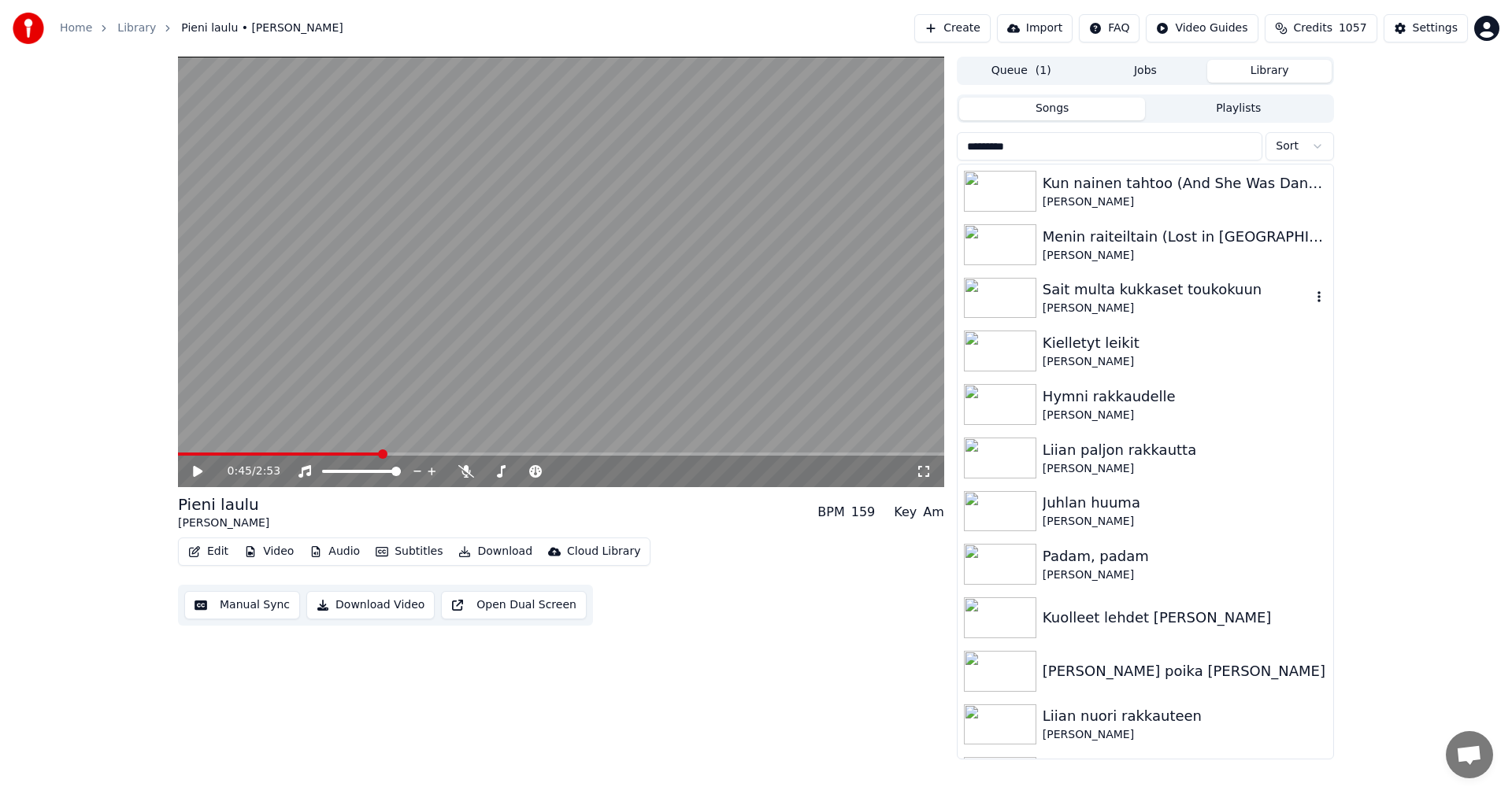
type input "*********"
click at [1152, 299] on div "Sait multa kukkaset toukokuun" at bounding box center [1177, 289] width 269 height 22
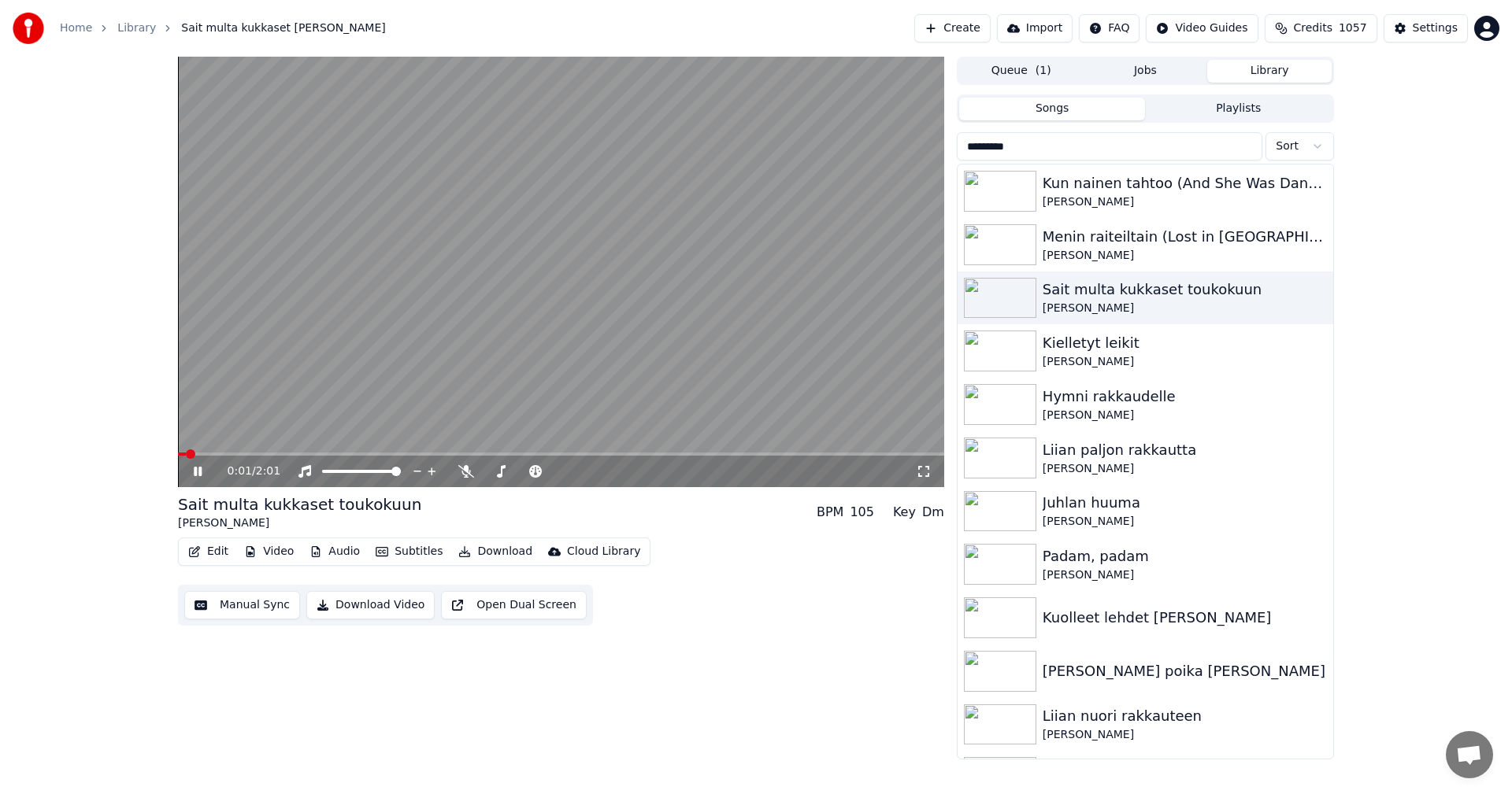
click at [226, 552] on button "Edit" at bounding box center [208, 551] width 53 height 22
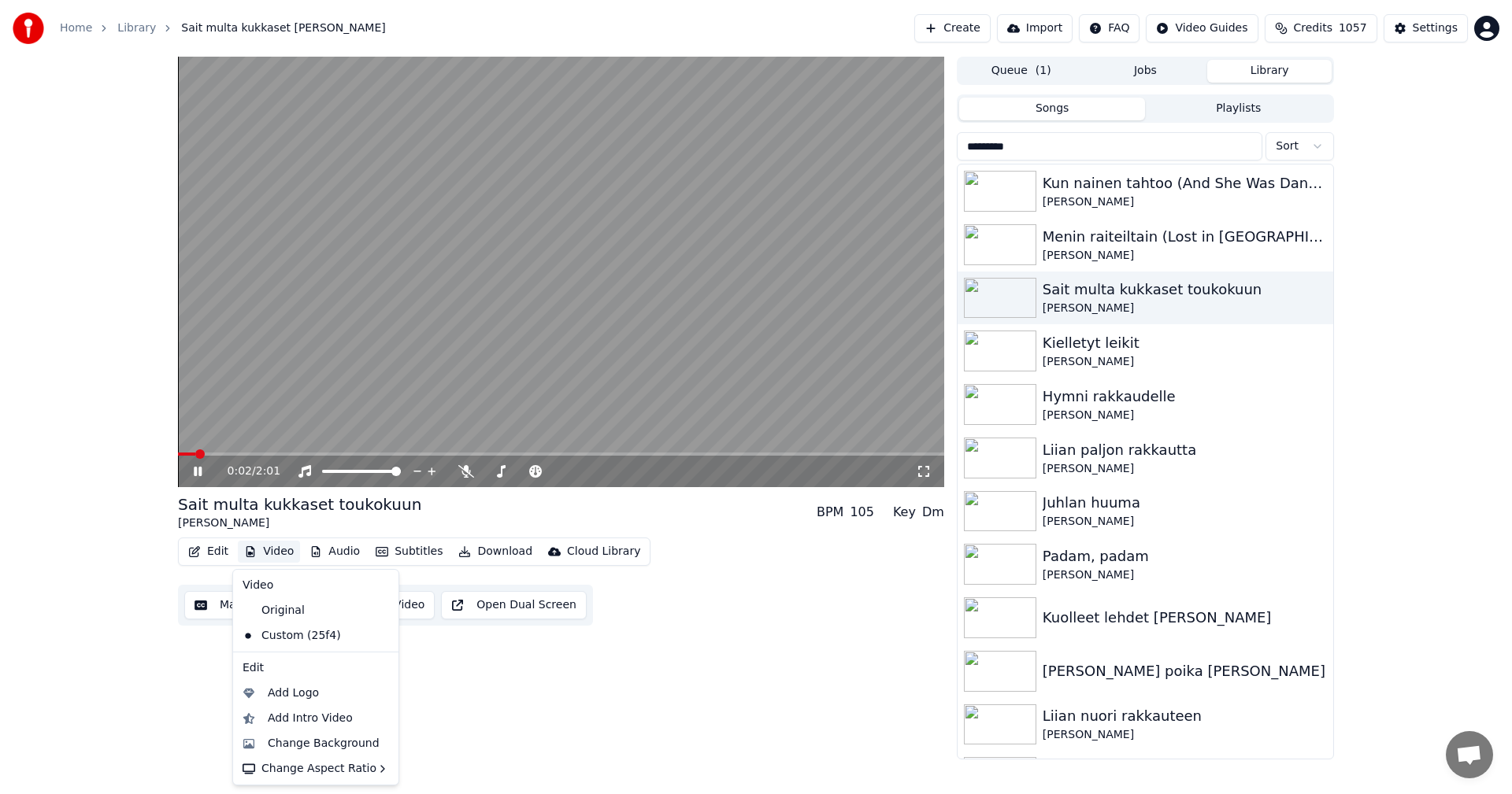
click at [724, 532] on div "Sait multa kukkaset toukokuun Anneli Sari BPM 105 Key Dm Edit Video Audio Subti…" at bounding box center [561, 559] width 766 height 132
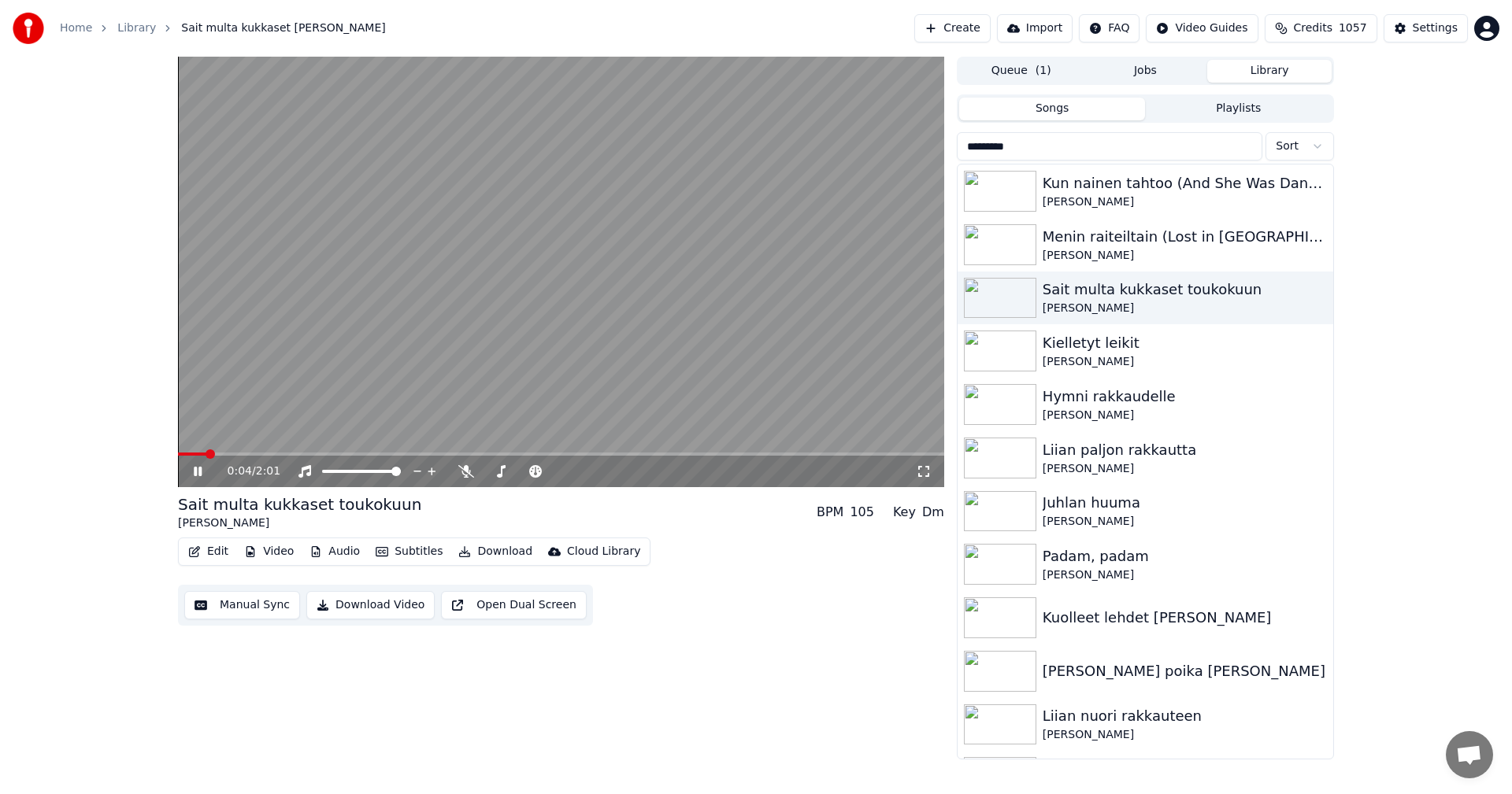
click at [236, 454] on span at bounding box center [561, 454] width 766 height 3
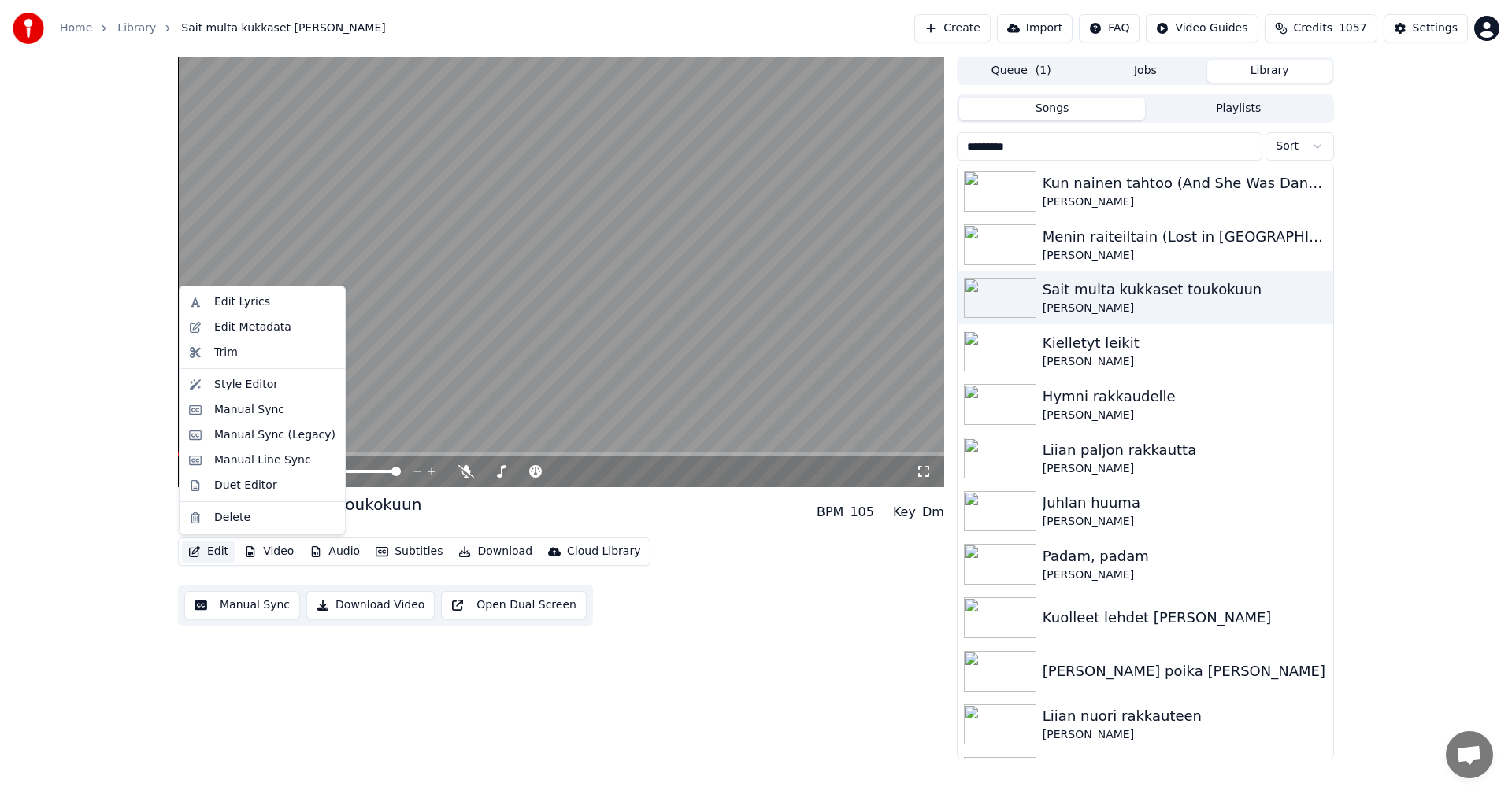
click at [221, 556] on button "Edit" at bounding box center [208, 551] width 53 height 22
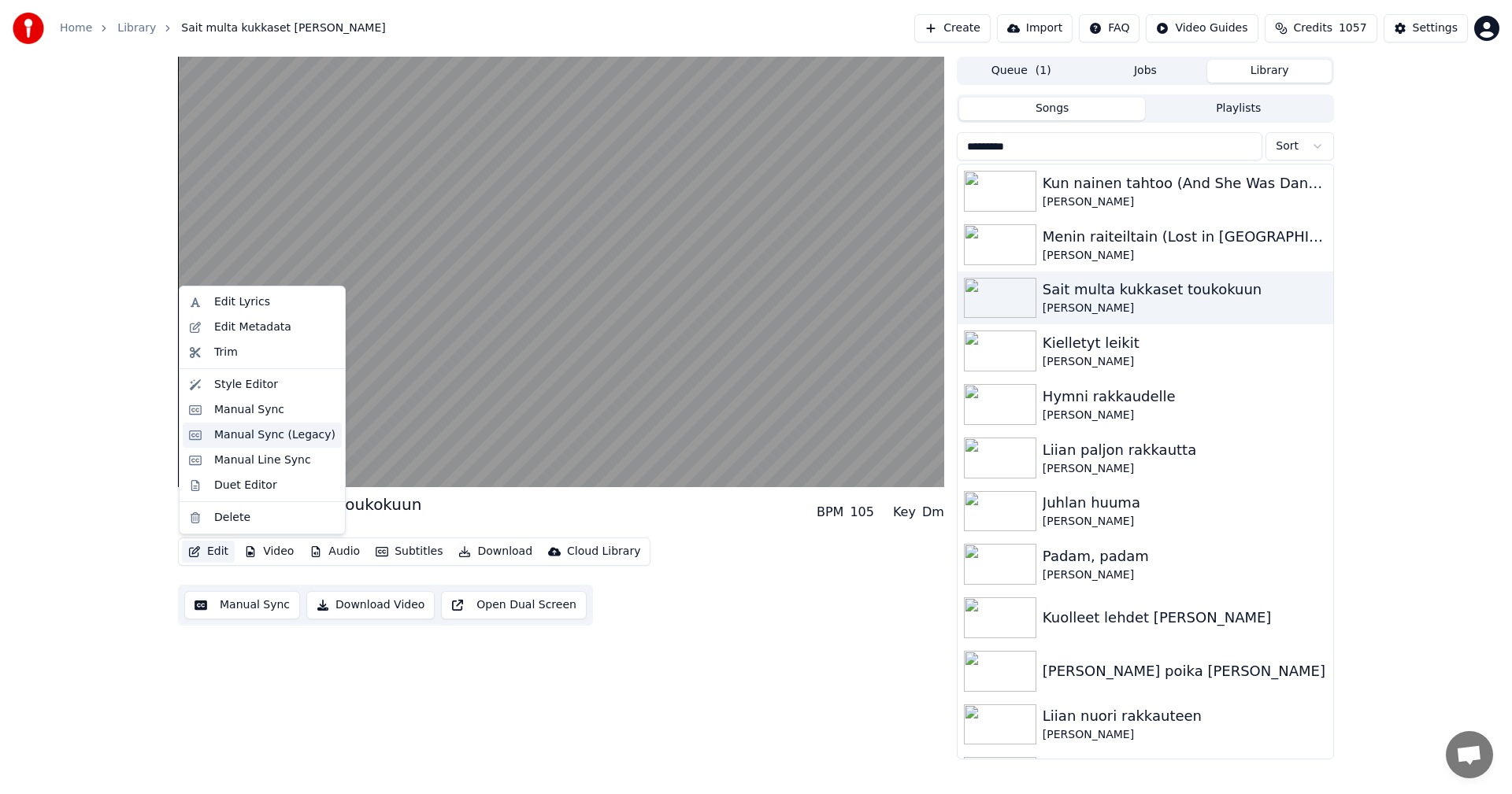
click at [271, 439] on div "Manual Sync (Legacy)" at bounding box center [275, 435] width 121 height 15
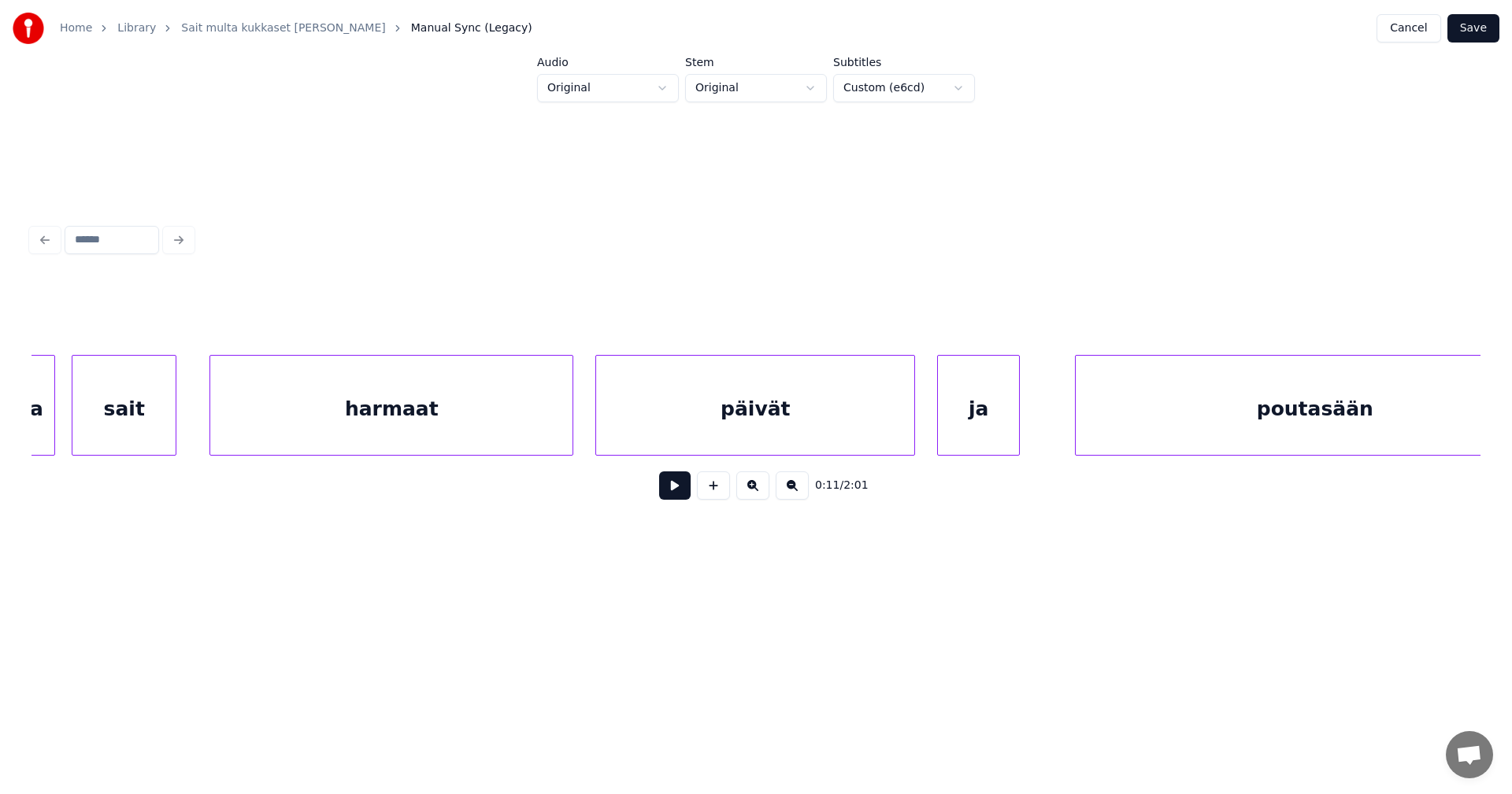
scroll to position [0, 20779]
click at [1471, 27] on button "Save" at bounding box center [1473, 28] width 52 height 28
